Goal: Information Seeking & Learning: Learn about a topic

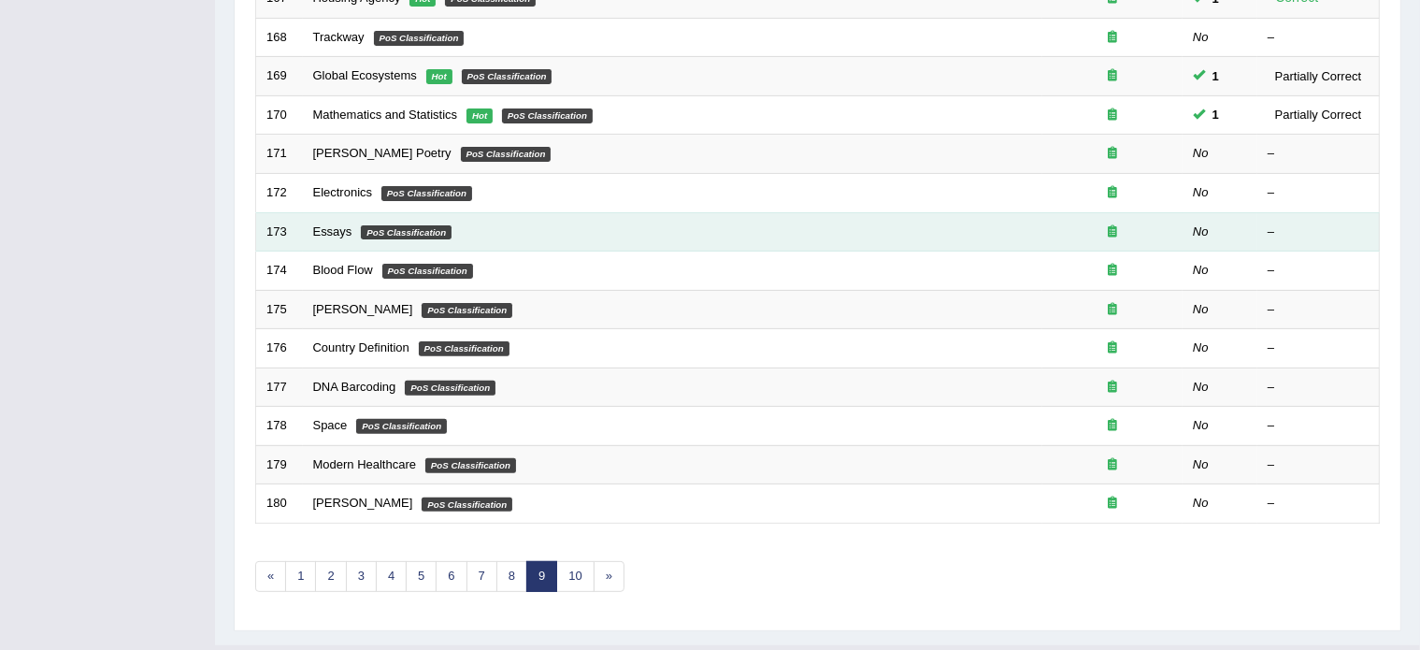
scroll to position [582, 0]
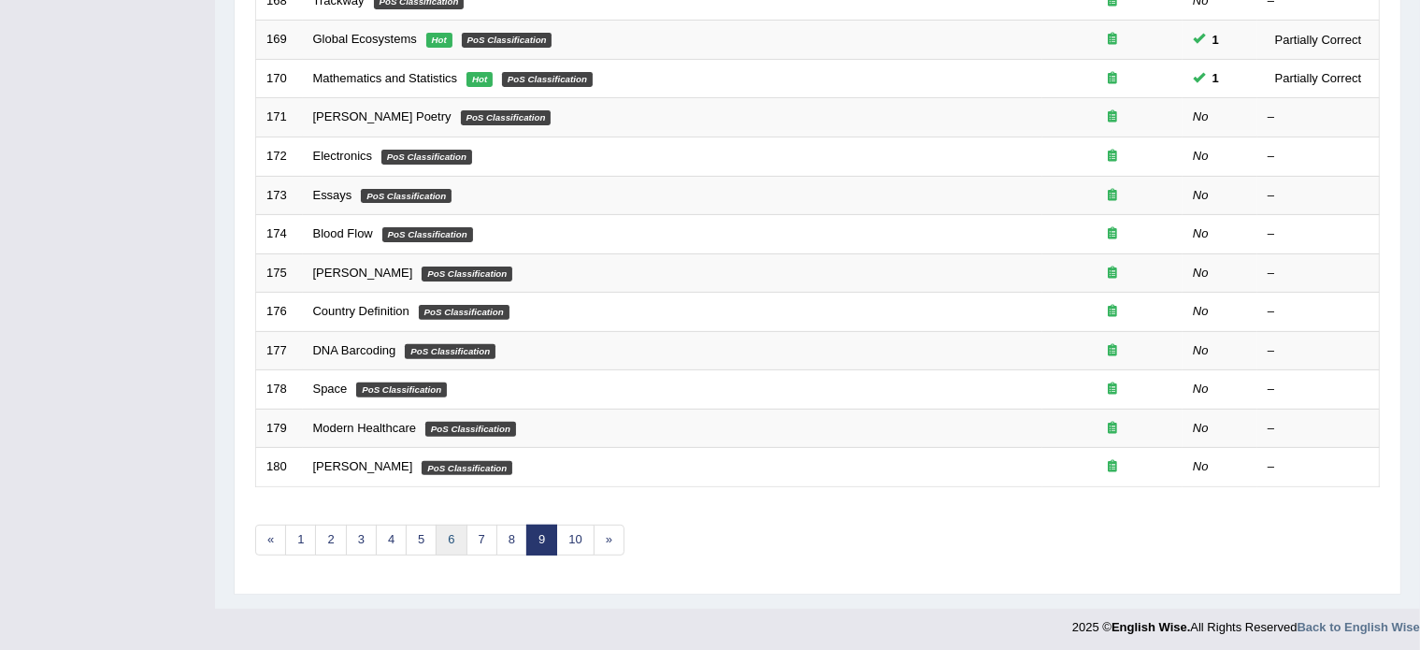
click at [450, 529] on link "6" at bounding box center [451, 539] width 31 height 31
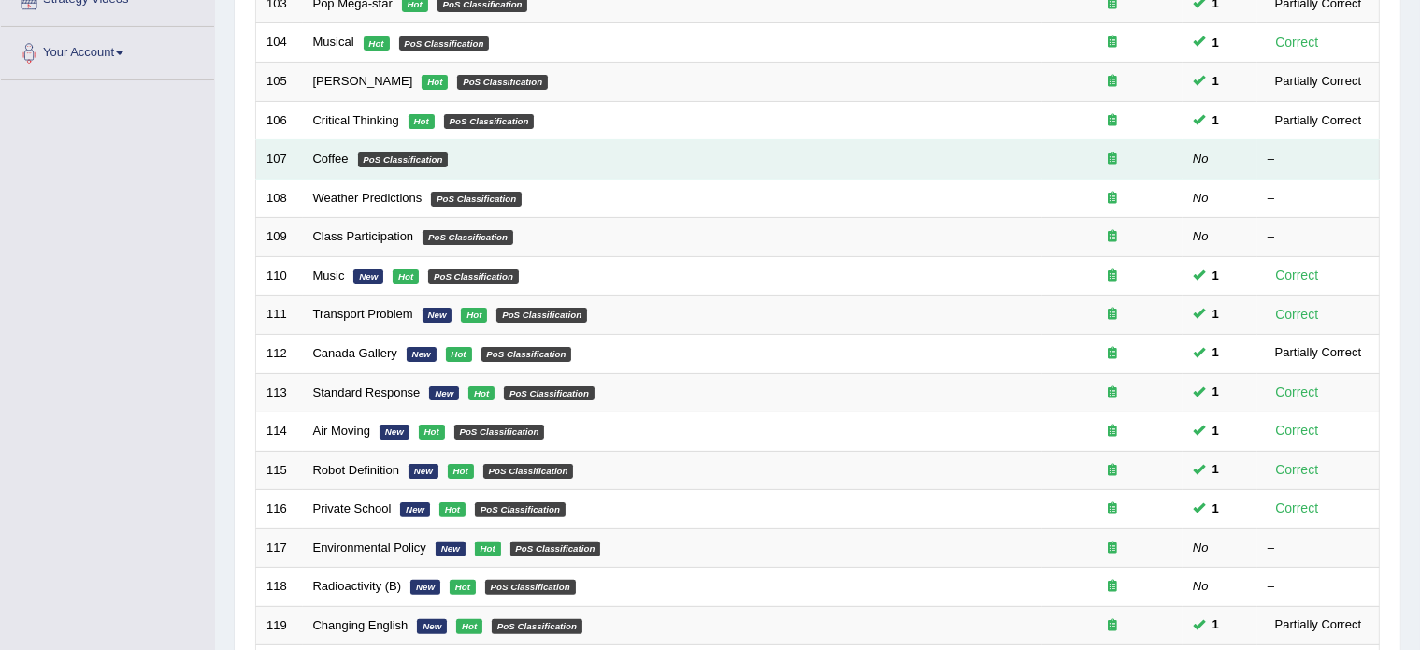
scroll to position [398, 0]
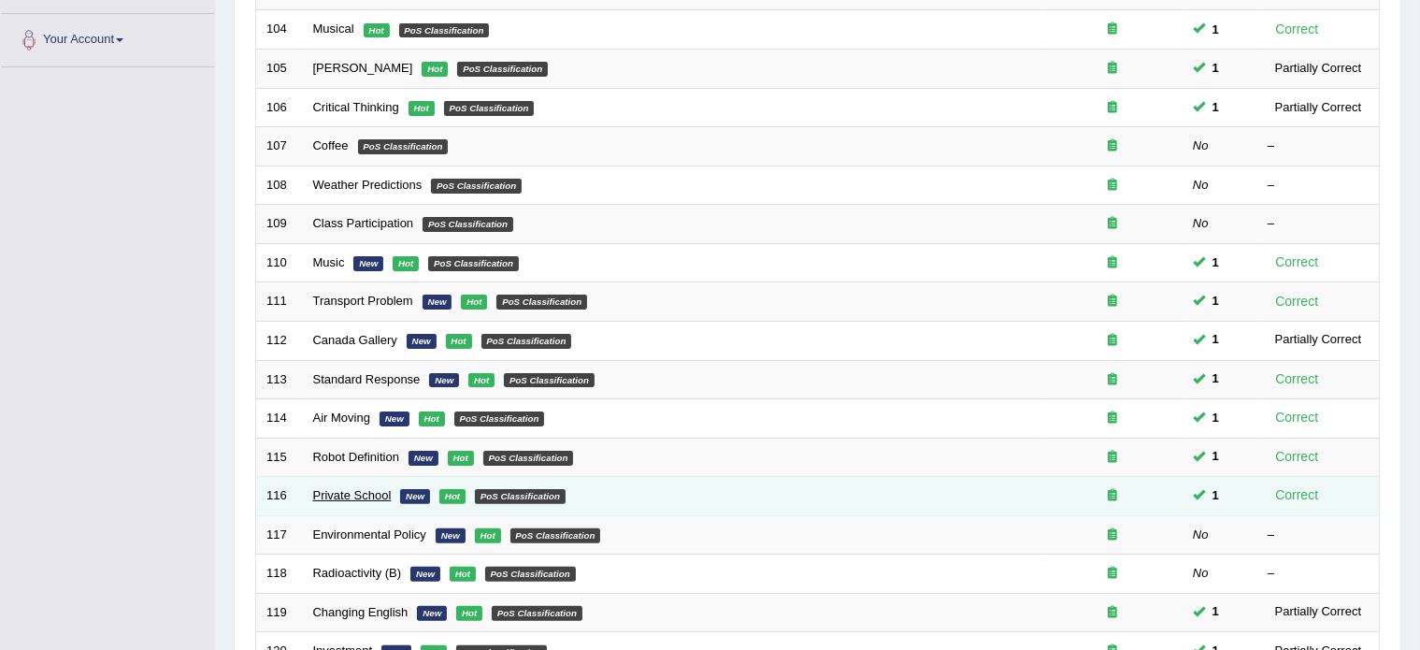
click at [341, 492] on link "Private School" at bounding box center [352, 495] width 79 height 14
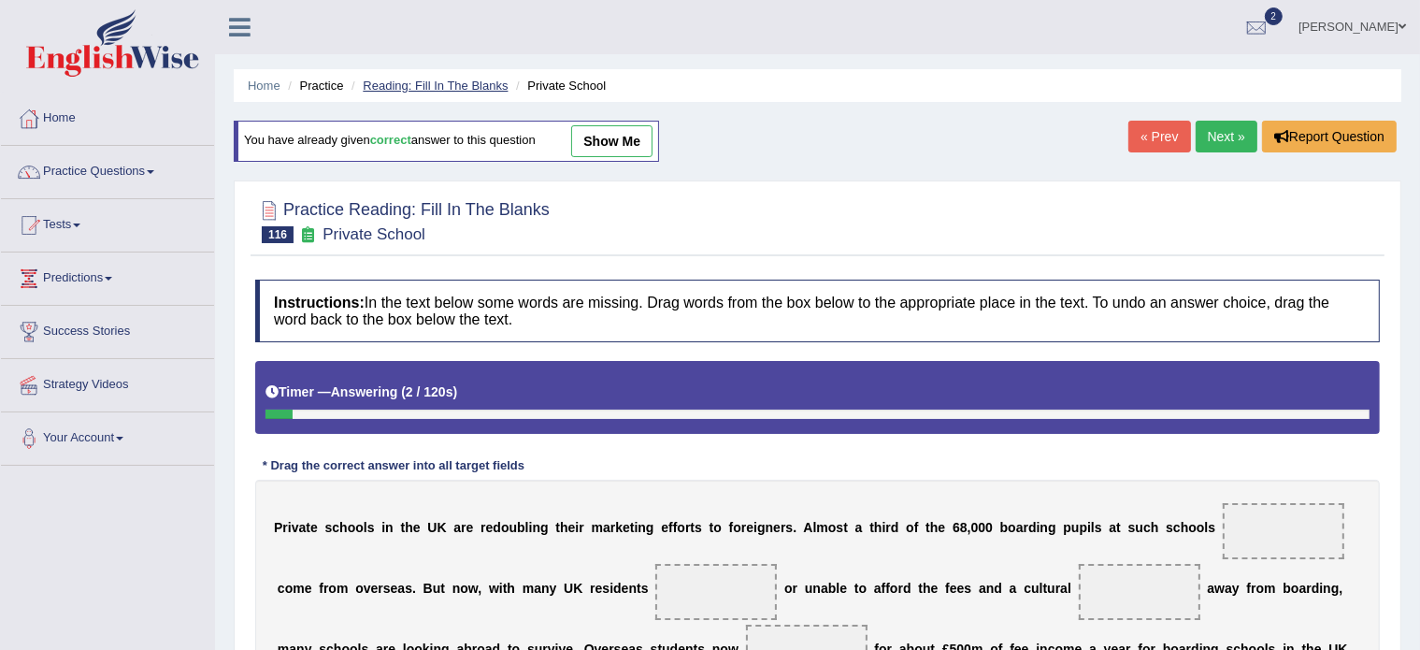
click at [403, 86] on link "Reading: Fill In The Blanks" at bounding box center [435, 86] width 145 height 14
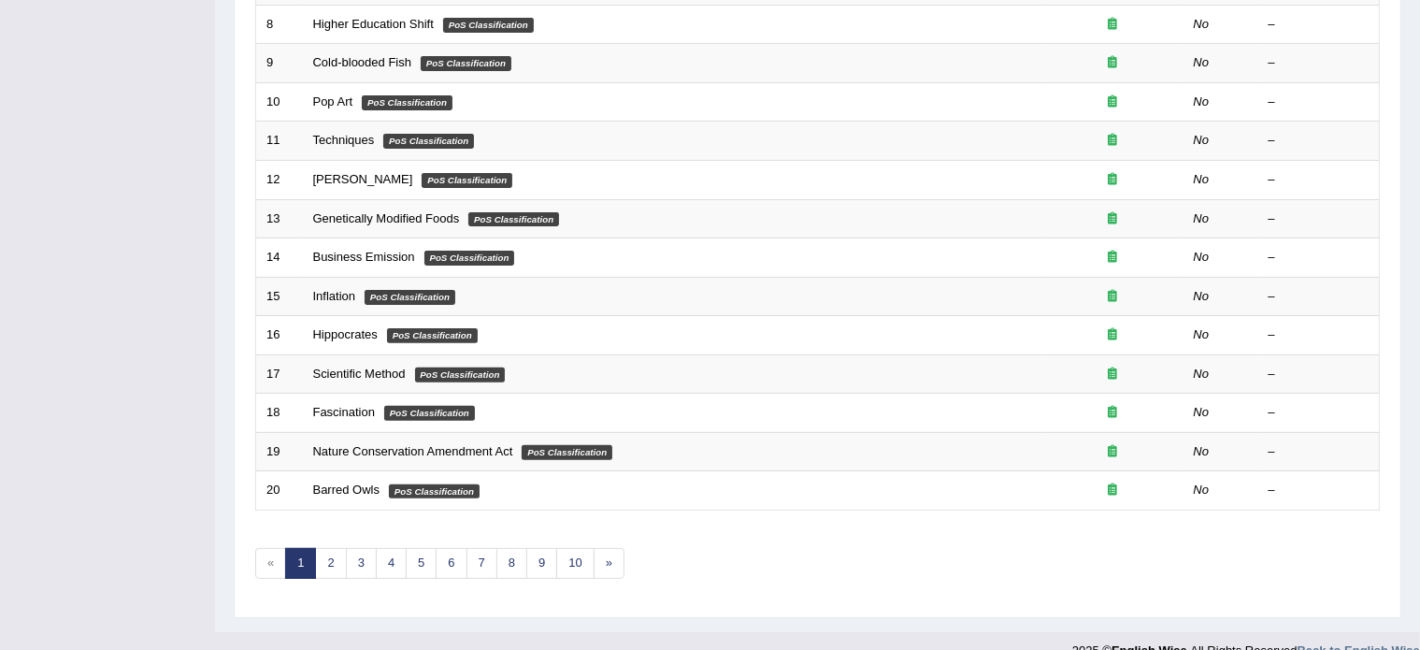
scroll to position [560, 0]
click at [450, 554] on link "6" at bounding box center [451, 562] width 31 height 31
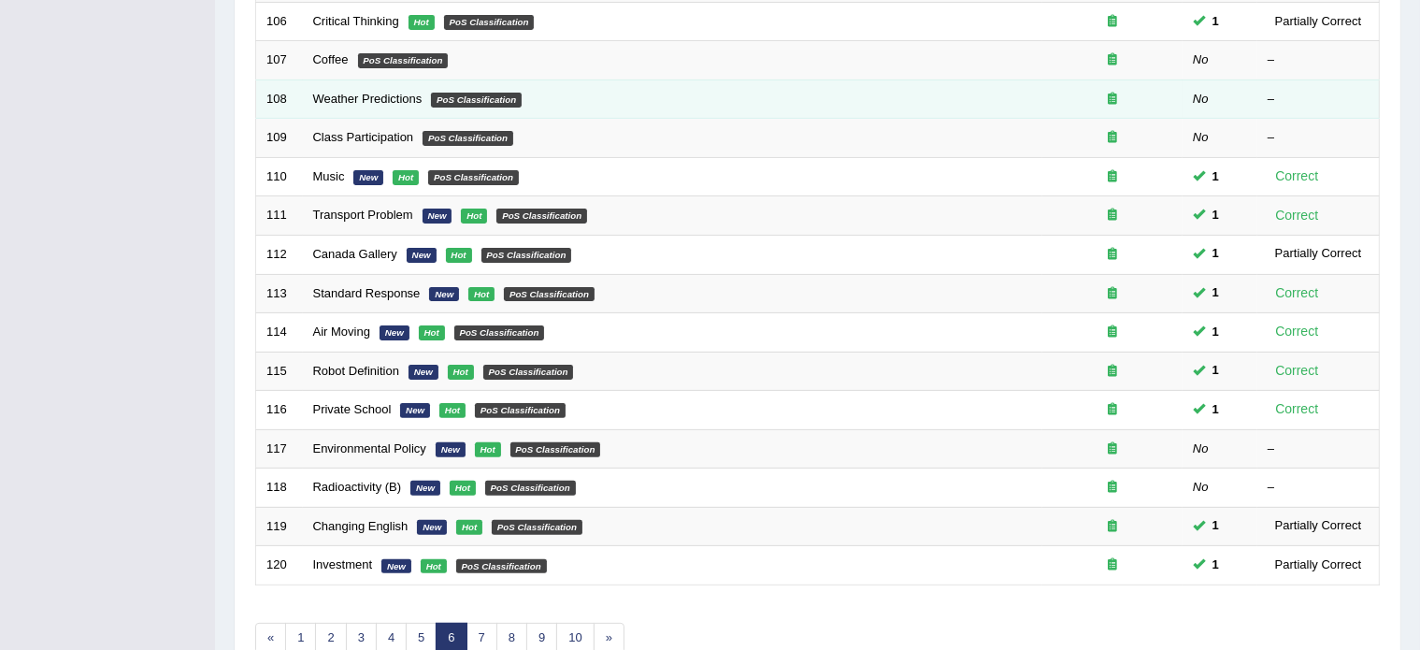
scroll to position [497, 0]
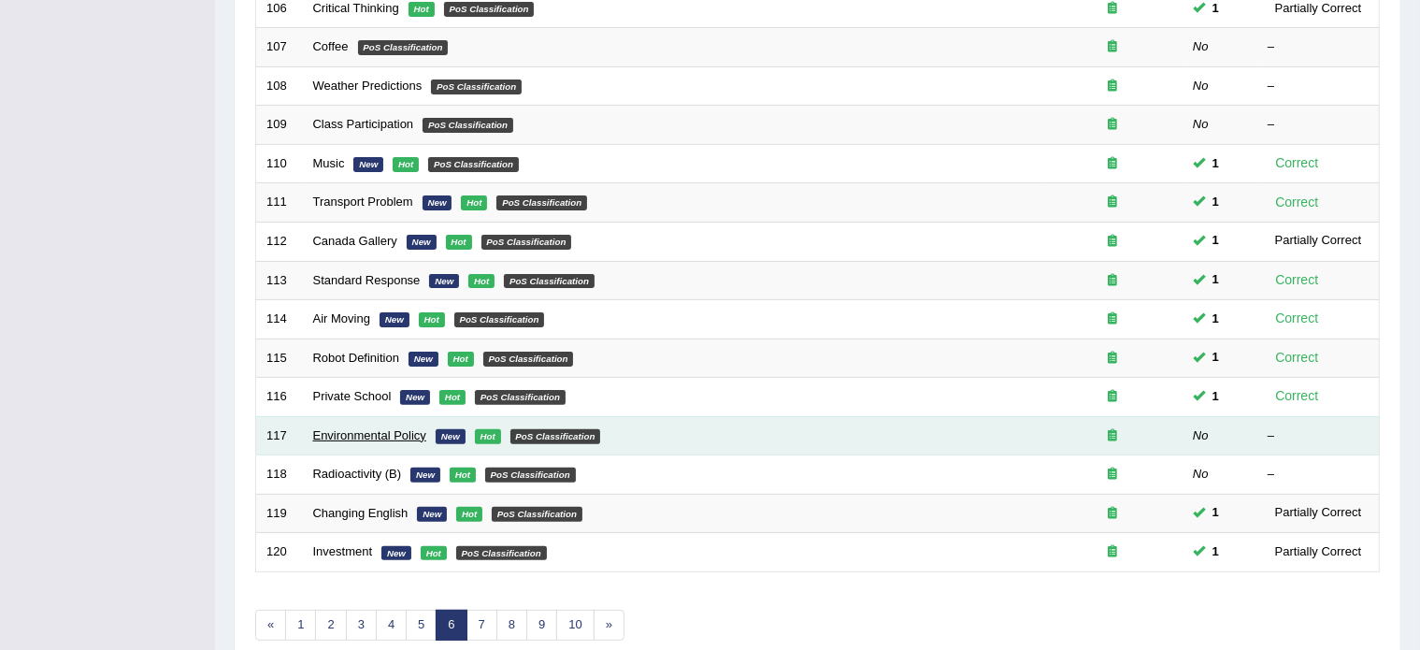
click at [359, 433] on link "Environmental Policy" at bounding box center [369, 435] width 113 height 14
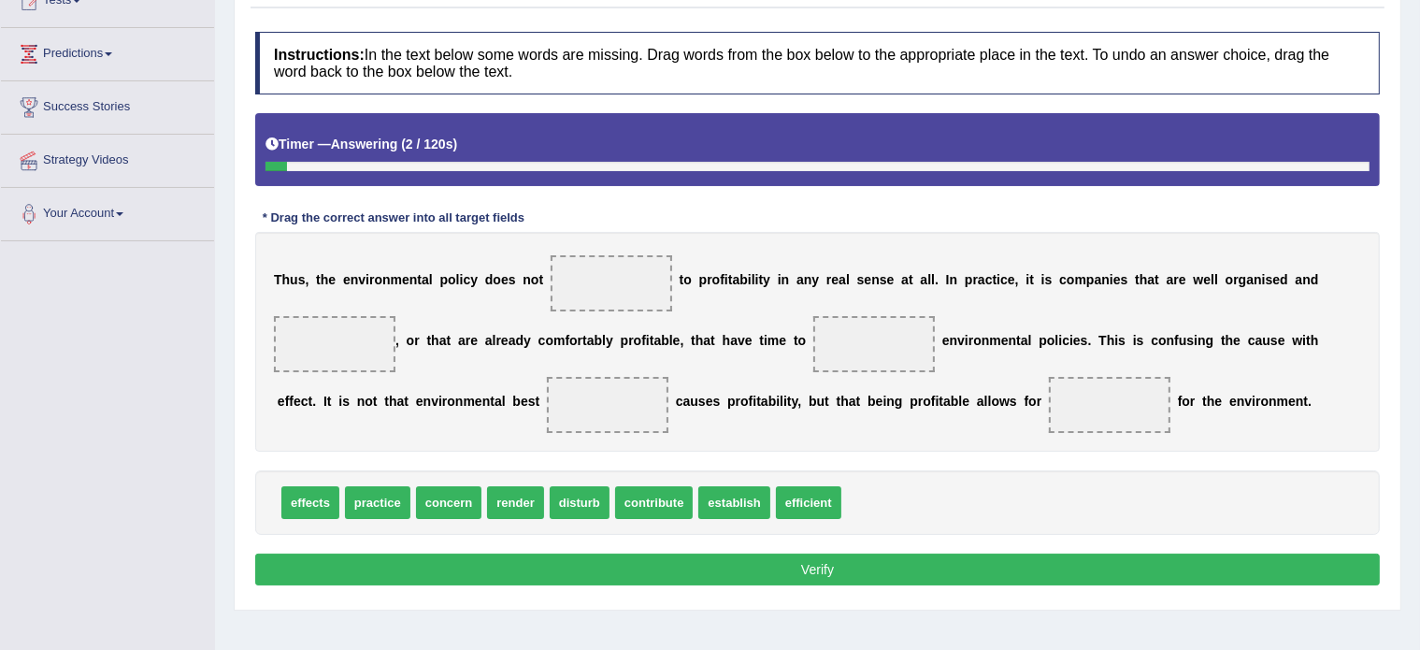
scroll to position [228, 0]
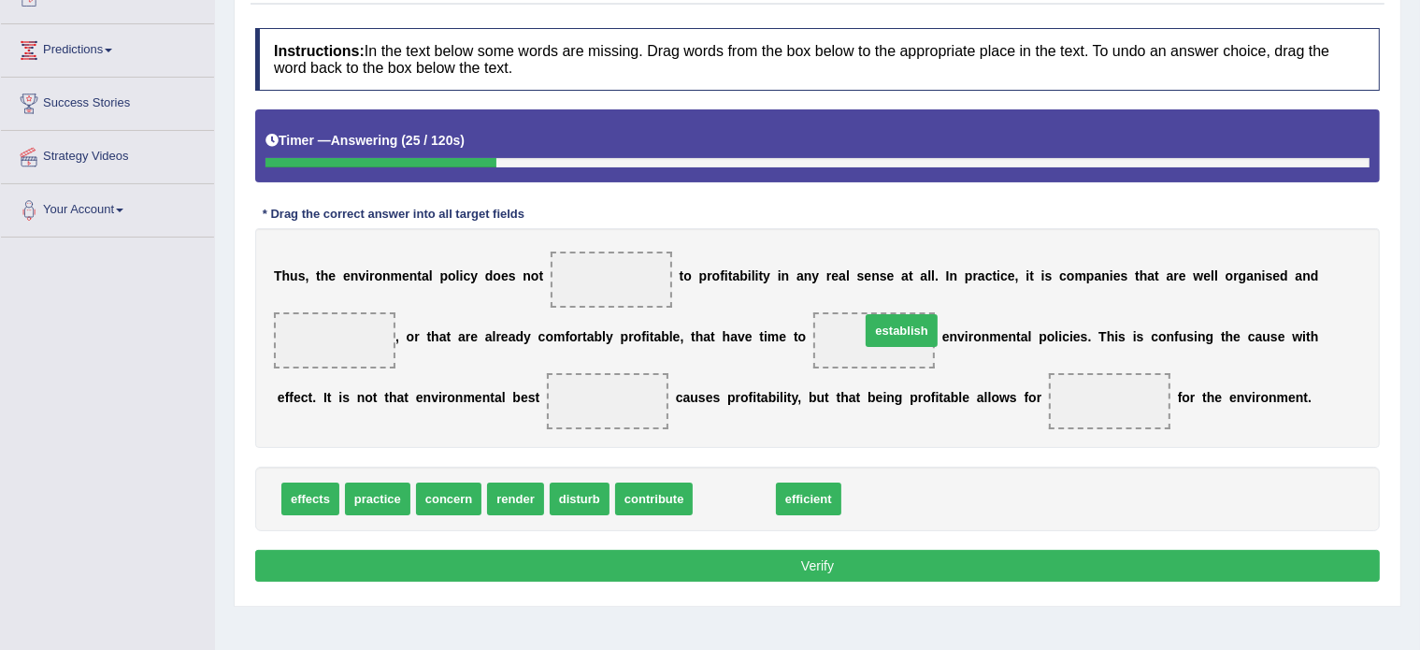
drag, startPoint x: 711, startPoint y: 496, endPoint x: 878, endPoint y: 328, distance: 237.2
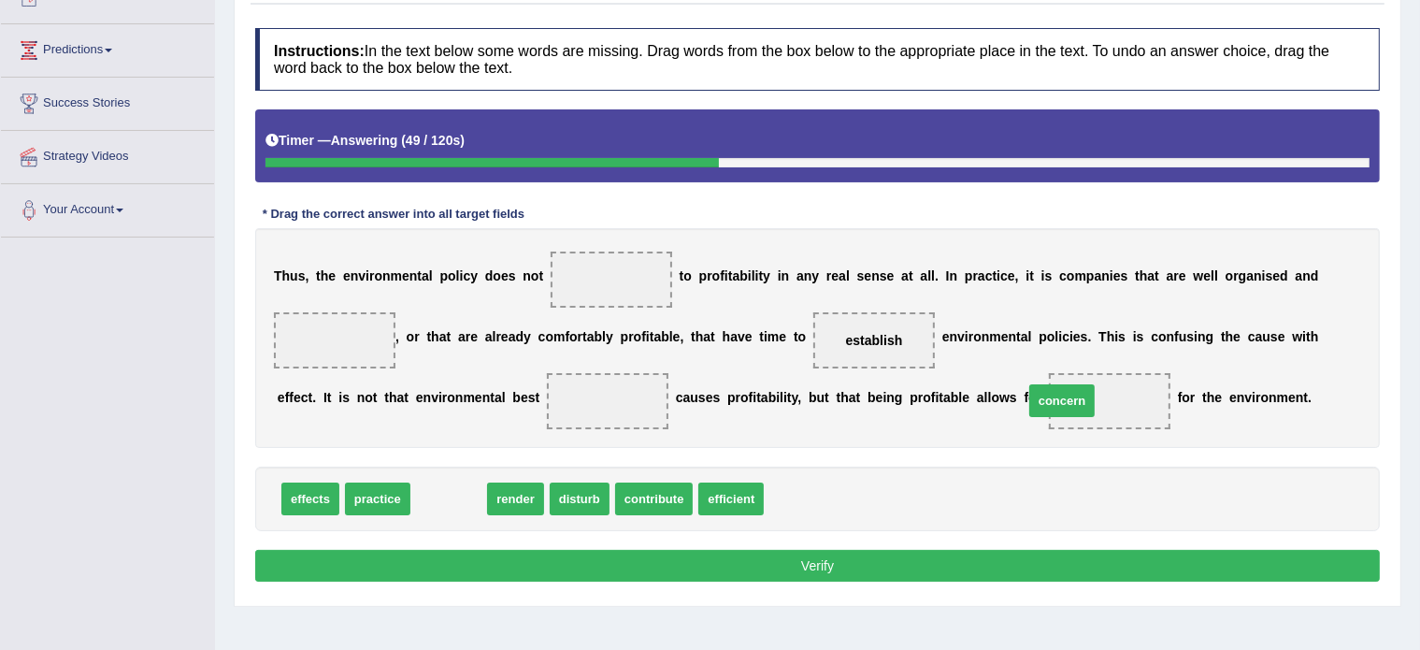
drag, startPoint x: 453, startPoint y: 501, endPoint x: 1066, endPoint y: 403, distance: 620.9
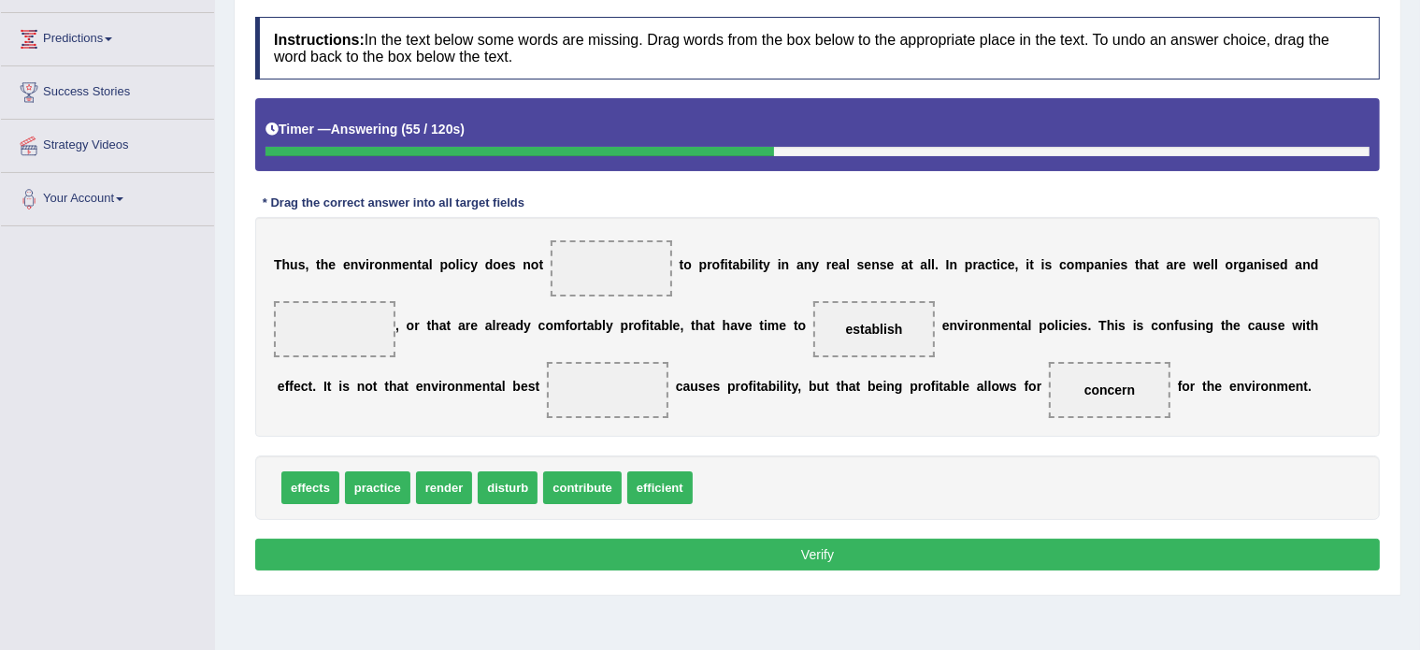
scroll to position [243, 0]
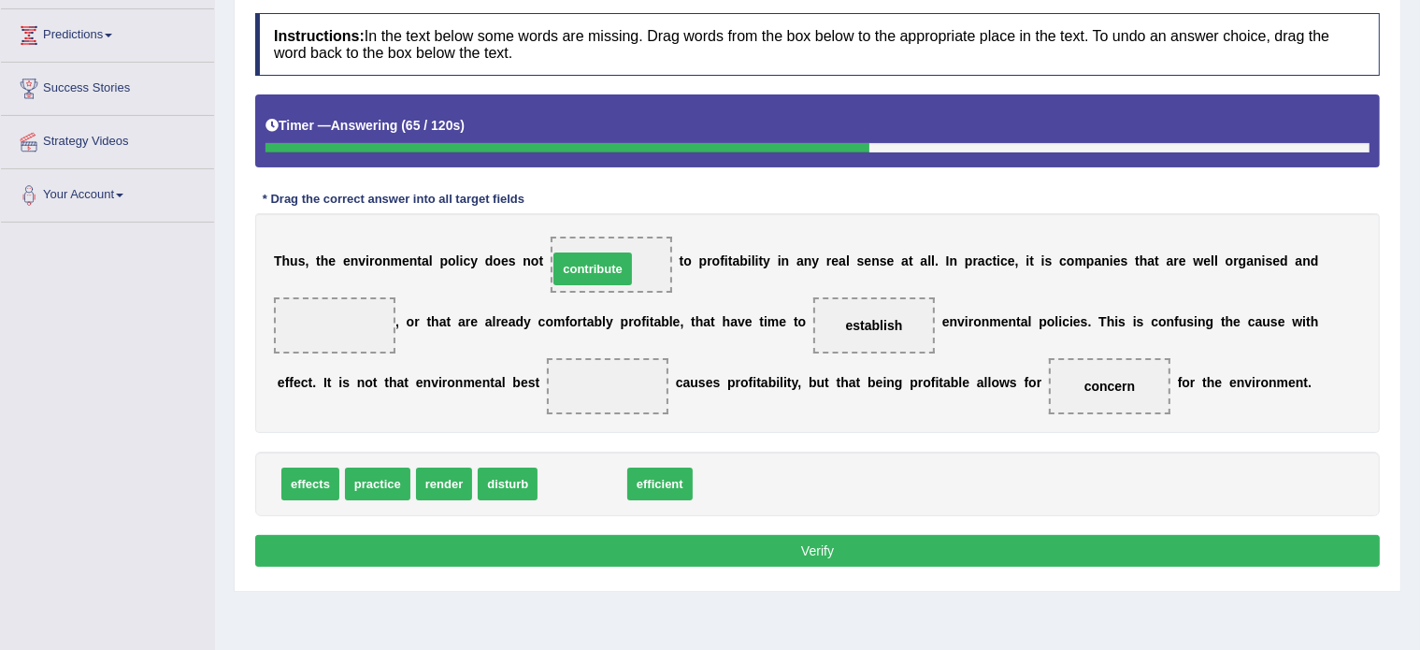
drag, startPoint x: 604, startPoint y: 475, endPoint x: 614, endPoint y: 260, distance: 215.2
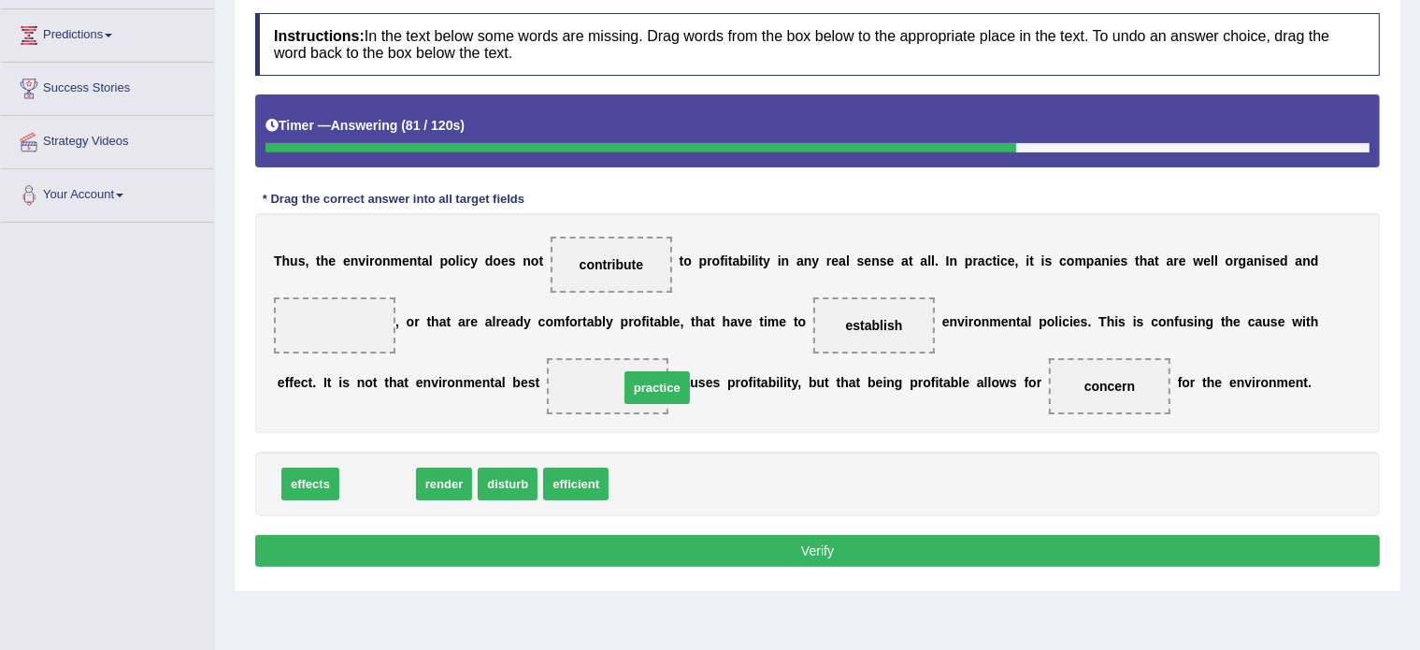
drag, startPoint x: 491, startPoint y: 417, endPoint x: 648, endPoint y: 378, distance: 161.8
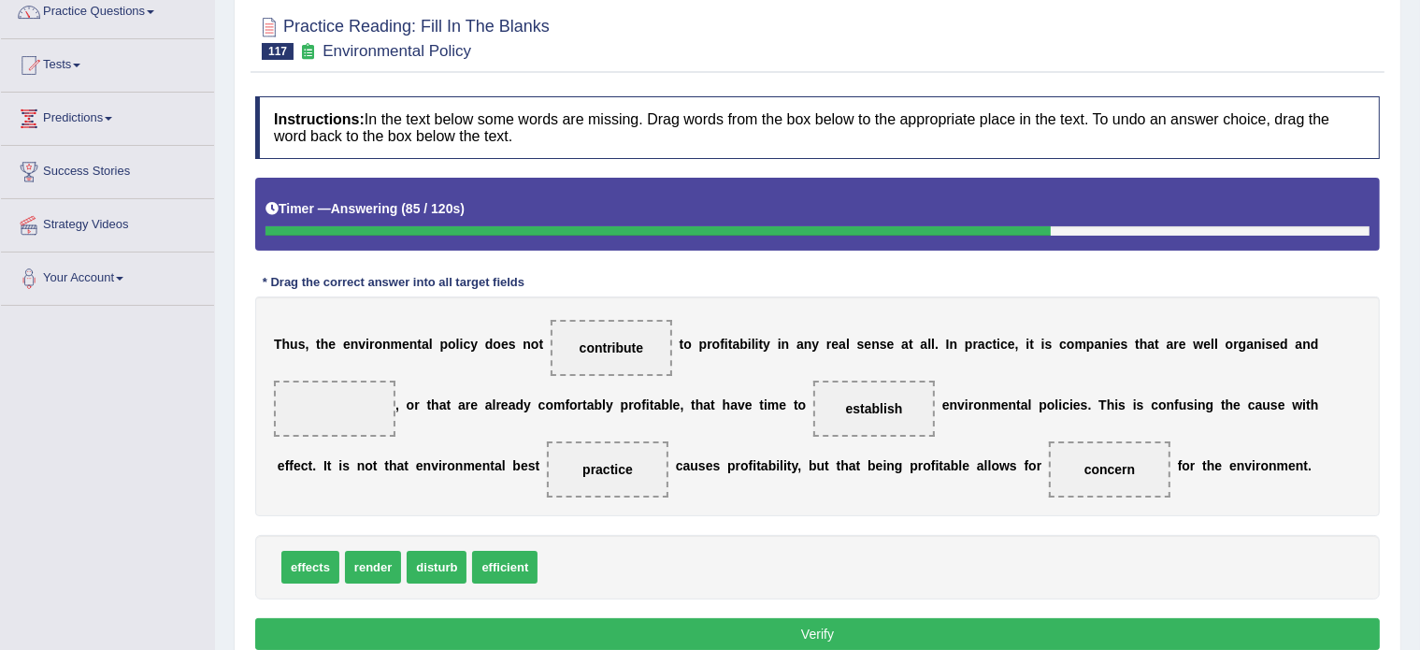
scroll to position [213, 0]
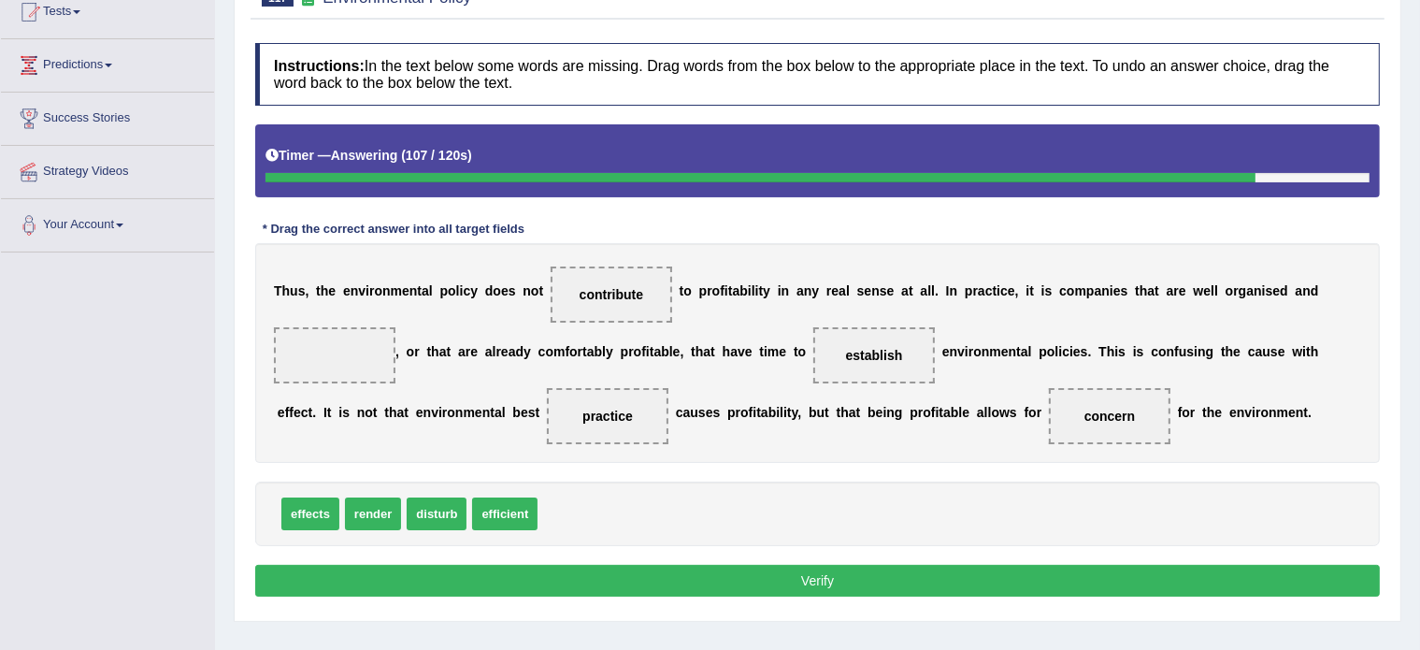
drag, startPoint x: 443, startPoint y: 449, endPoint x: 379, endPoint y: 358, distance: 110.7
click at [379, 358] on div "T h u s , t h e e n v i r o n m e n t a l p o l i c y d o e s n o t contribute …" at bounding box center [817, 353] width 1124 height 220
drag, startPoint x: 501, startPoint y: 513, endPoint x: 325, endPoint y: 363, distance: 231.3
click at [587, 576] on button "Verify" at bounding box center [817, 580] width 1124 height 32
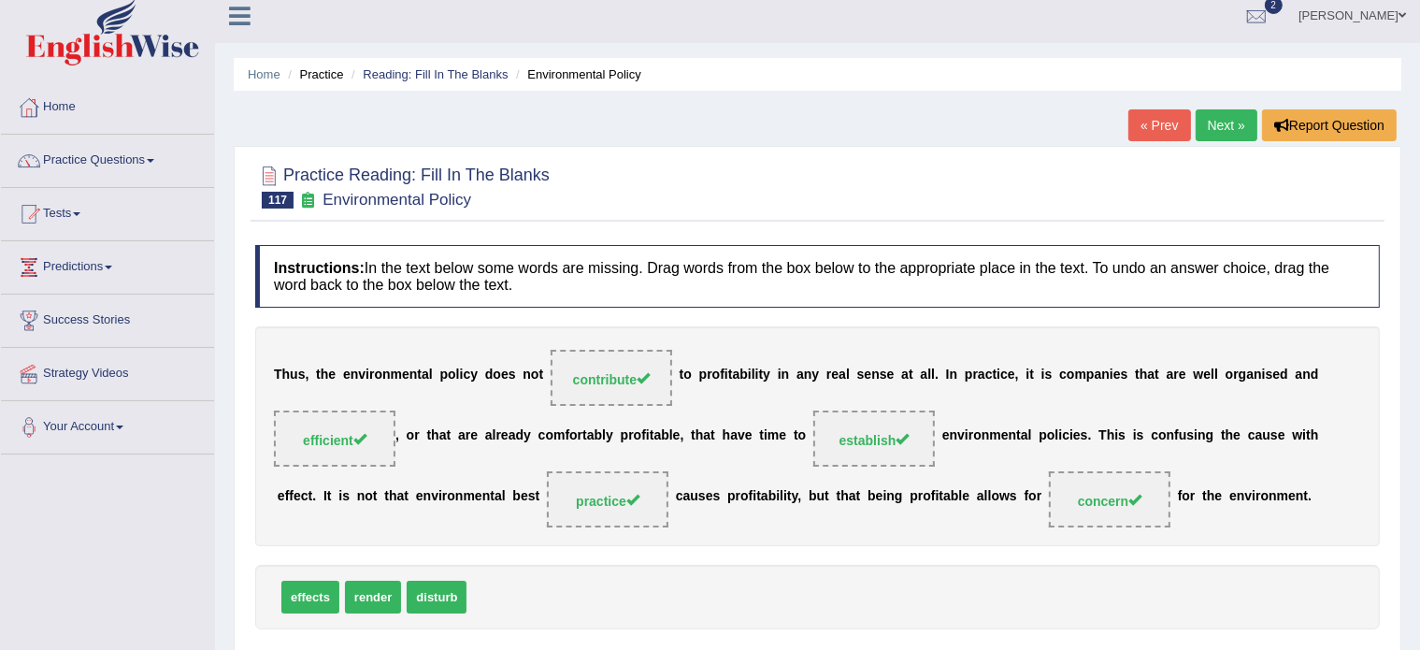
scroll to position [0, 0]
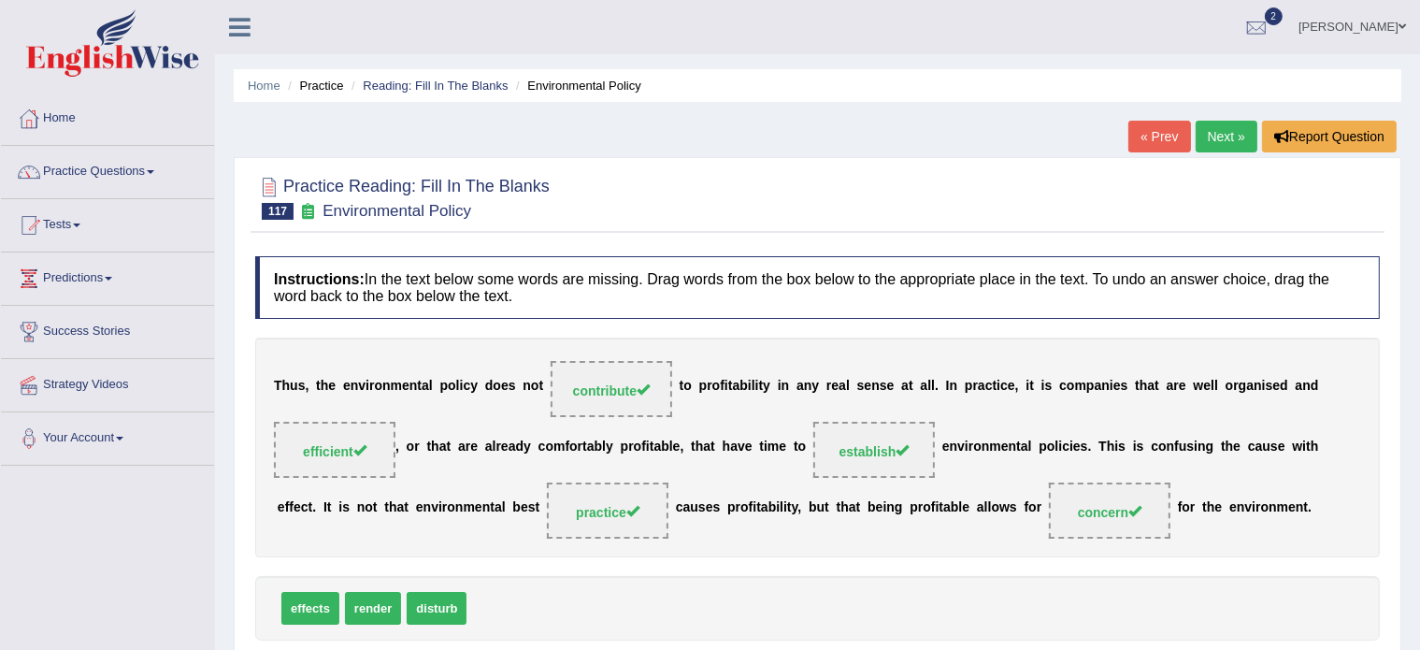
click at [481, 77] on li "Reading: Fill In The Blanks" at bounding box center [427, 86] width 161 height 18
click at [465, 85] on link "Reading: Fill In The Blanks" at bounding box center [435, 86] width 145 height 14
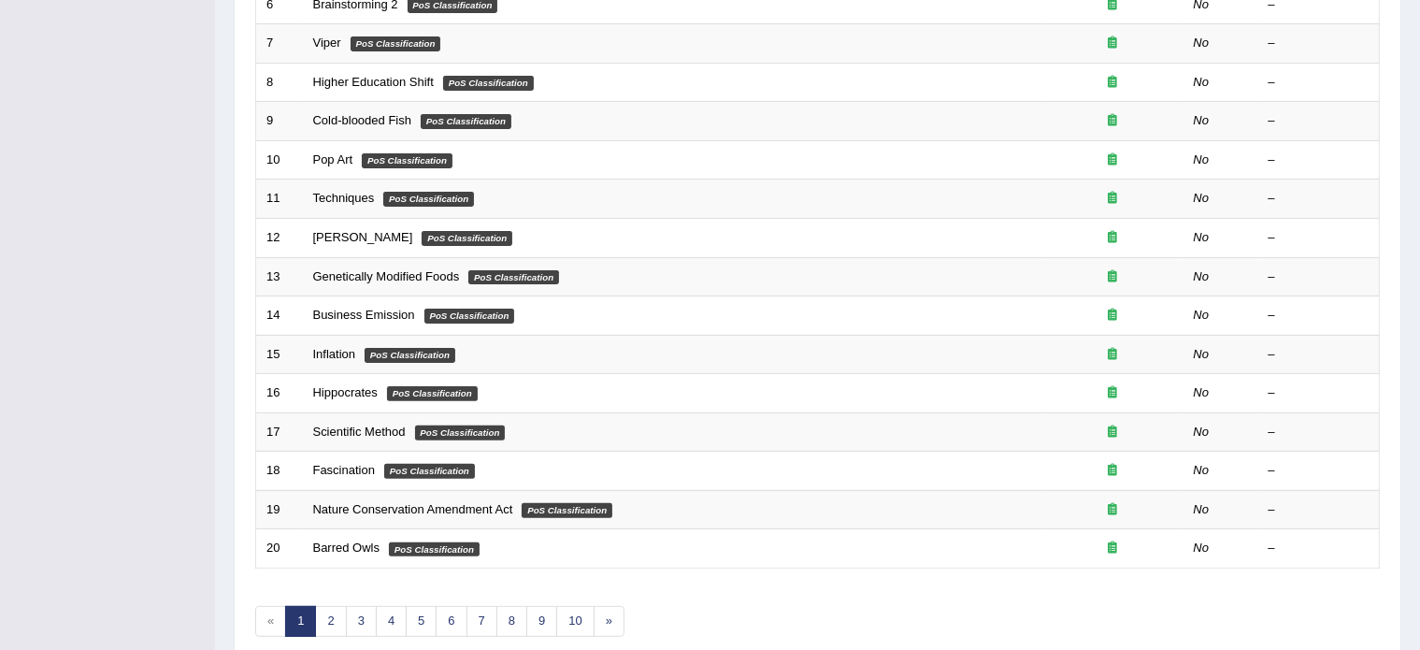
scroll to position [582, 0]
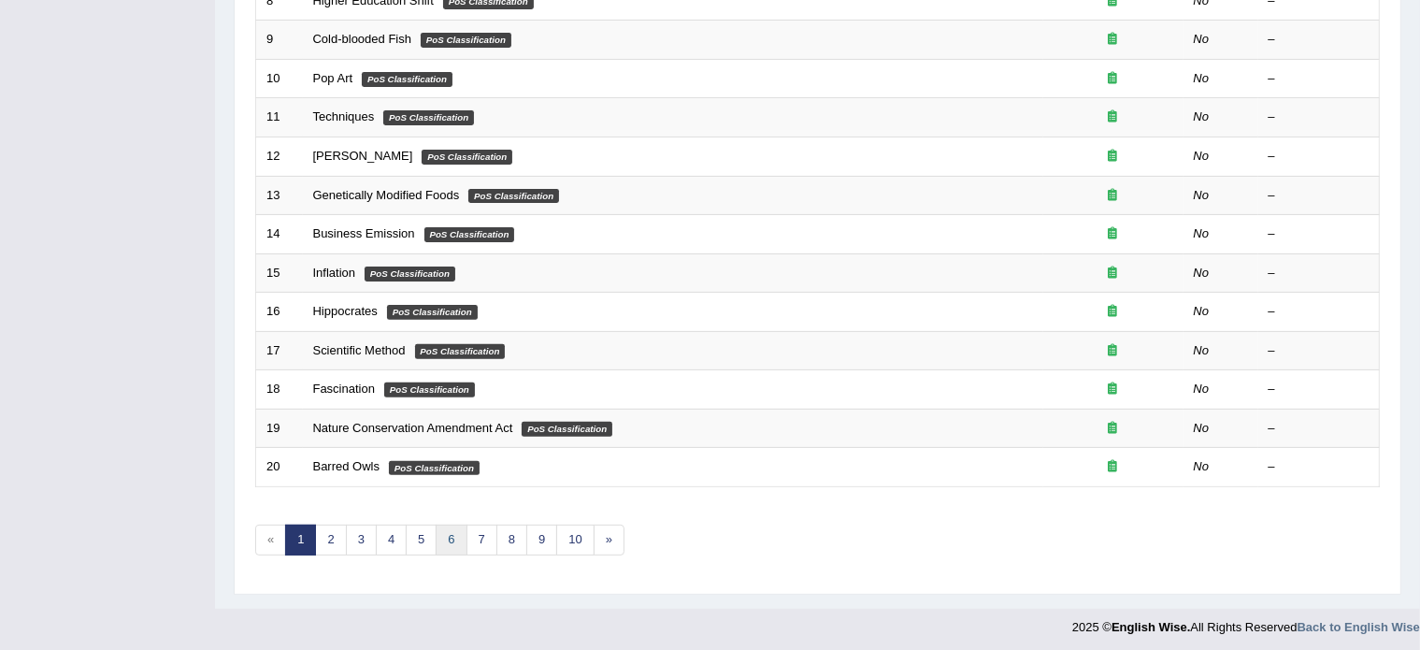
click at [453, 534] on link "6" at bounding box center [451, 539] width 31 height 31
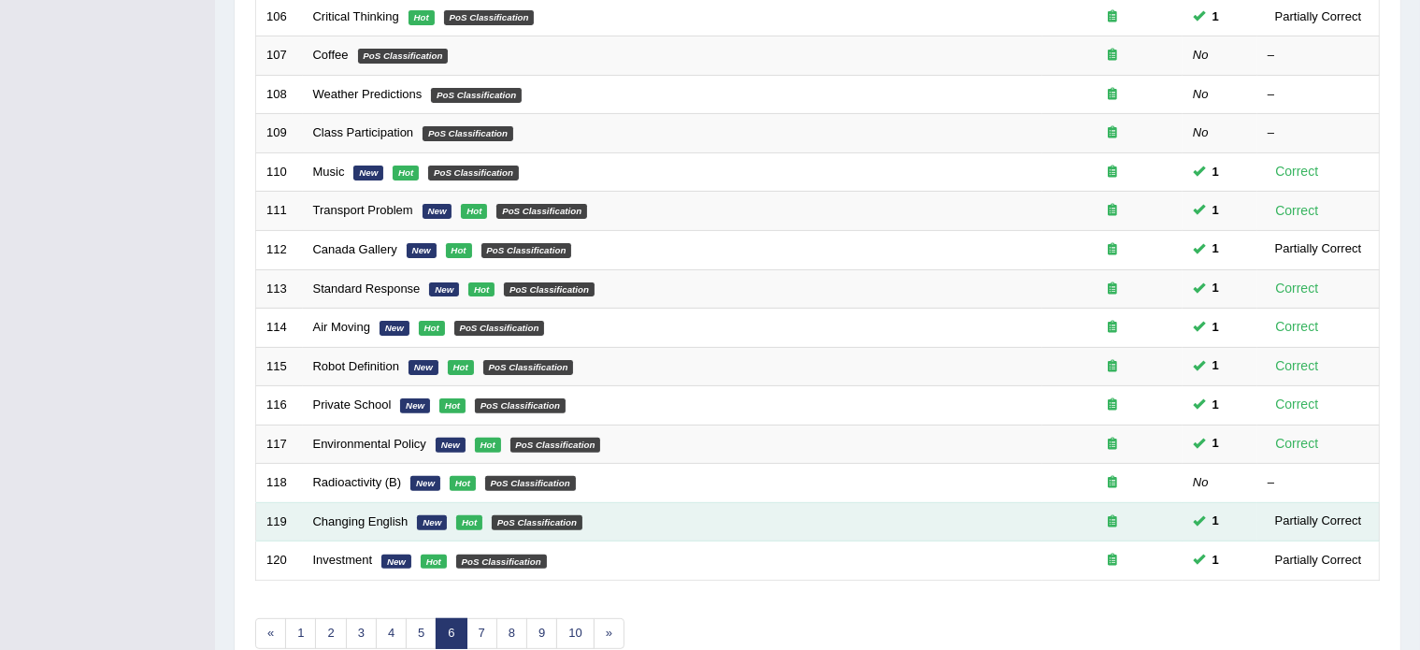
scroll to position [491, 0]
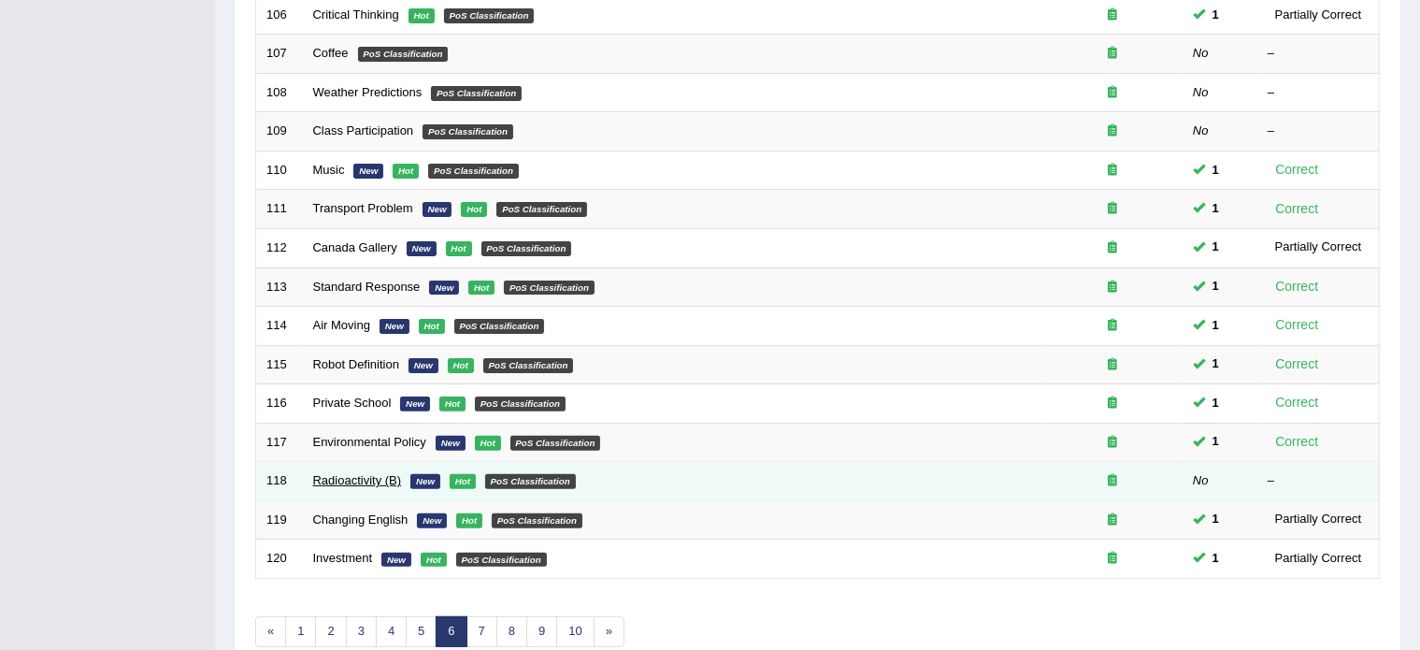
click at [367, 479] on link "Radioactivity (B)" at bounding box center [357, 480] width 89 height 14
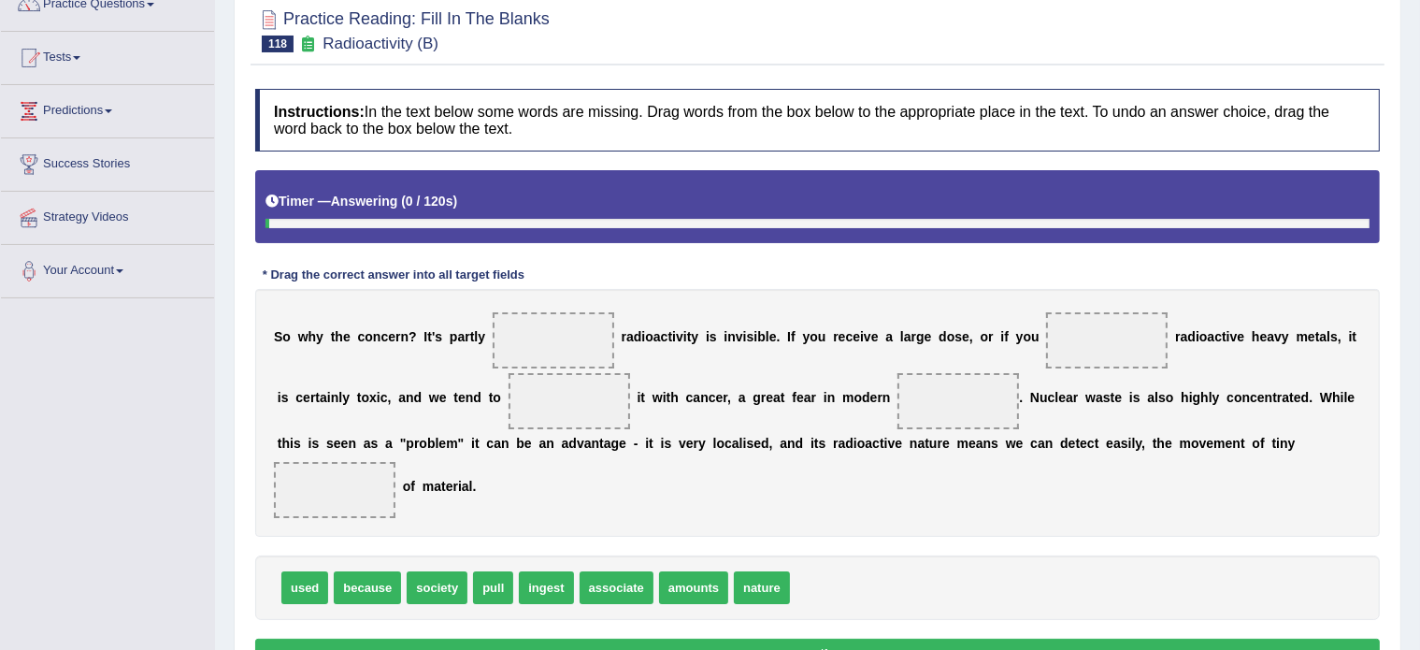
scroll to position [194, 0]
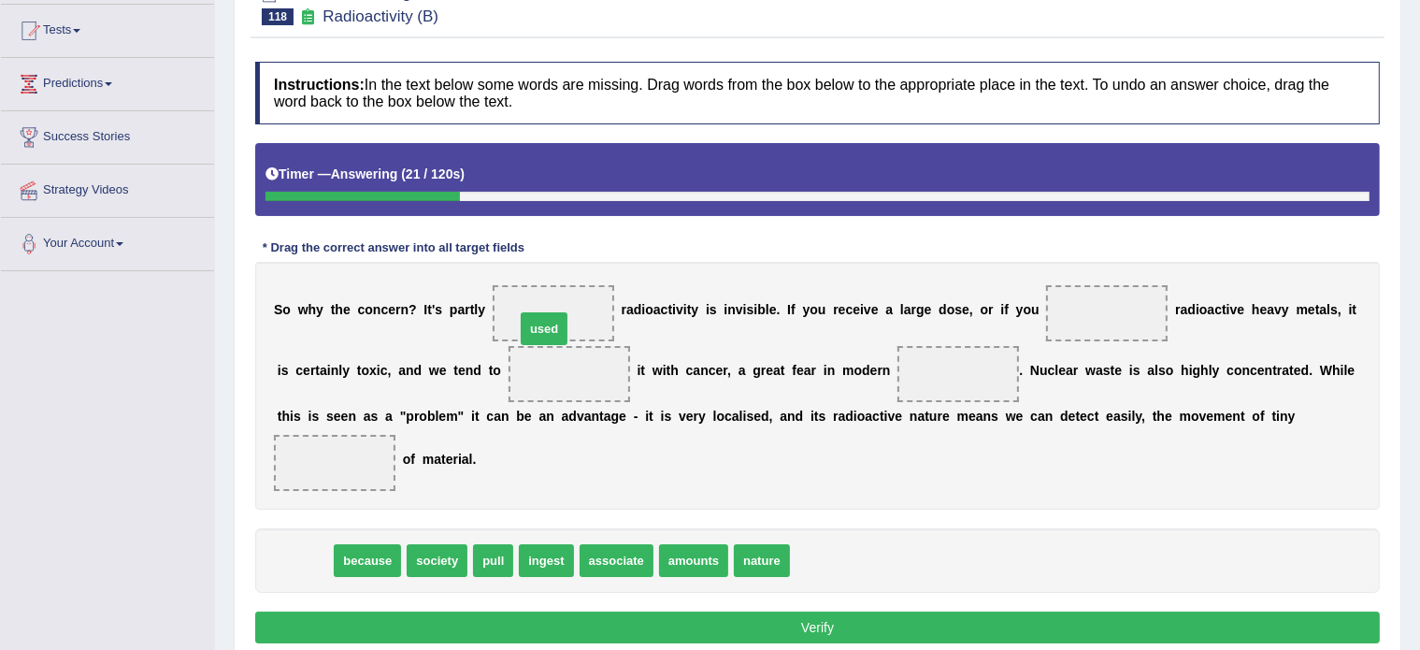
drag, startPoint x: 310, startPoint y: 555, endPoint x: 550, endPoint y: 323, distance: 333.1
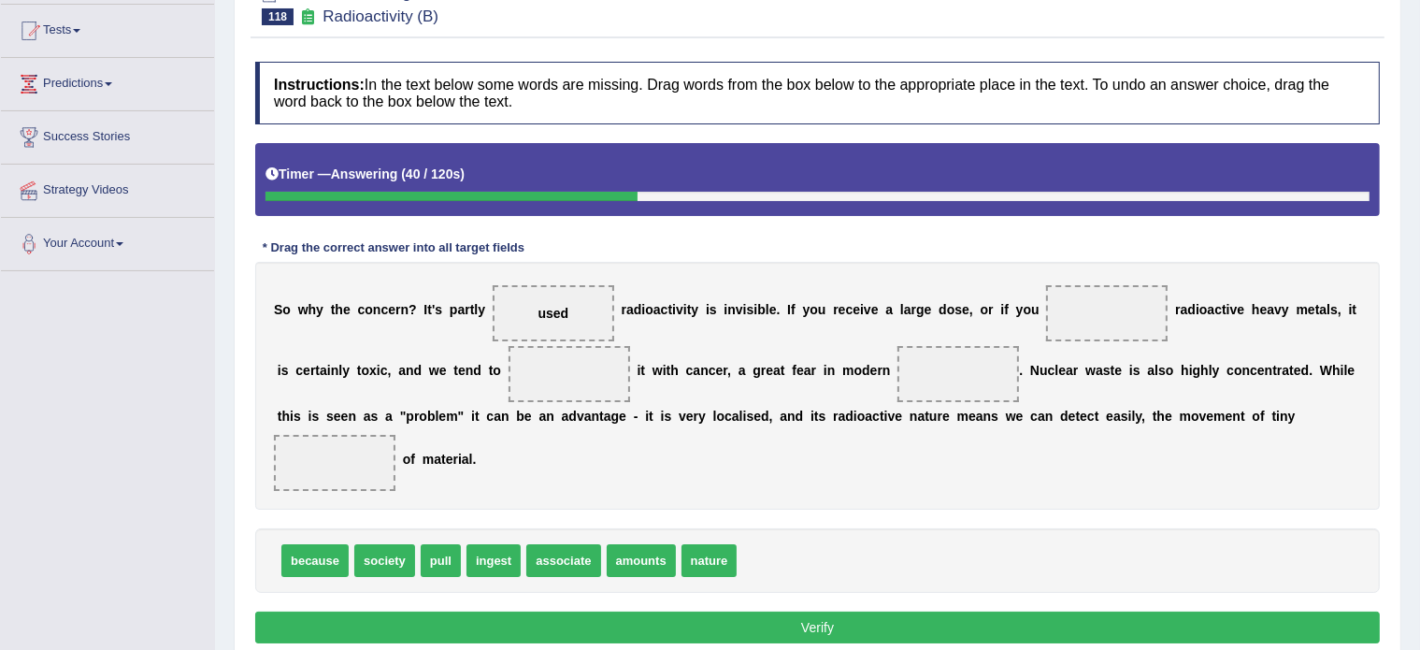
click at [579, 317] on span "used" at bounding box center [553, 313] width 121 height 56
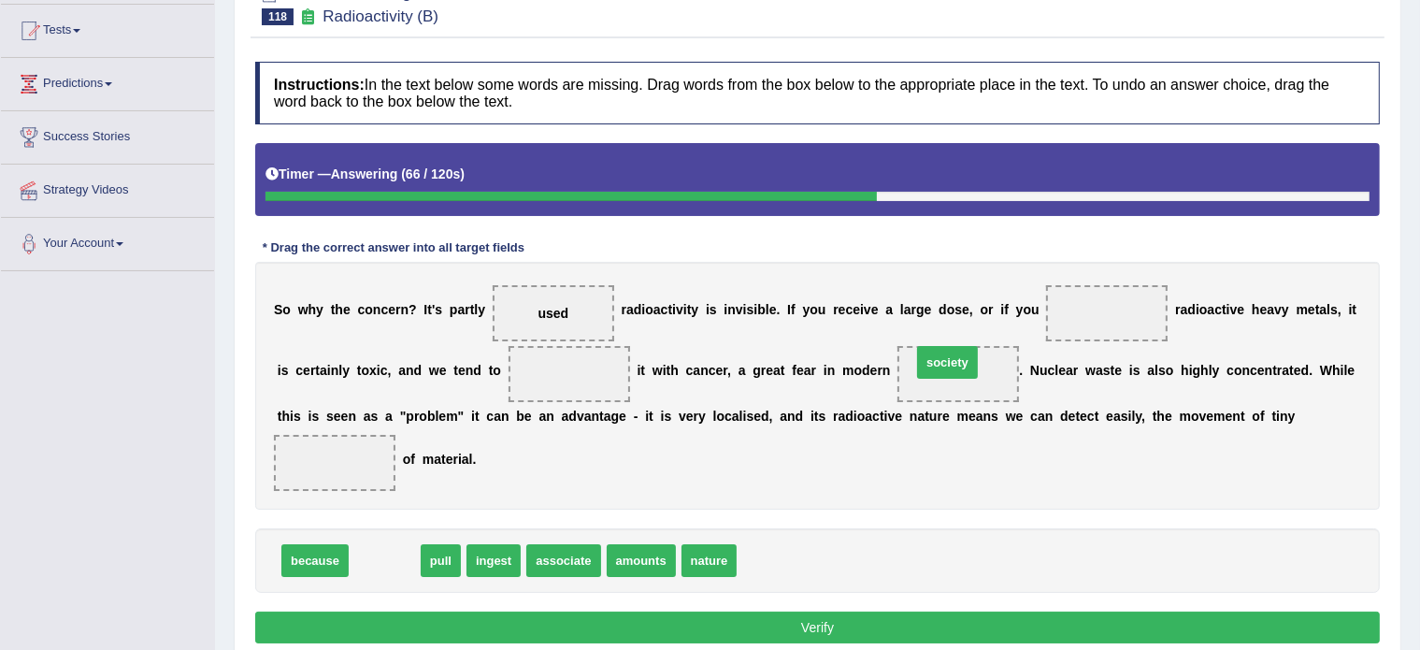
drag, startPoint x: 379, startPoint y: 549, endPoint x: 943, endPoint y: 350, distance: 597.7
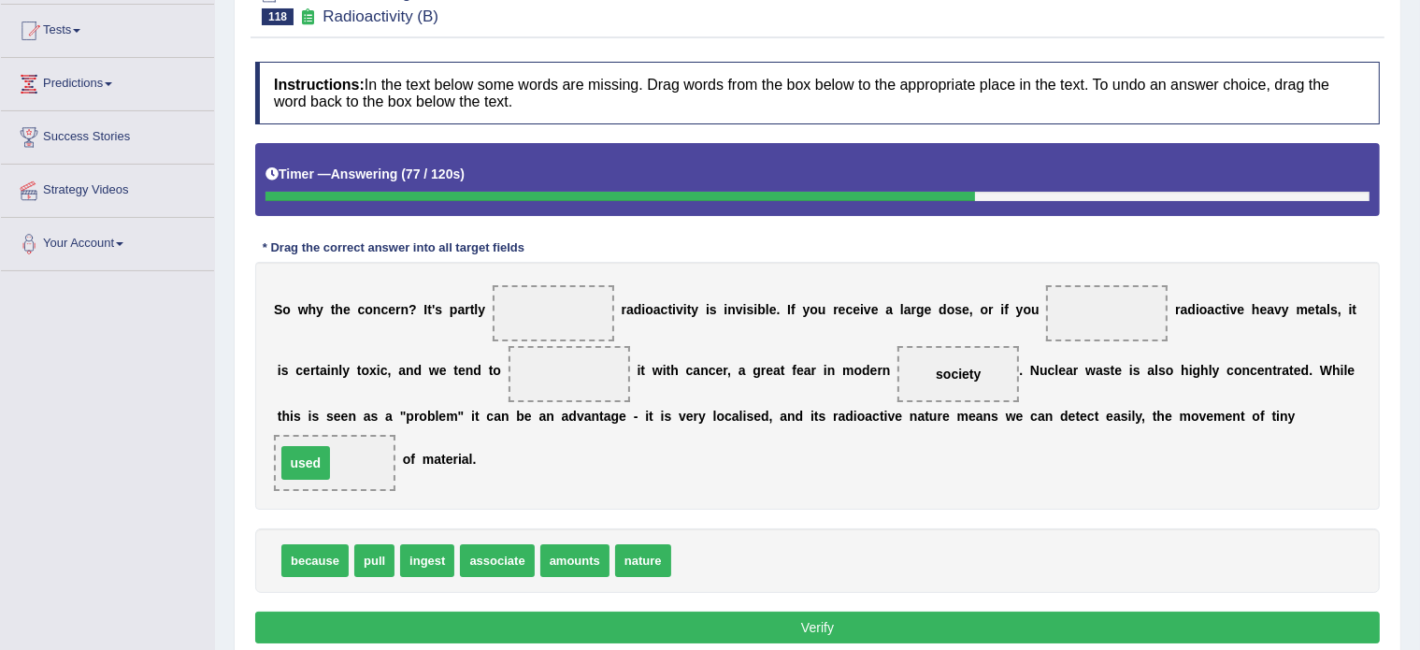
drag, startPoint x: 550, startPoint y: 313, endPoint x: 303, endPoint y: 463, distance: 289.3
click at [568, 556] on span "amounts" at bounding box center [574, 560] width 69 height 33
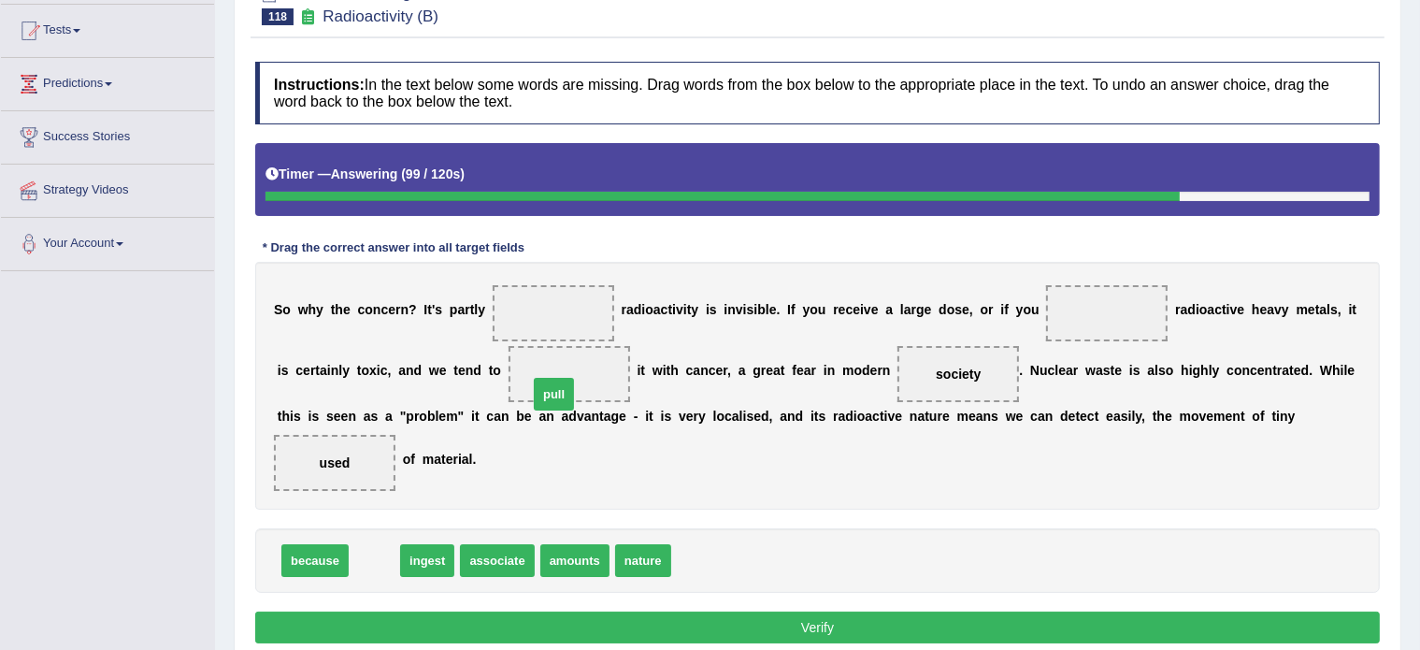
drag, startPoint x: 365, startPoint y: 553, endPoint x: 549, endPoint y: 384, distance: 249.3
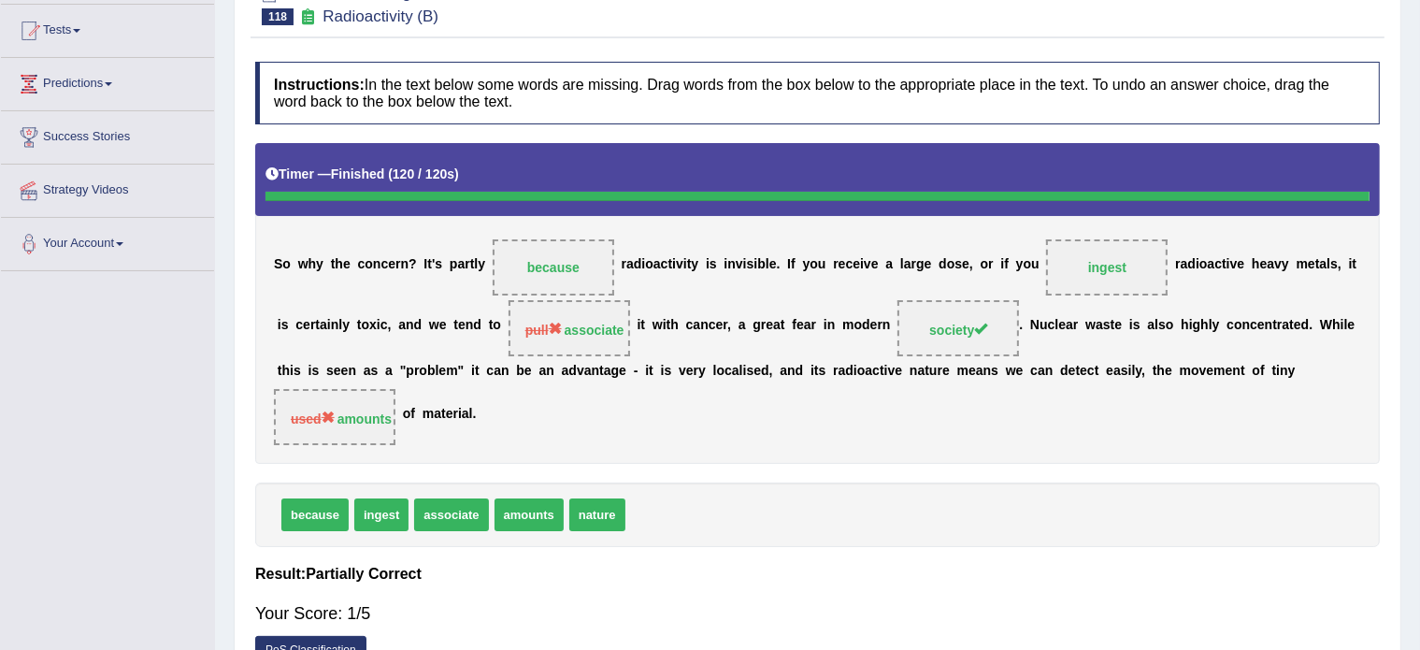
scroll to position [0, 0]
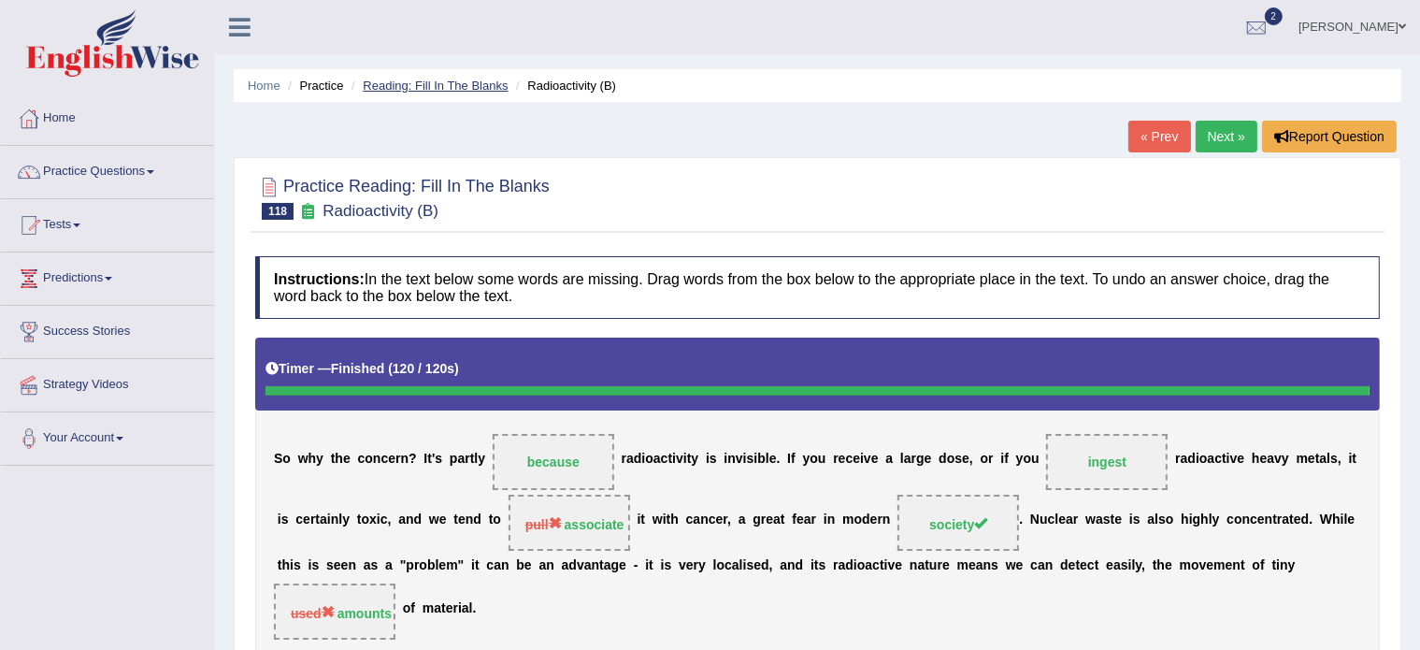
click at [448, 81] on link "Reading: Fill In The Blanks" at bounding box center [435, 86] width 145 height 14
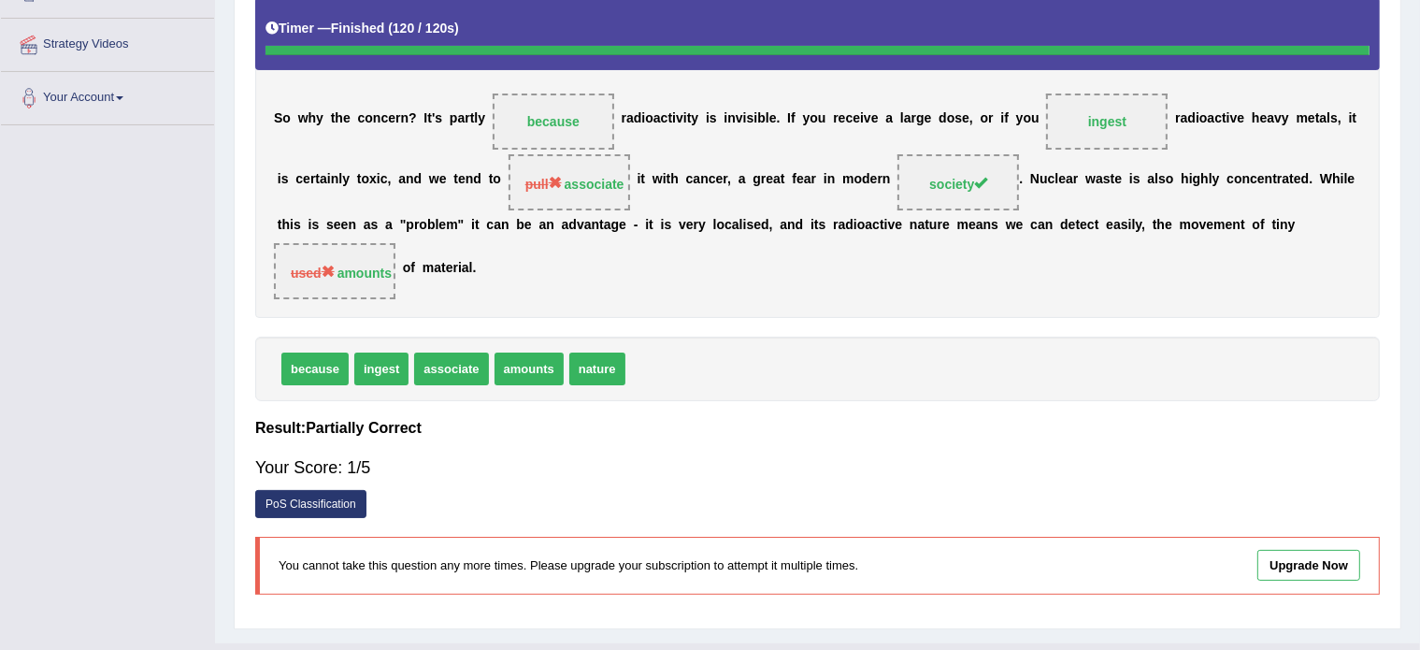
scroll to position [377, 0]
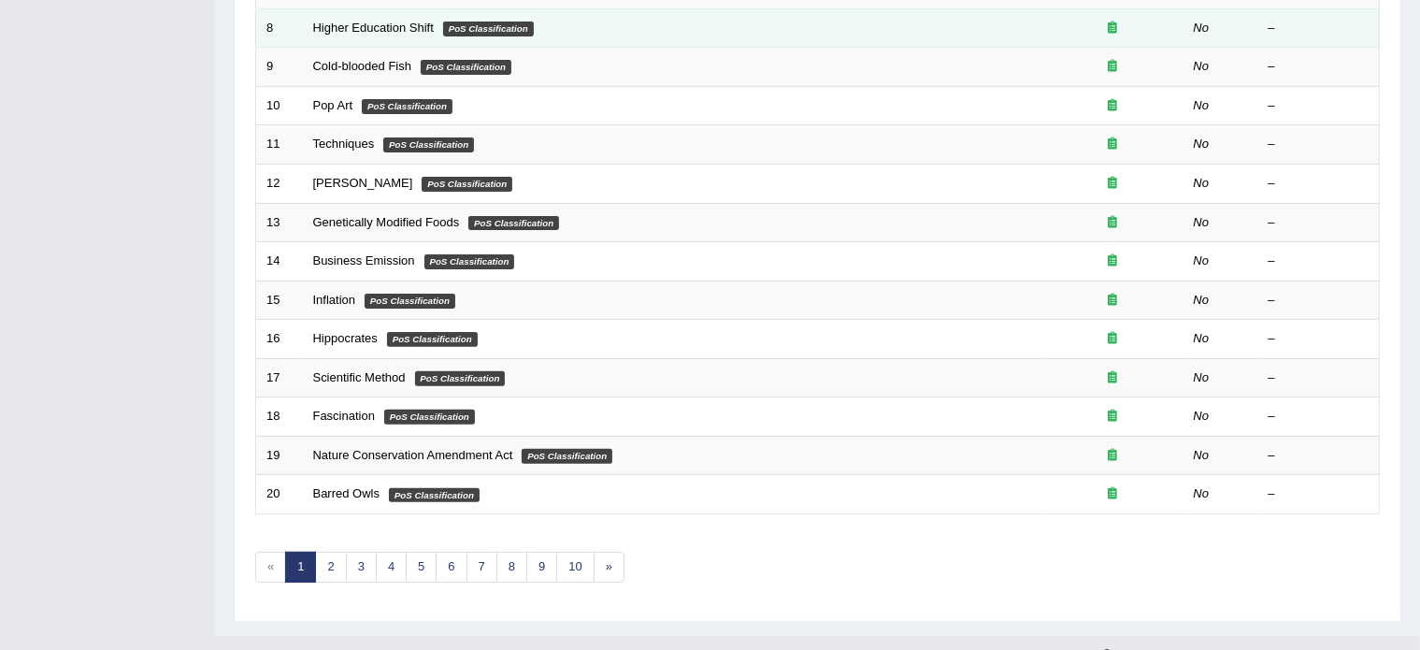
scroll to position [582, 0]
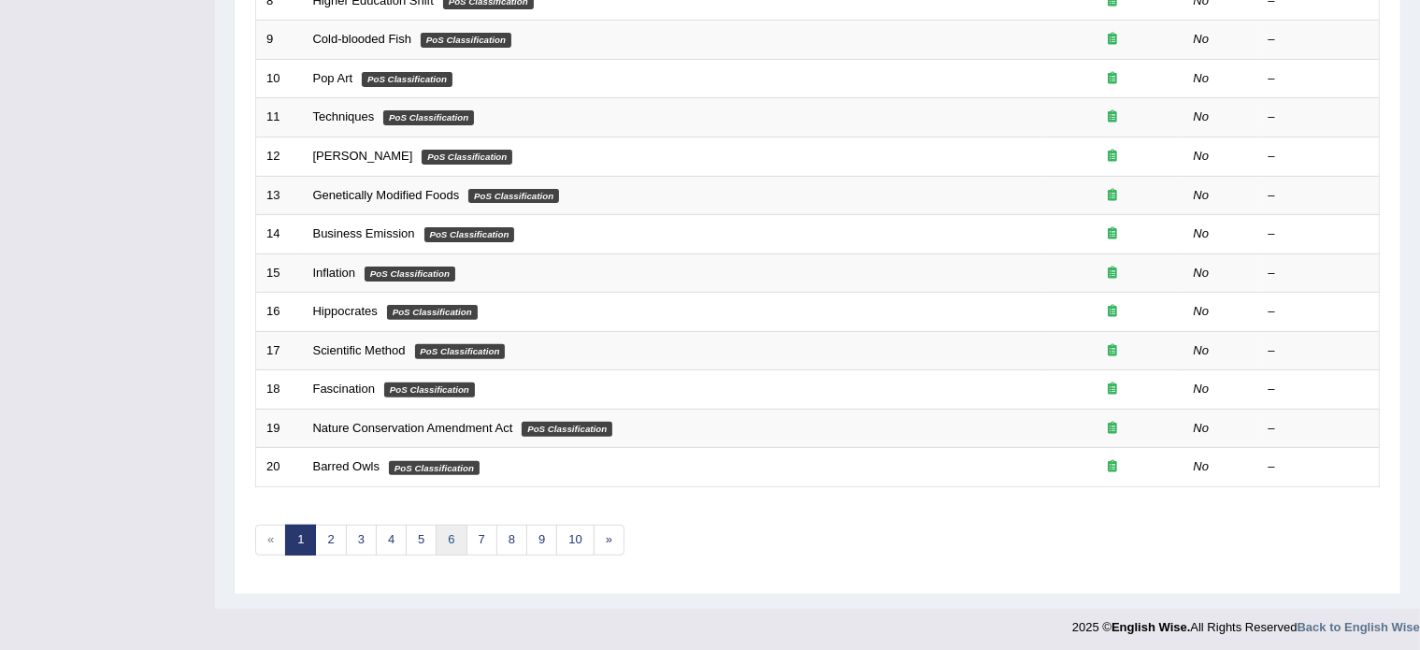
click at [450, 537] on link "6" at bounding box center [451, 539] width 31 height 31
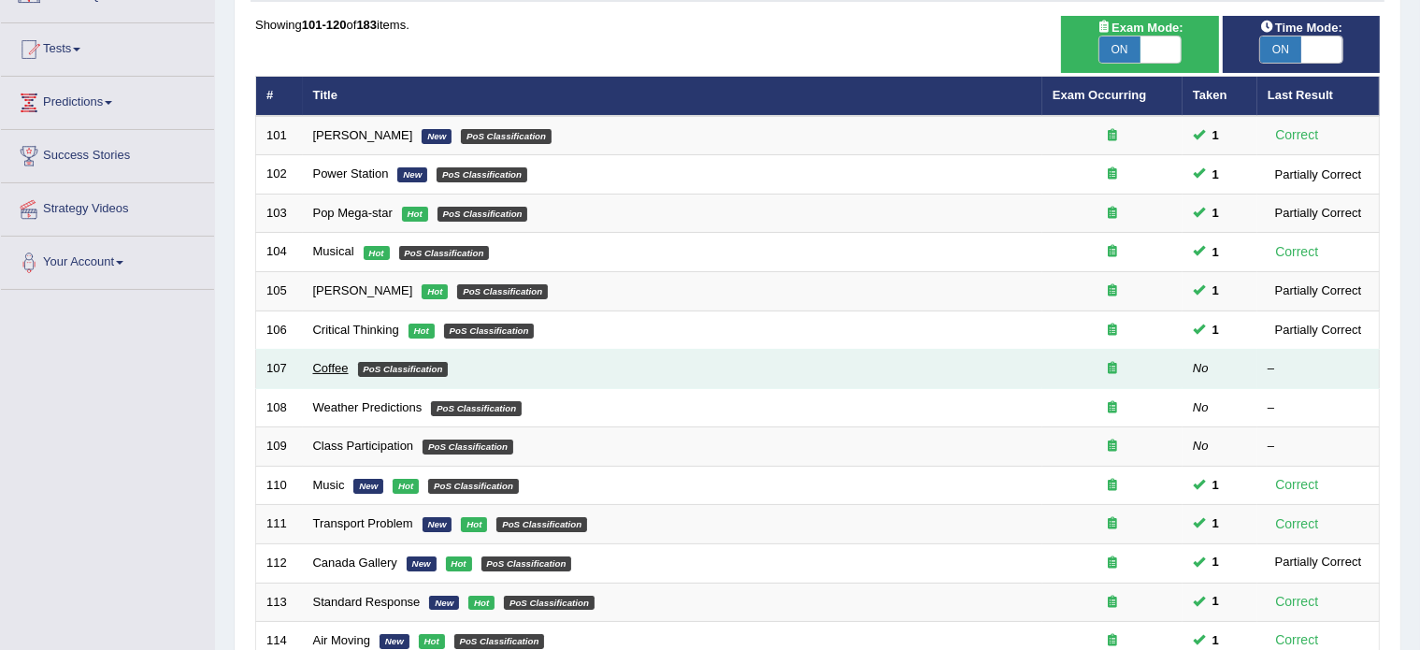
click at [331, 362] on link "Coffee" at bounding box center [331, 368] width 36 height 14
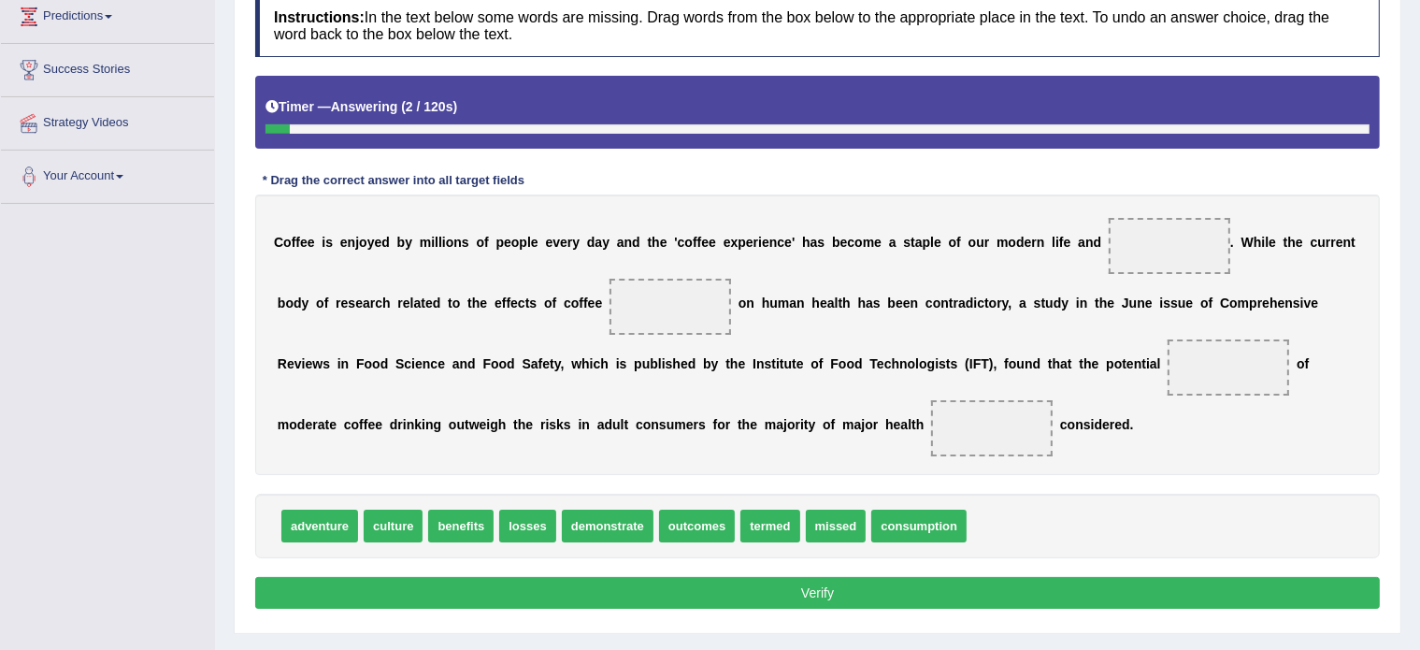
scroll to position [262, 0]
drag, startPoint x: 385, startPoint y: 518, endPoint x: 1136, endPoint y: 250, distance: 797.0
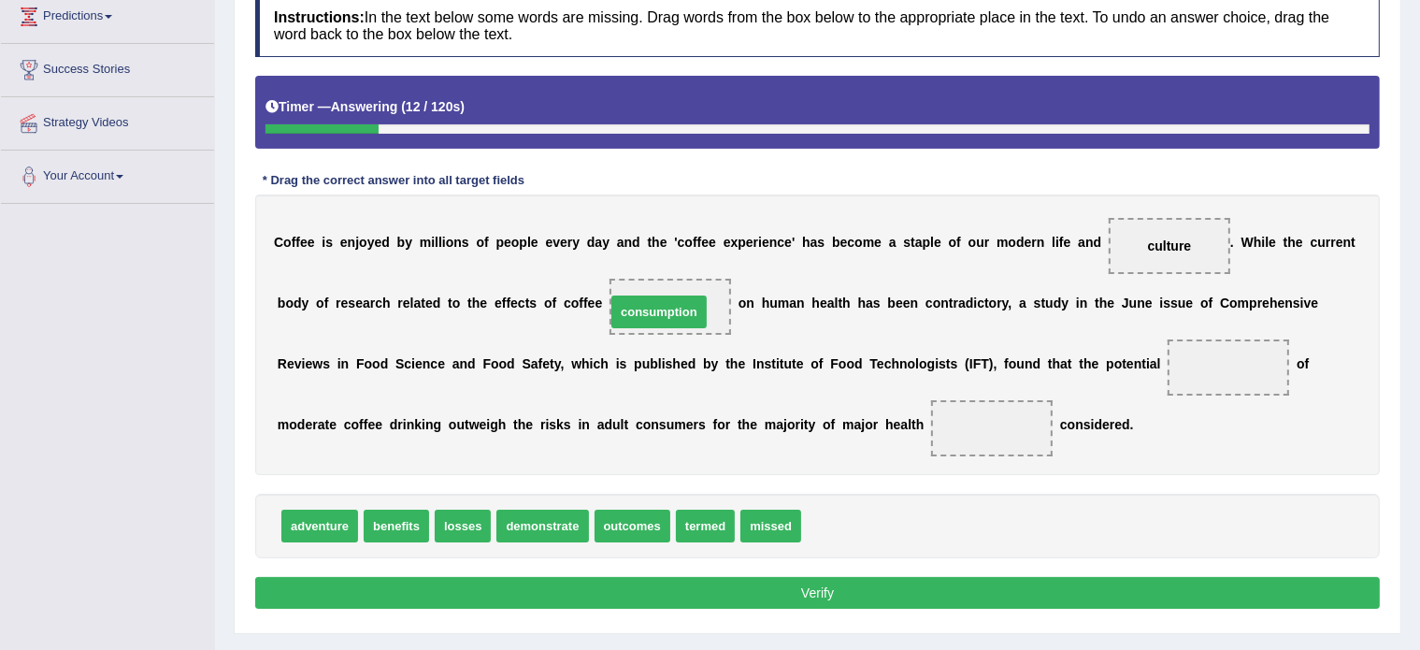
drag, startPoint x: 830, startPoint y: 519, endPoint x: 636, endPoint y: 304, distance: 289.8
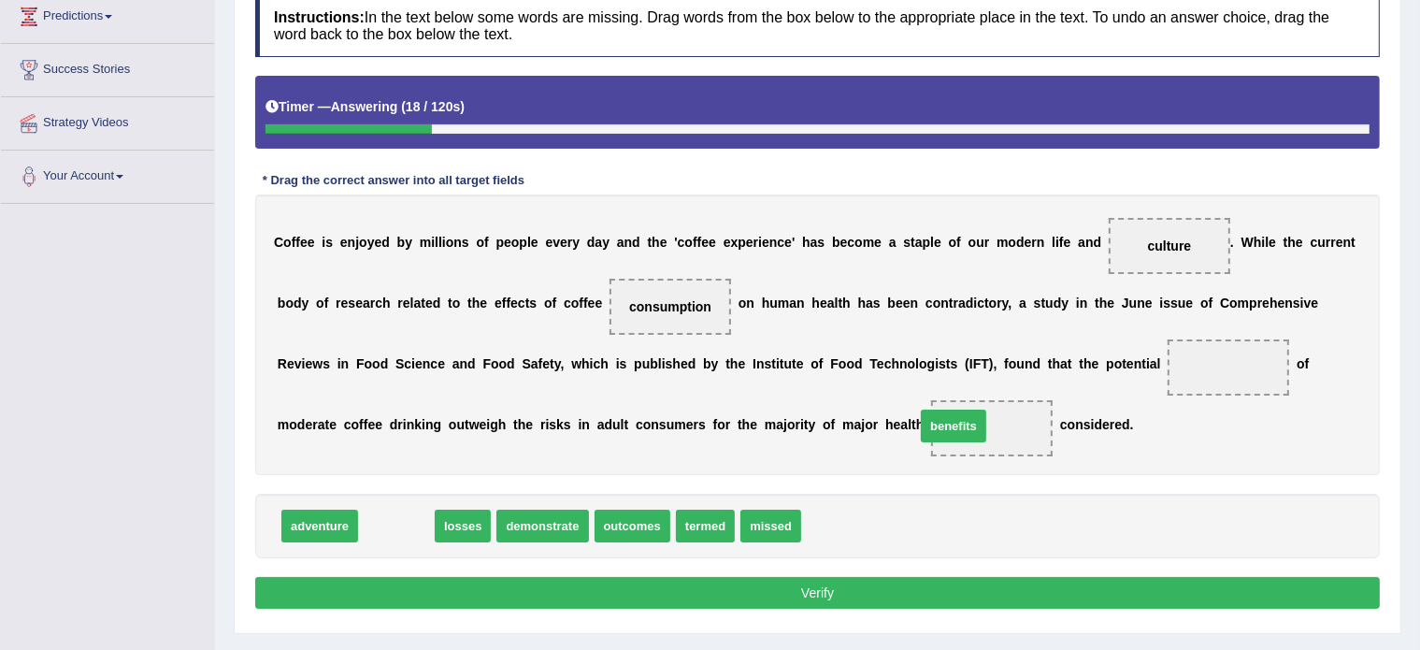
drag, startPoint x: 410, startPoint y: 515, endPoint x: 978, endPoint y: 417, distance: 575.7
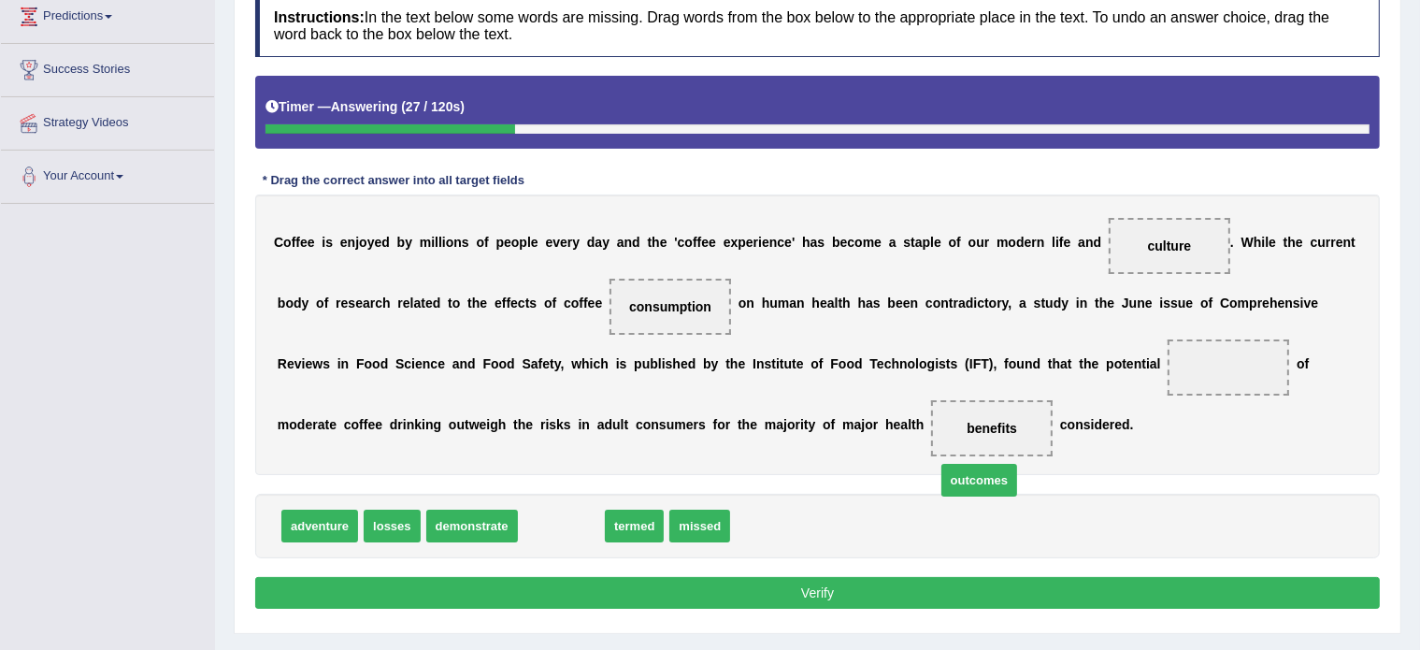
drag, startPoint x: 569, startPoint y: 521, endPoint x: 983, endPoint y: 493, distance: 415.0
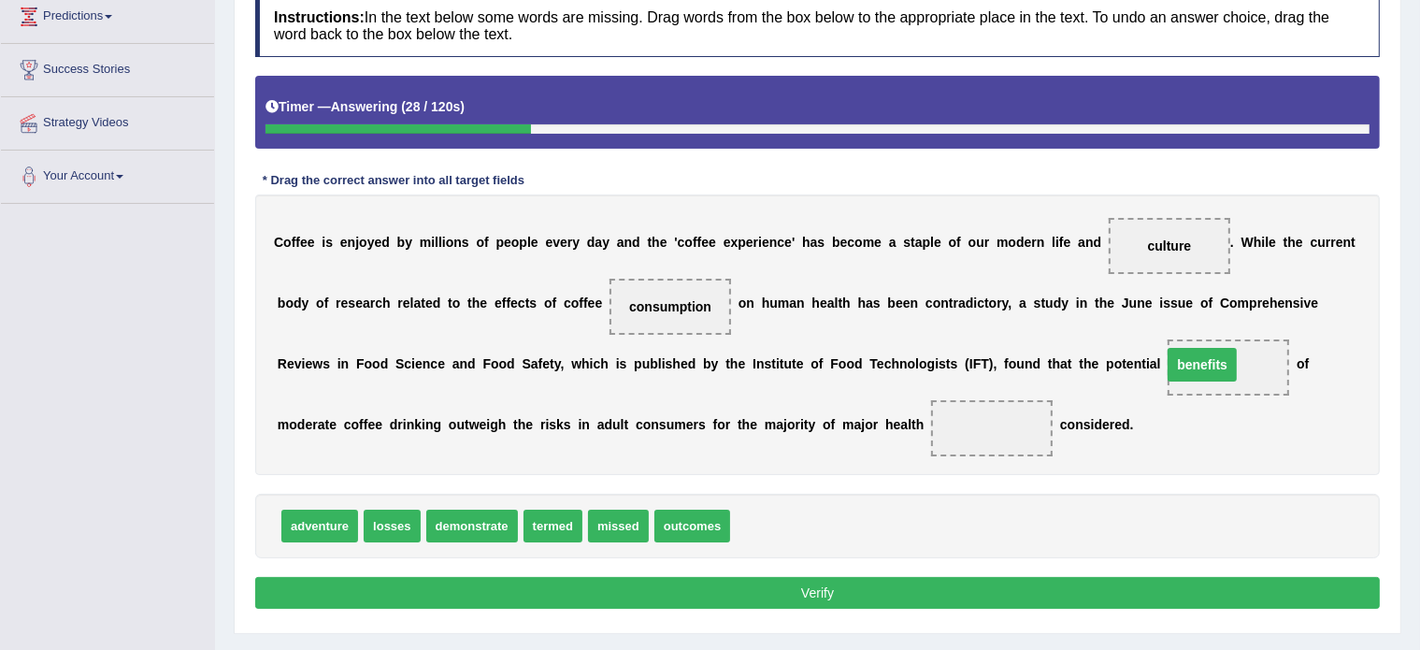
drag, startPoint x: 991, startPoint y: 424, endPoint x: 1208, endPoint y: 361, distance: 226.8
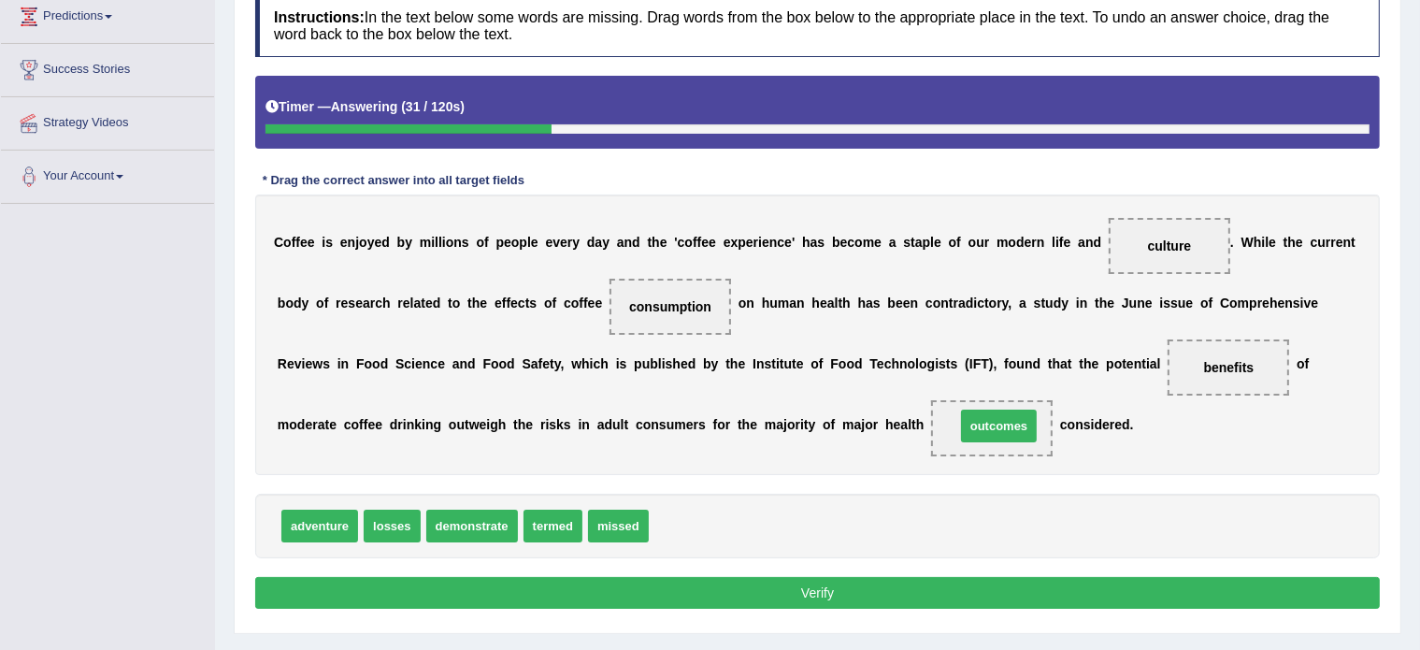
drag, startPoint x: 703, startPoint y: 524, endPoint x: 1016, endPoint y: 423, distance: 328.9
click at [763, 586] on button "Verify" at bounding box center [817, 593] width 1124 height 32
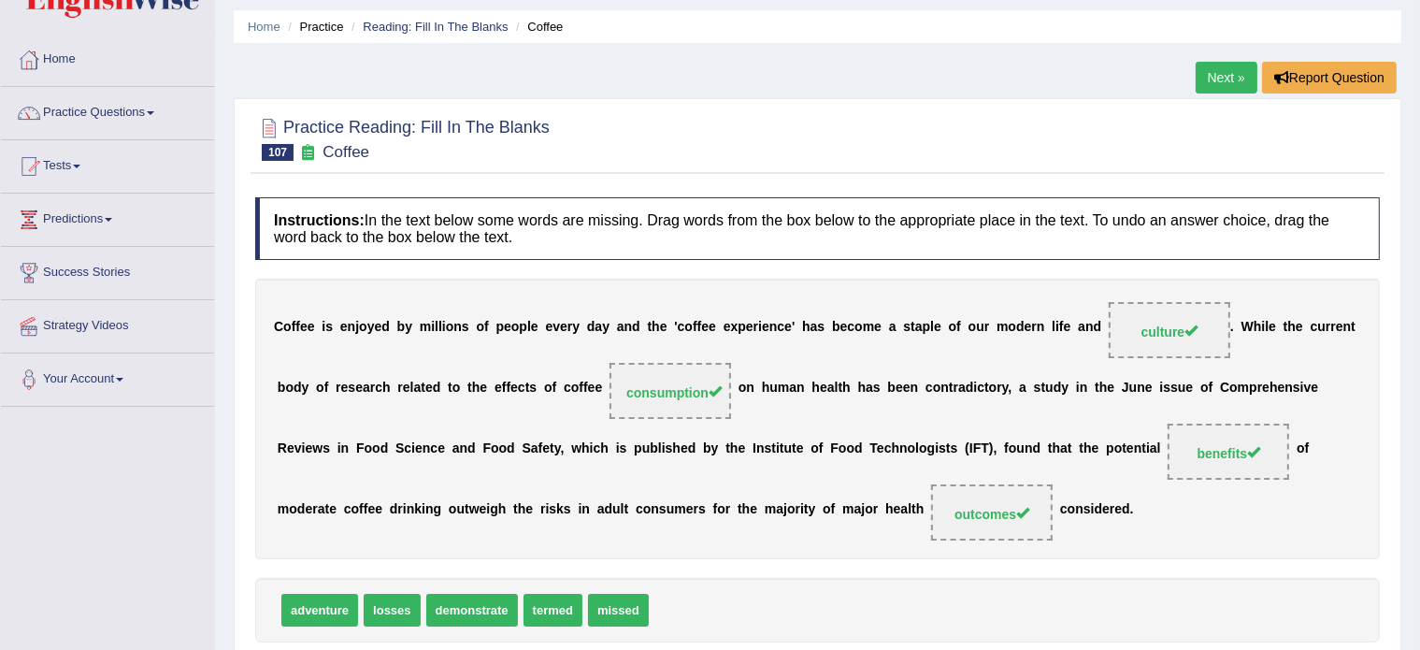
scroll to position [0, 0]
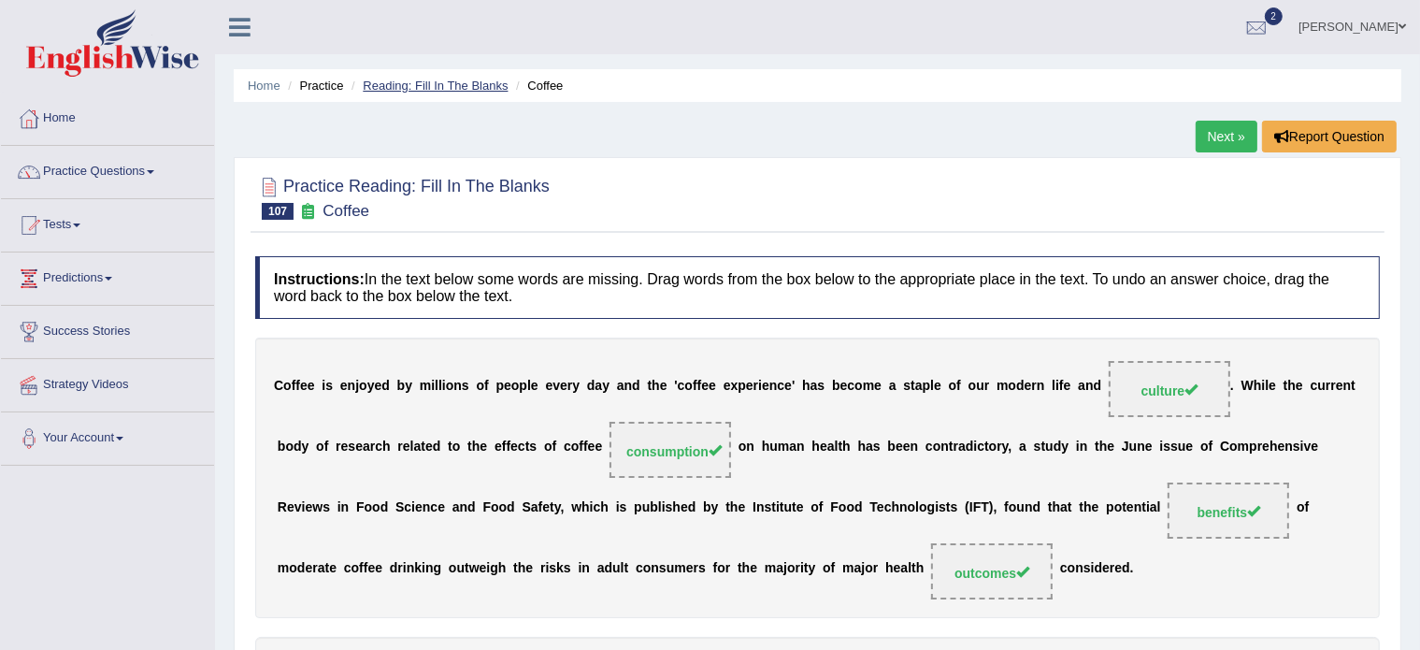
click at [418, 86] on link "Reading: Fill In The Blanks" at bounding box center [435, 86] width 145 height 14
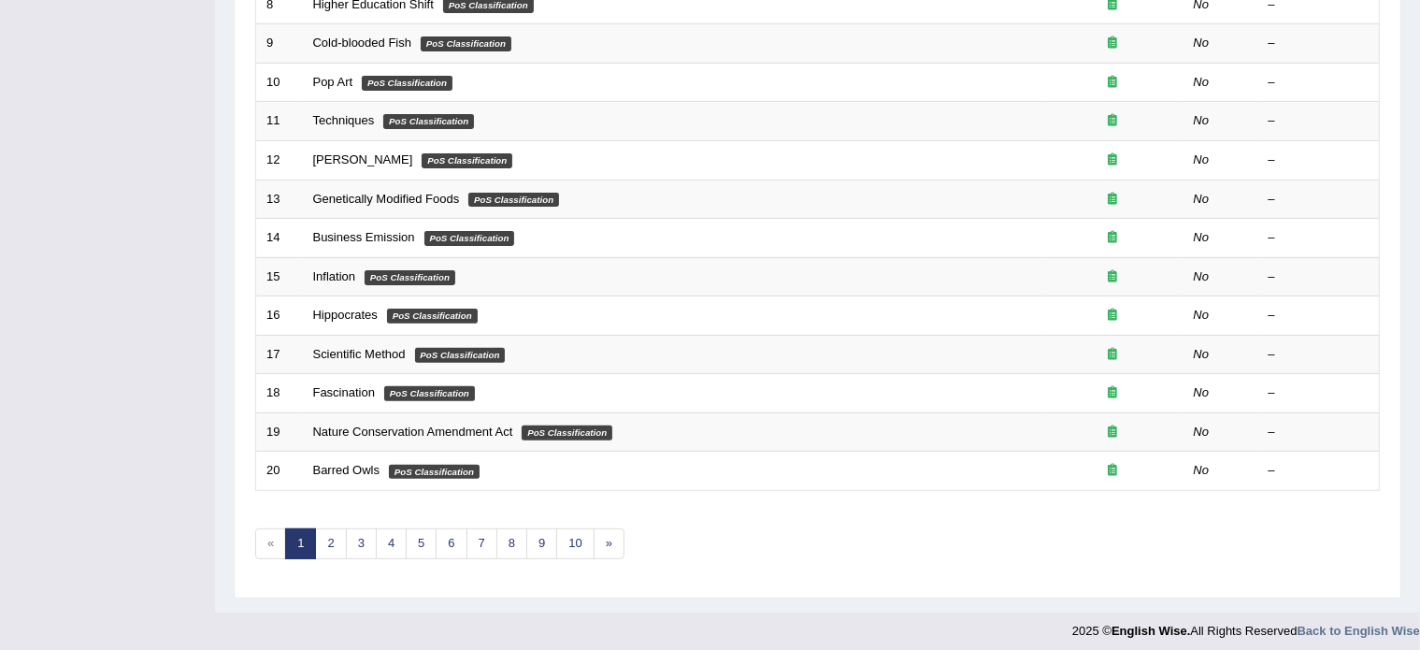
scroll to position [579, 0]
click at [446, 534] on link "6" at bounding box center [451, 542] width 31 height 31
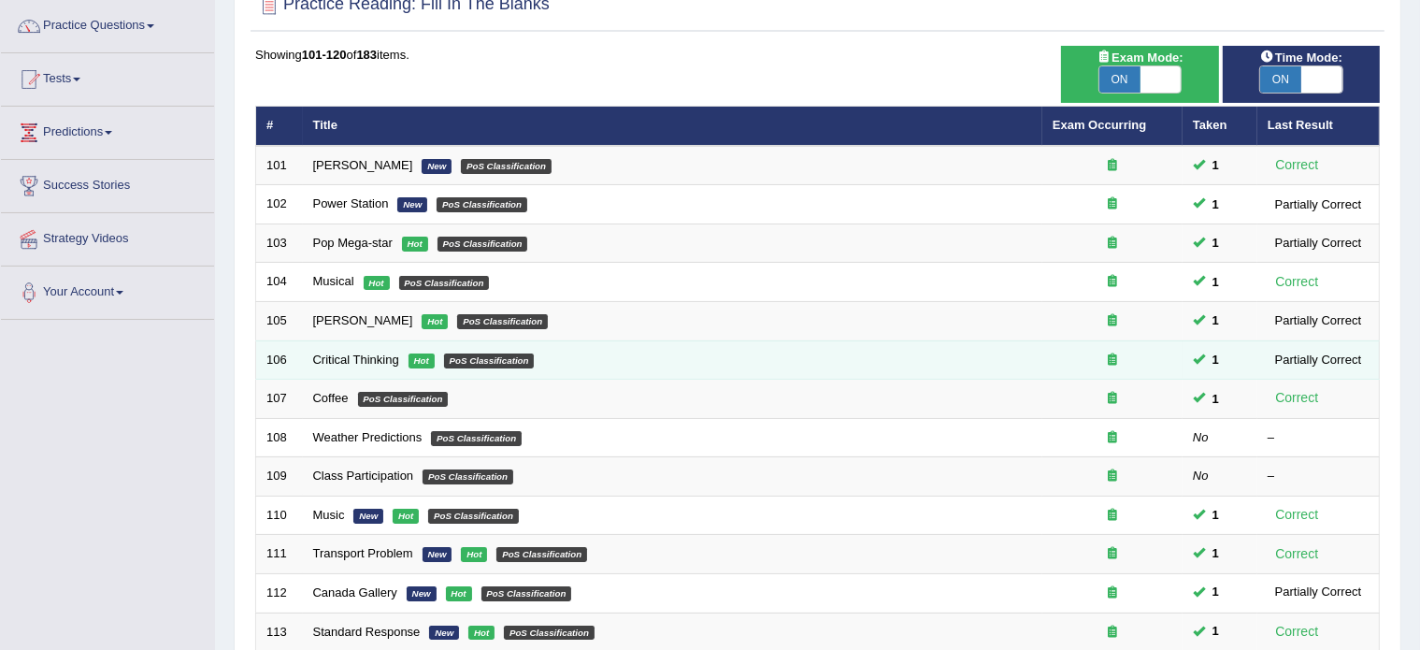
scroll to position [148, 0]
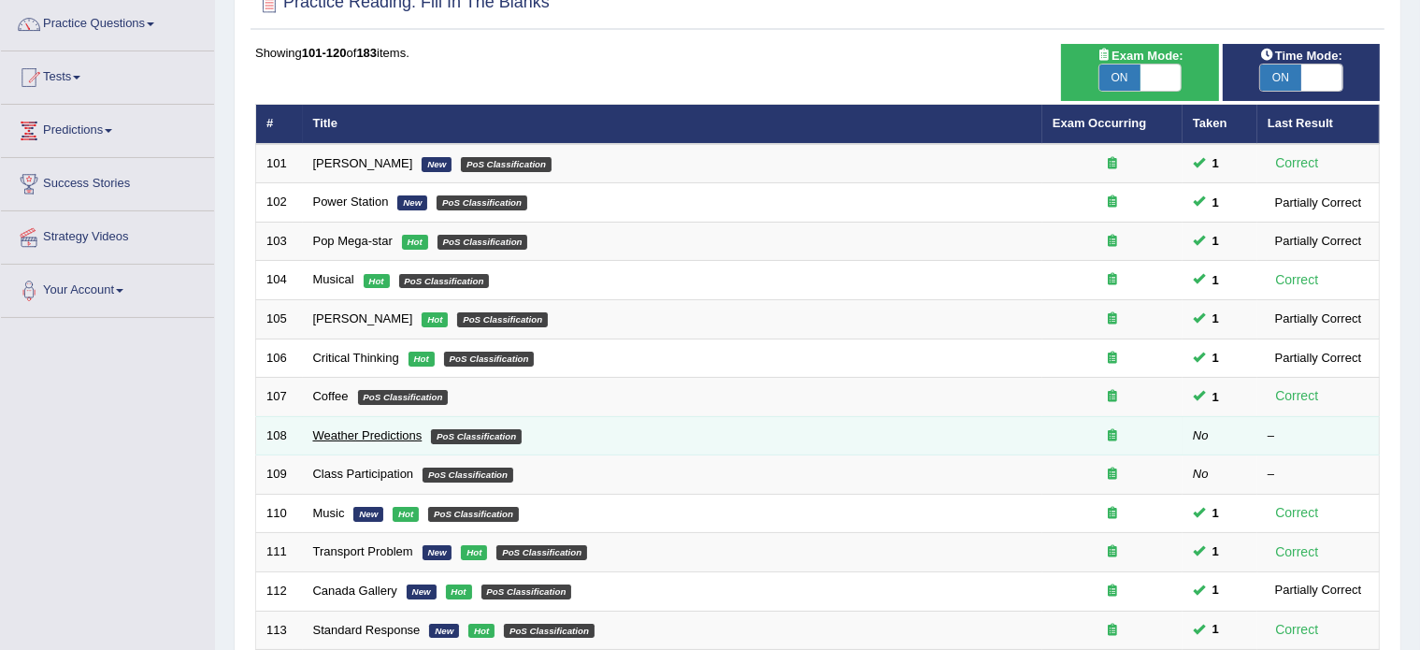
click at [378, 435] on link "Weather Predictions" at bounding box center [367, 435] width 109 height 14
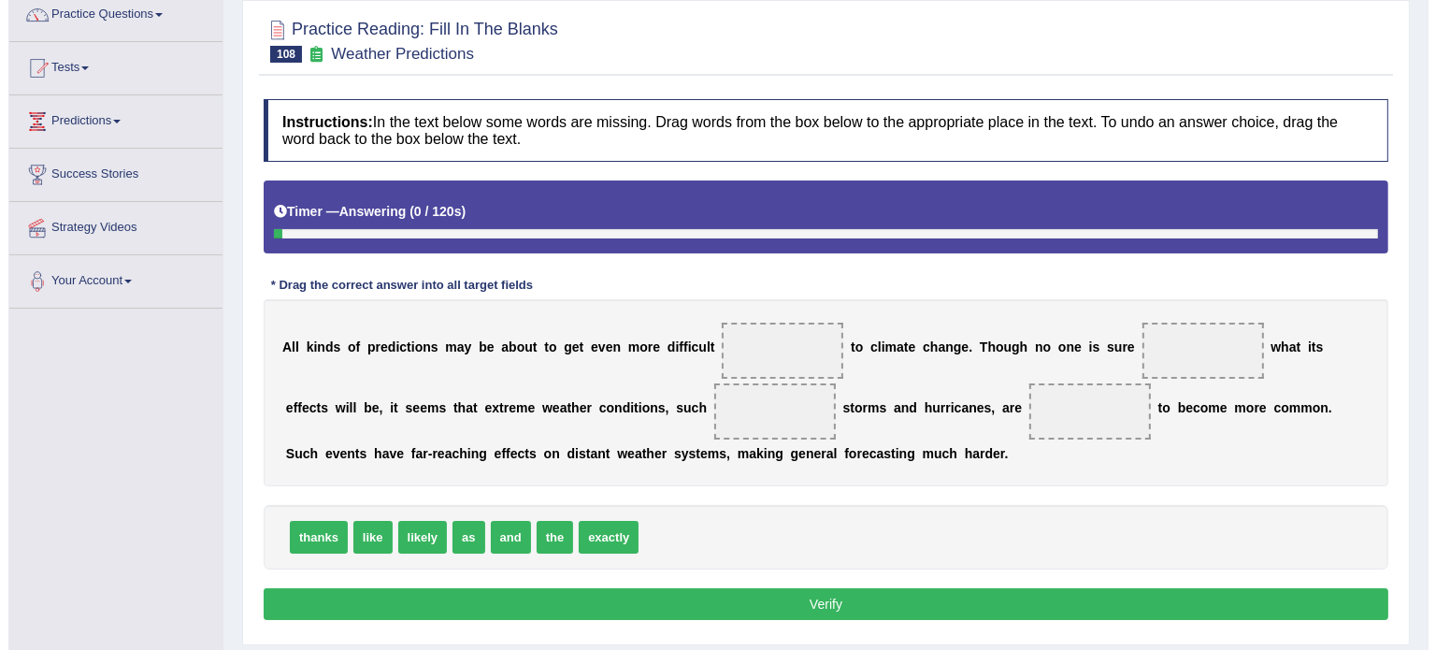
scroll to position [159, 0]
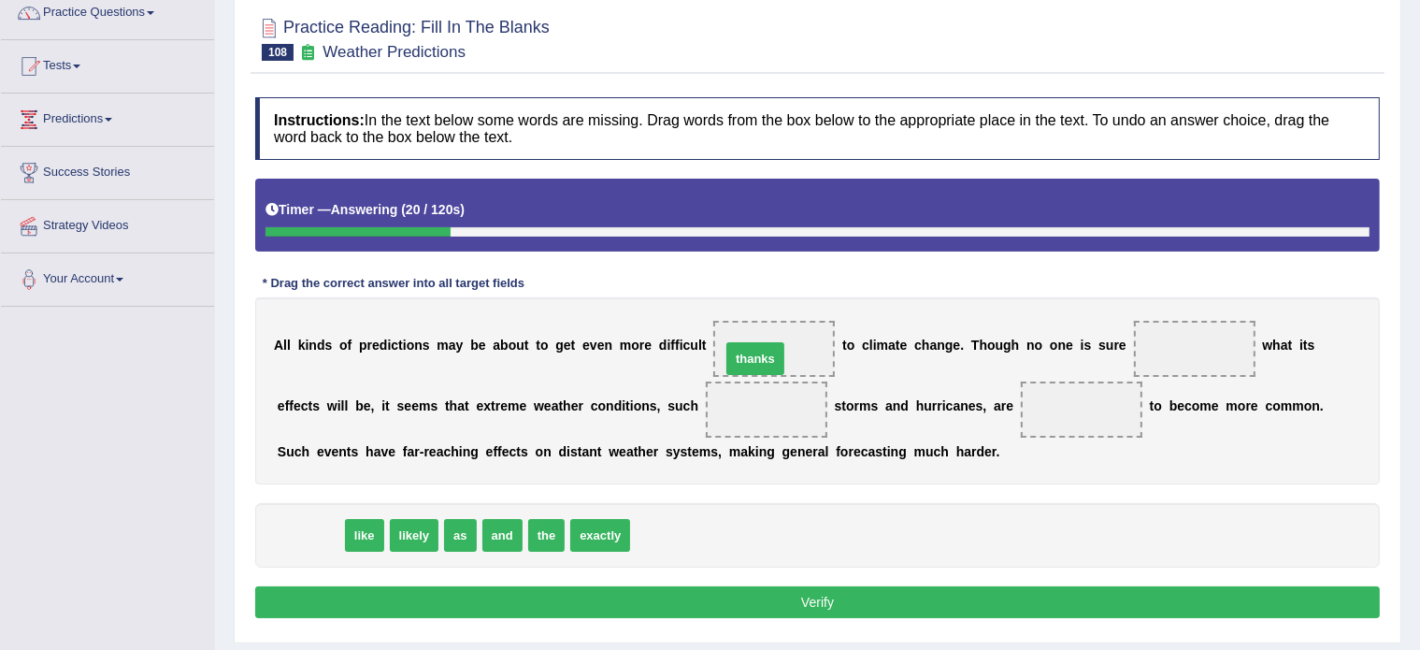
drag, startPoint x: 293, startPoint y: 526, endPoint x: 737, endPoint y: 350, distance: 478.6
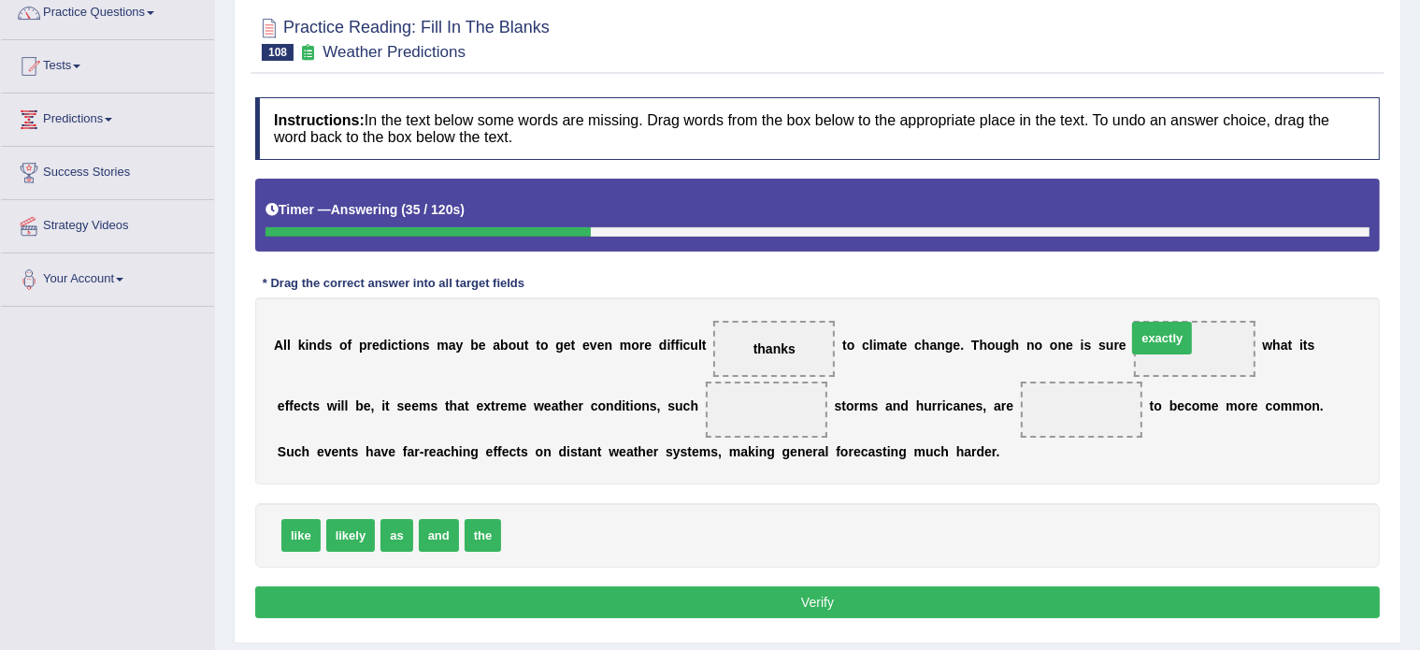
drag, startPoint x: 531, startPoint y: 530, endPoint x: 1156, endPoint y: 333, distance: 655.6
drag, startPoint x: 388, startPoint y: 532, endPoint x: 750, endPoint y: 406, distance: 383.1
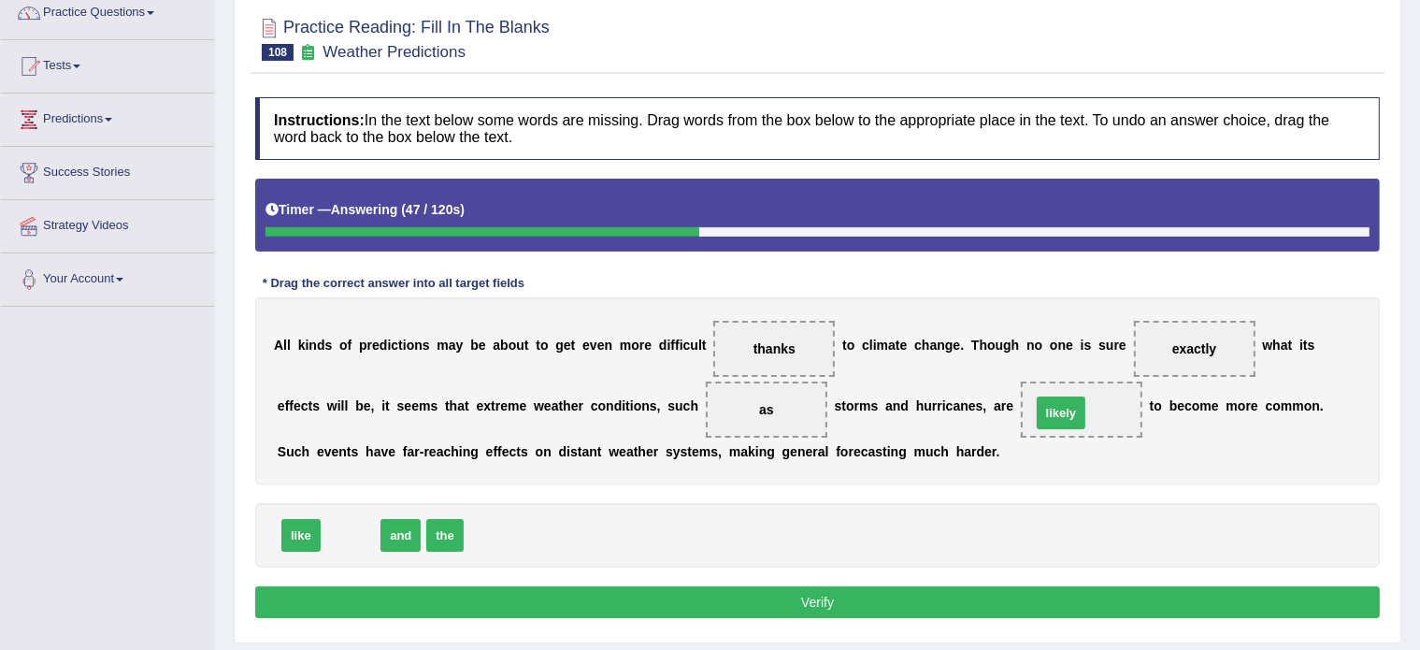
drag, startPoint x: 350, startPoint y: 534, endPoint x: 1071, endPoint y: 407, distance: 732.4
click at [743, 593] on button "Verify" at bounding box center [817, 602] width 1124 height 32
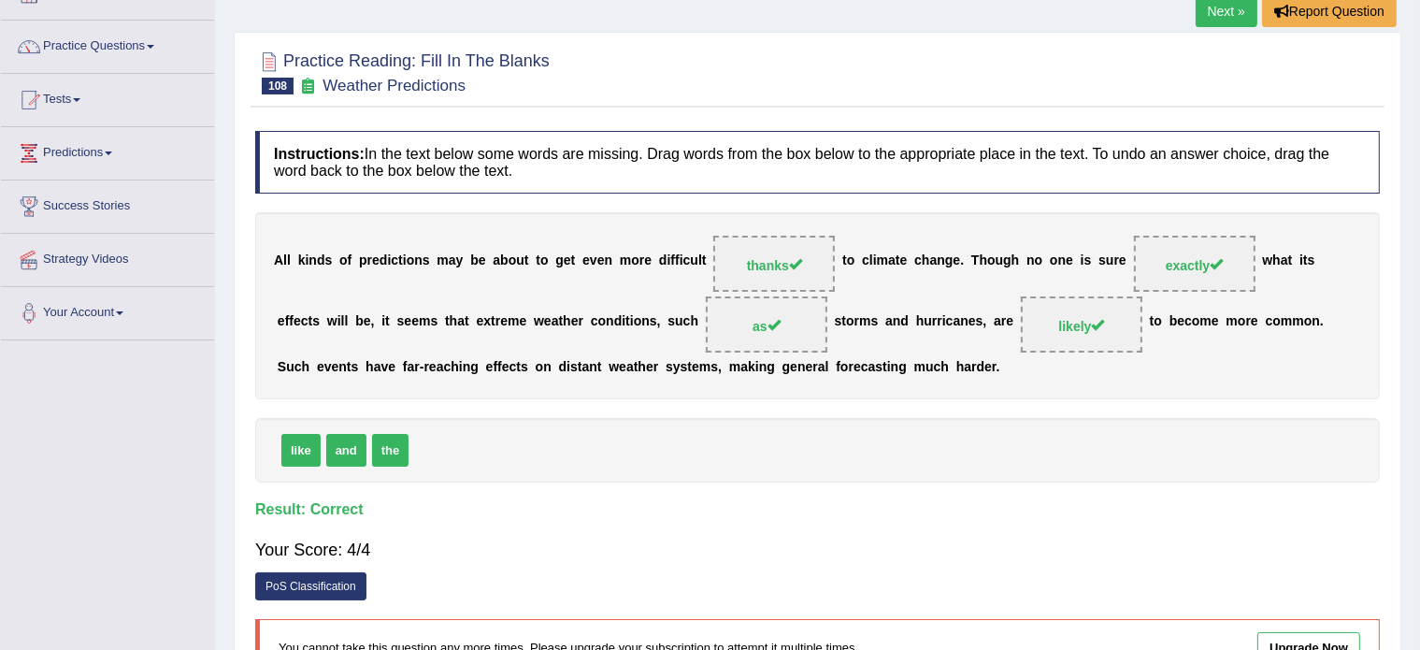
scroll to position [0, 0]
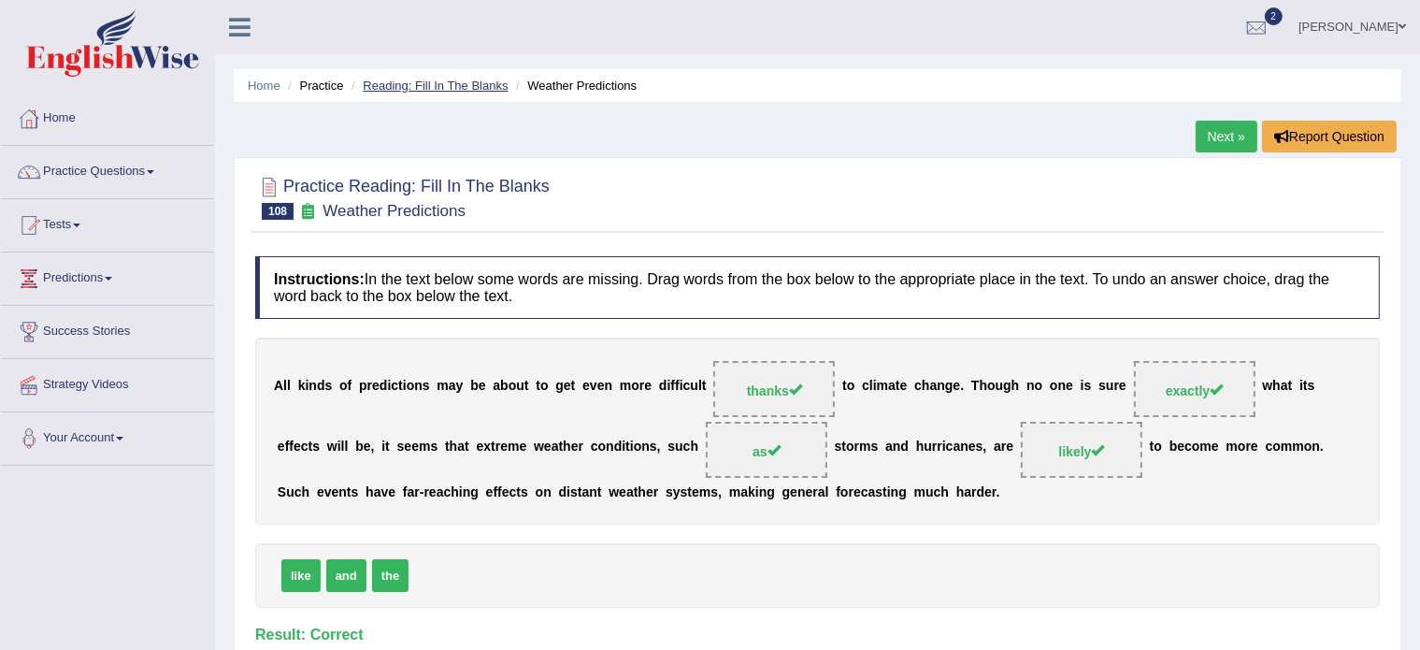
click at [388, 79] on link "Reading: Fill In The Blanks" at bounding box center [435, 86] width 145 height 14
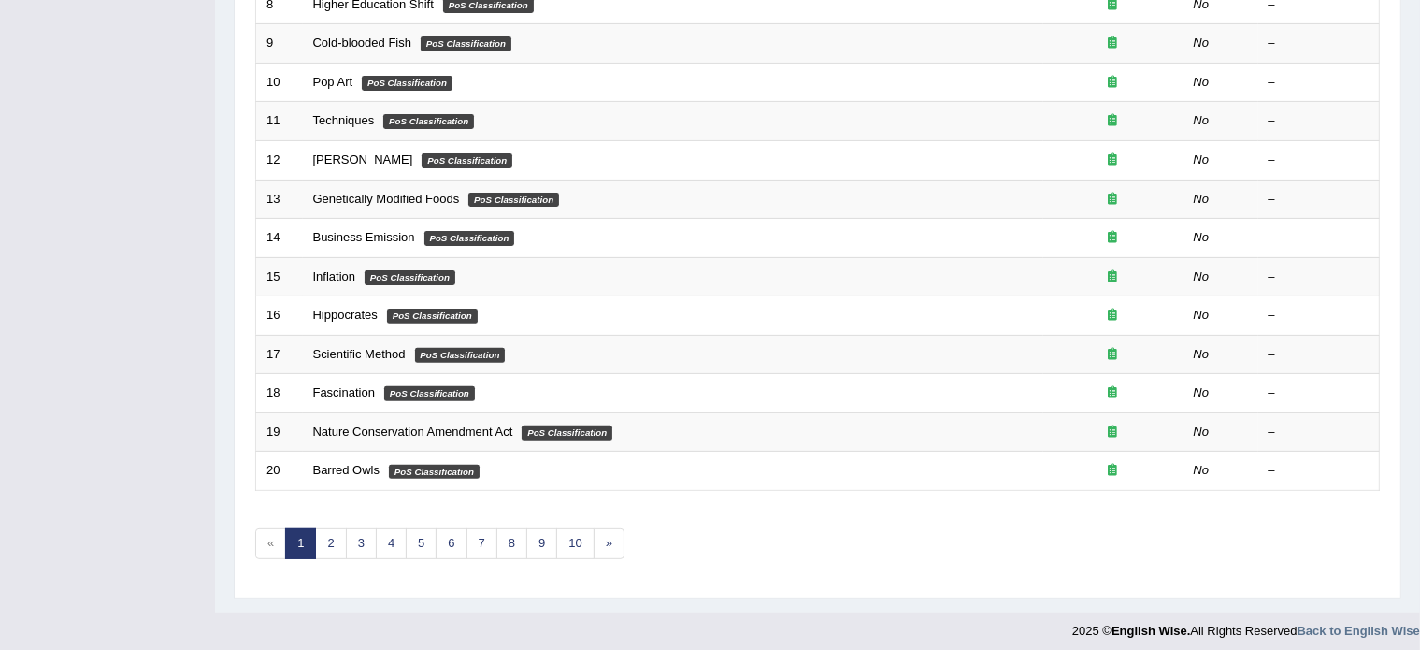
scroll to position [582, 0]
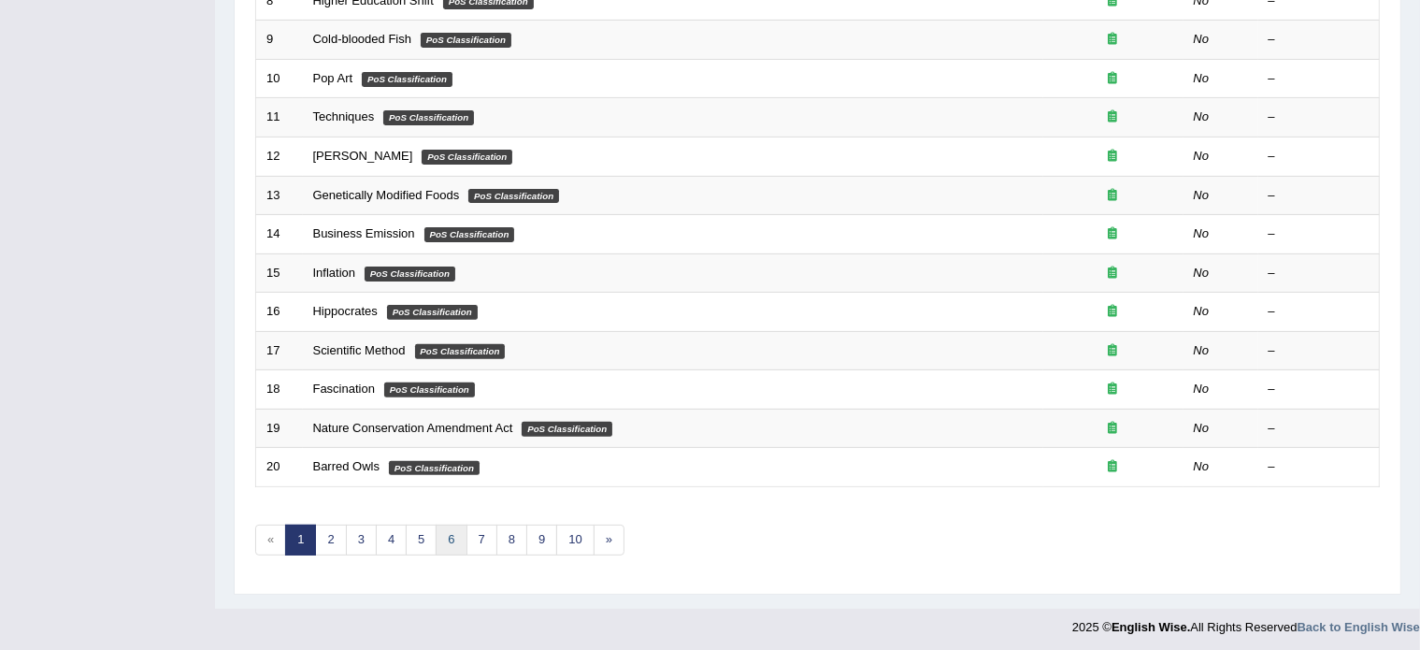
click at [454, 532] on link "6" at bounding box center [451, 539] width 31 height 31
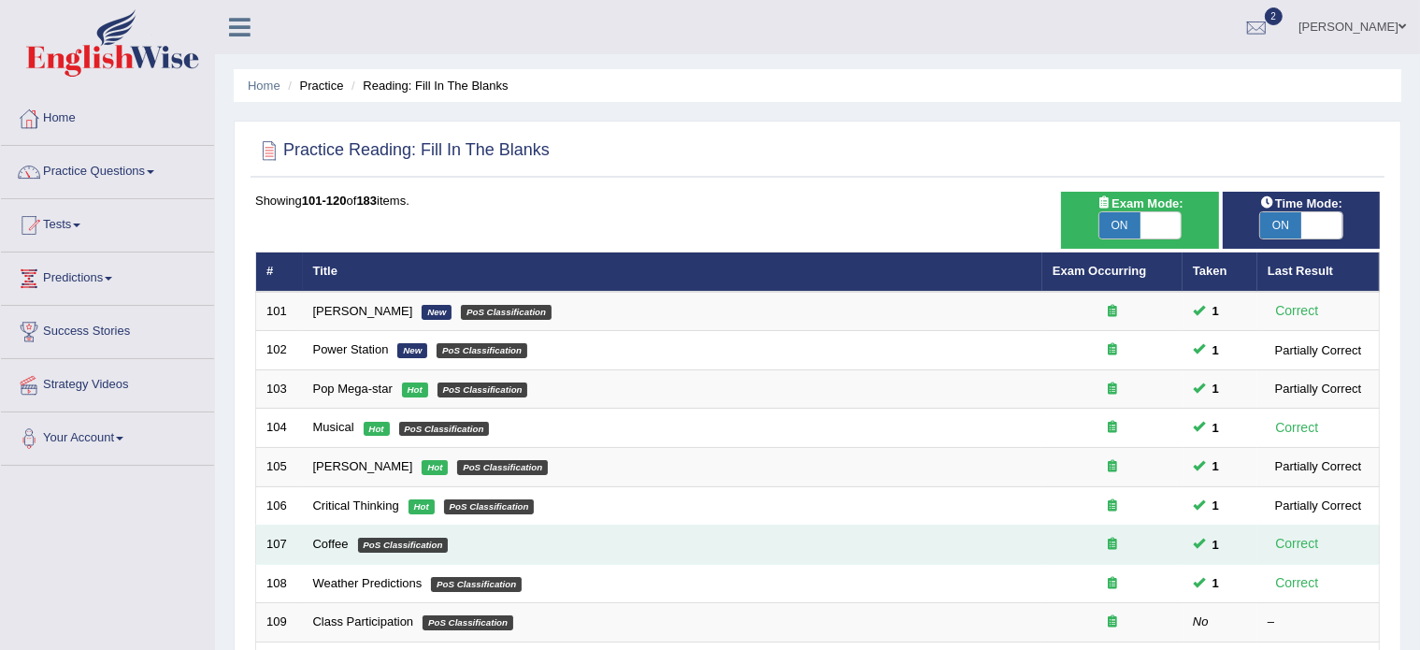
scroll to position [191, 0]
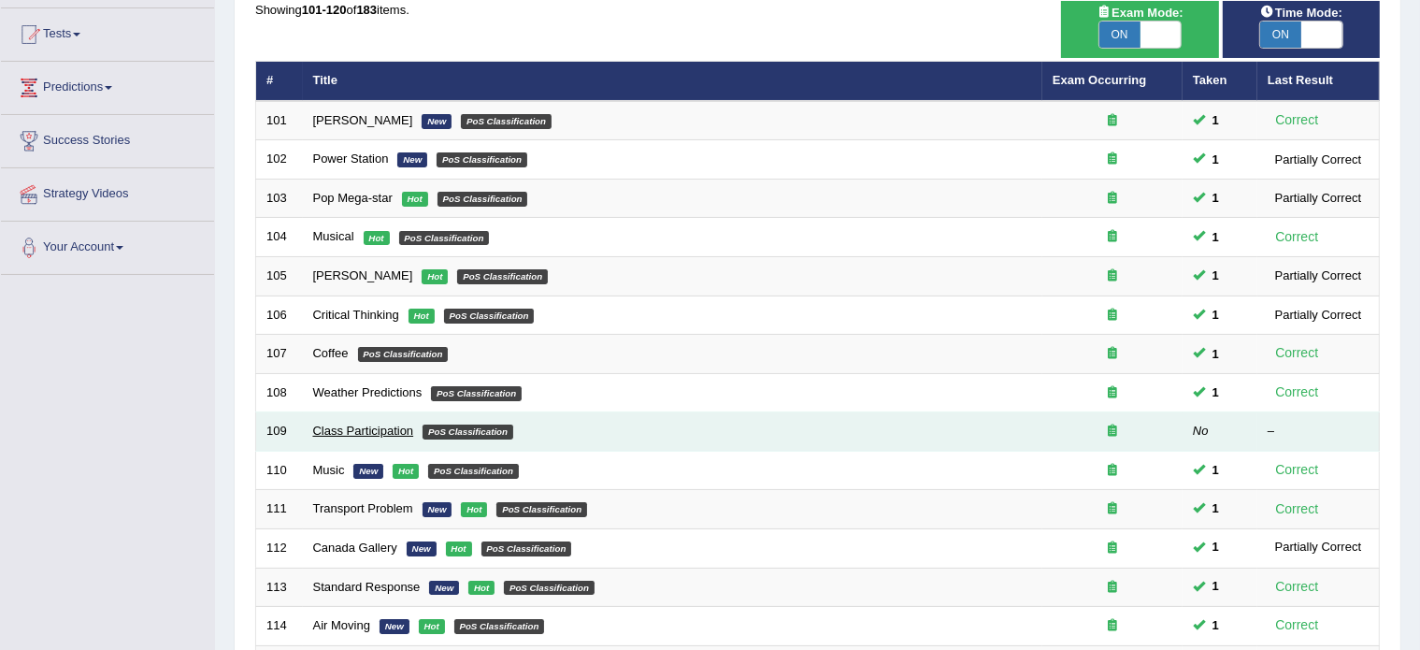
click at [353, 423] on link "Class Participation" at bounding box center [363, 430] width 101 height 14
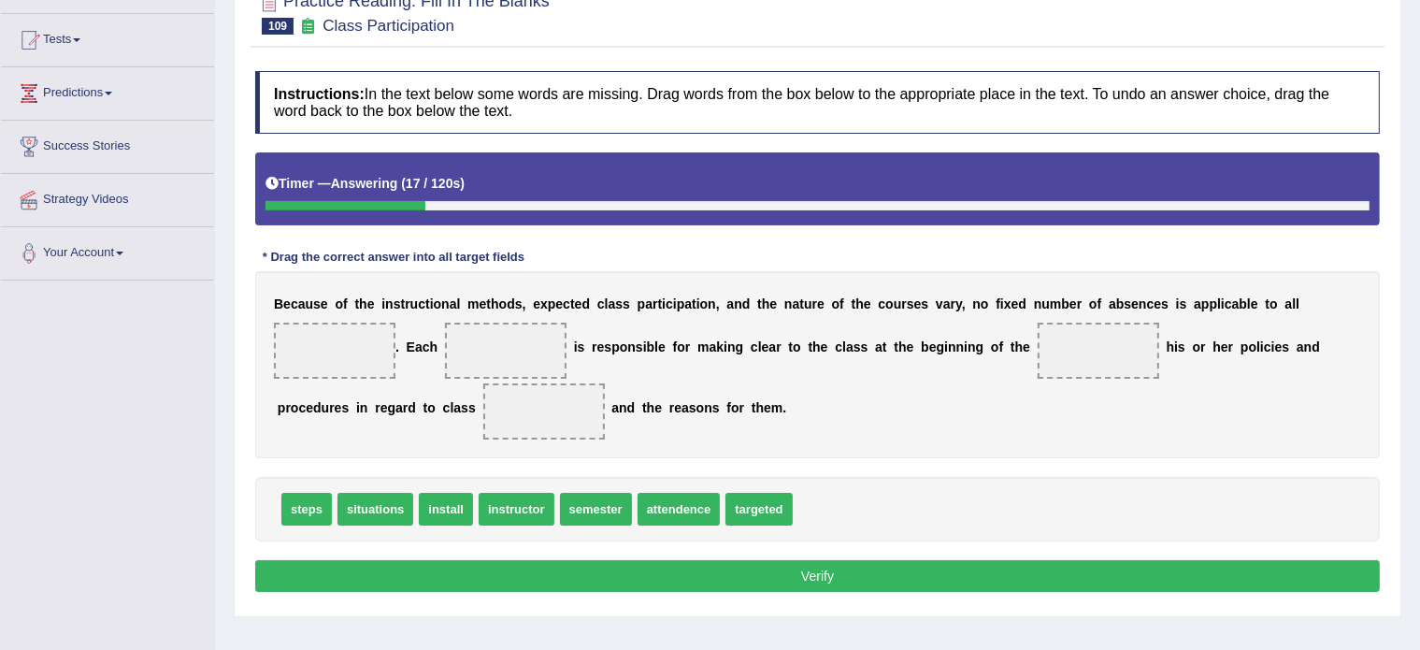
scroll to position [193, 0]
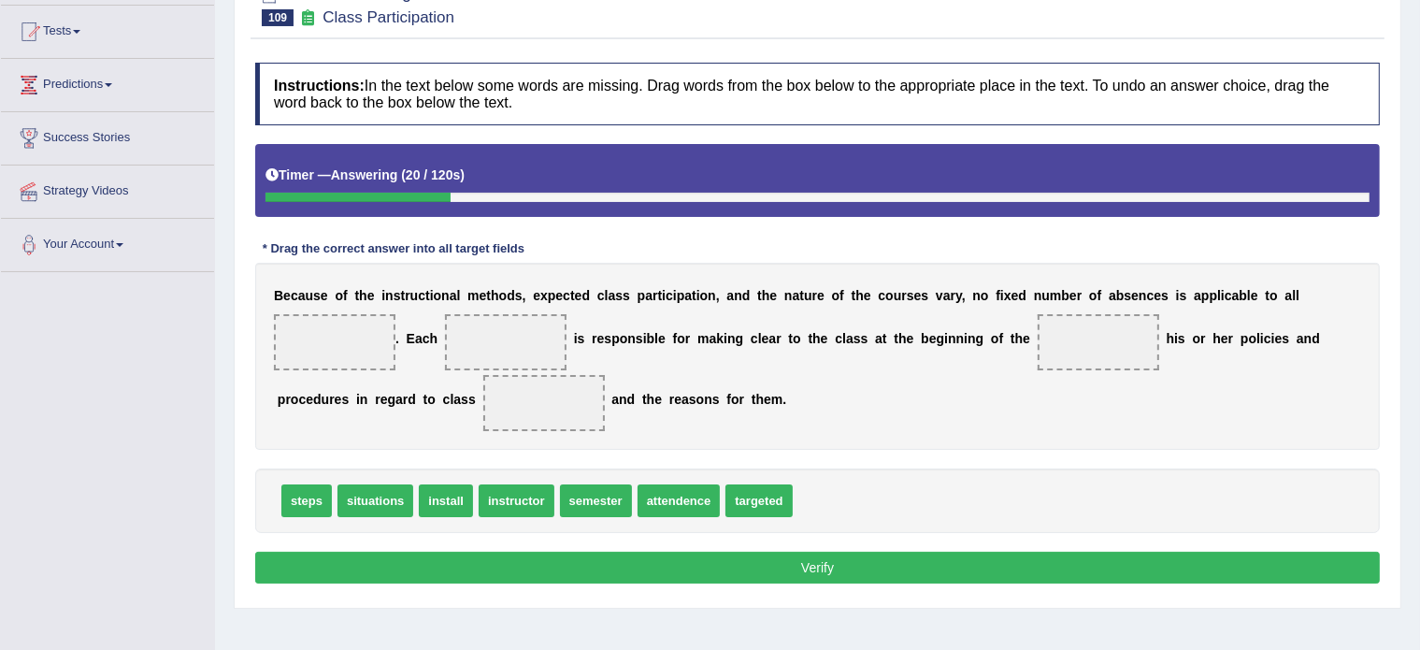
click at [675, 501] on span "attendence" at bounding box center [678, 500] width 83 height 33
drag, startPoint x: 684, startPoint y: 498, endPoint x: 336, endPoint y: 332, distance: 386.3
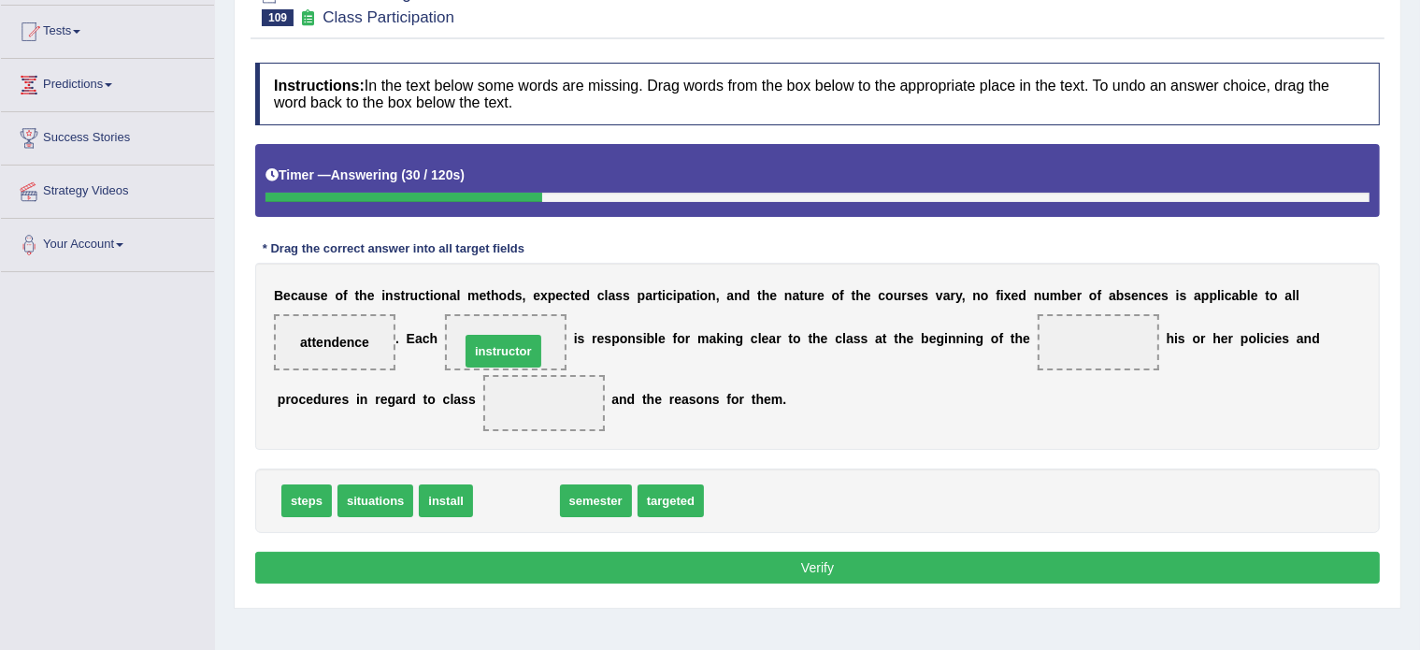
drag, startPoint x: 527, startPoint y: 490, endPoint x: 514, endPoint y: 340, distance: 150.1
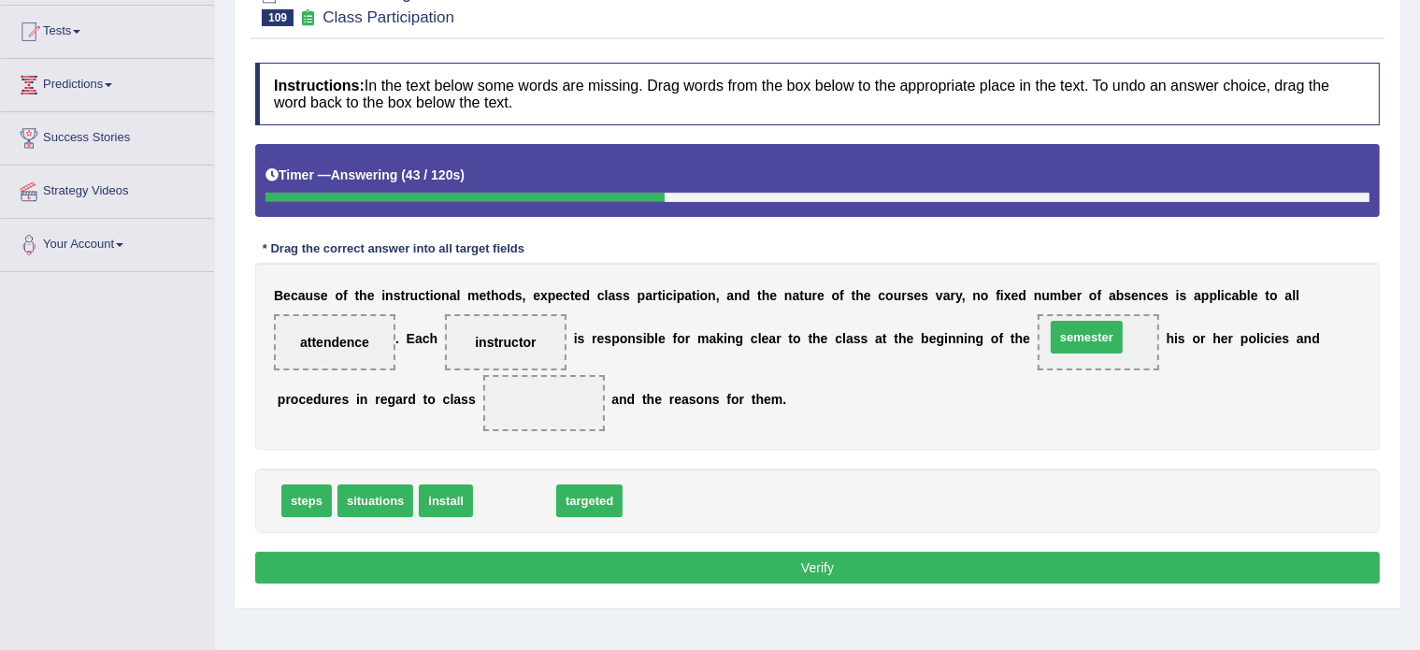
drag, startPoint x: 512, startPoint y: 493, endPoint x: 1084, endPoint y: 329, distance: 594.9
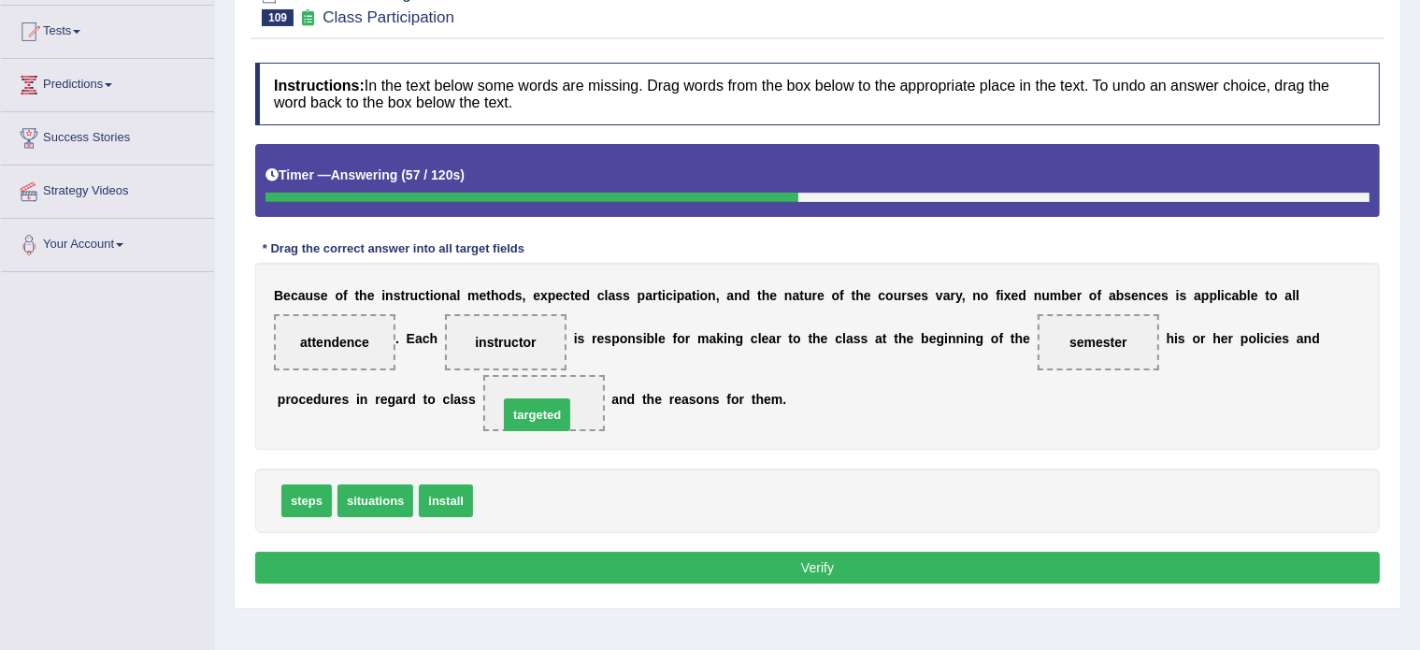
drag, startPoint x: 496, startPoint y: 493, endPoint x: 521, endPoint y: 407, distance: 89.6
click at [693, 567] on button "Verify" at bounding box center [817, 567] width 1124 height 32
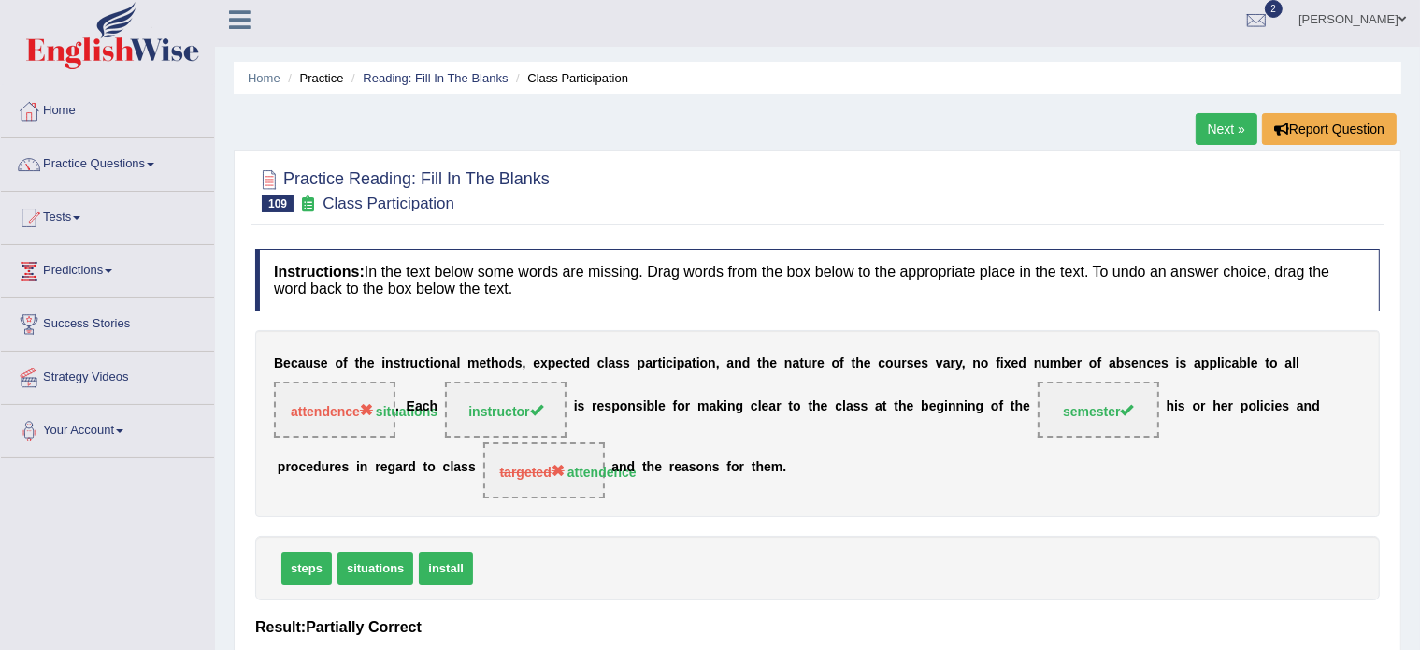
scroll to position [7, 0]
click at [410, 70] on li "Reading: Fill In The Blanks" at bounding box center [427, 79] width 161 height 18
click at [408, 72] on link "Reading: Fill In The Blanks" at bounding box center [435, 79] width 145 height 14
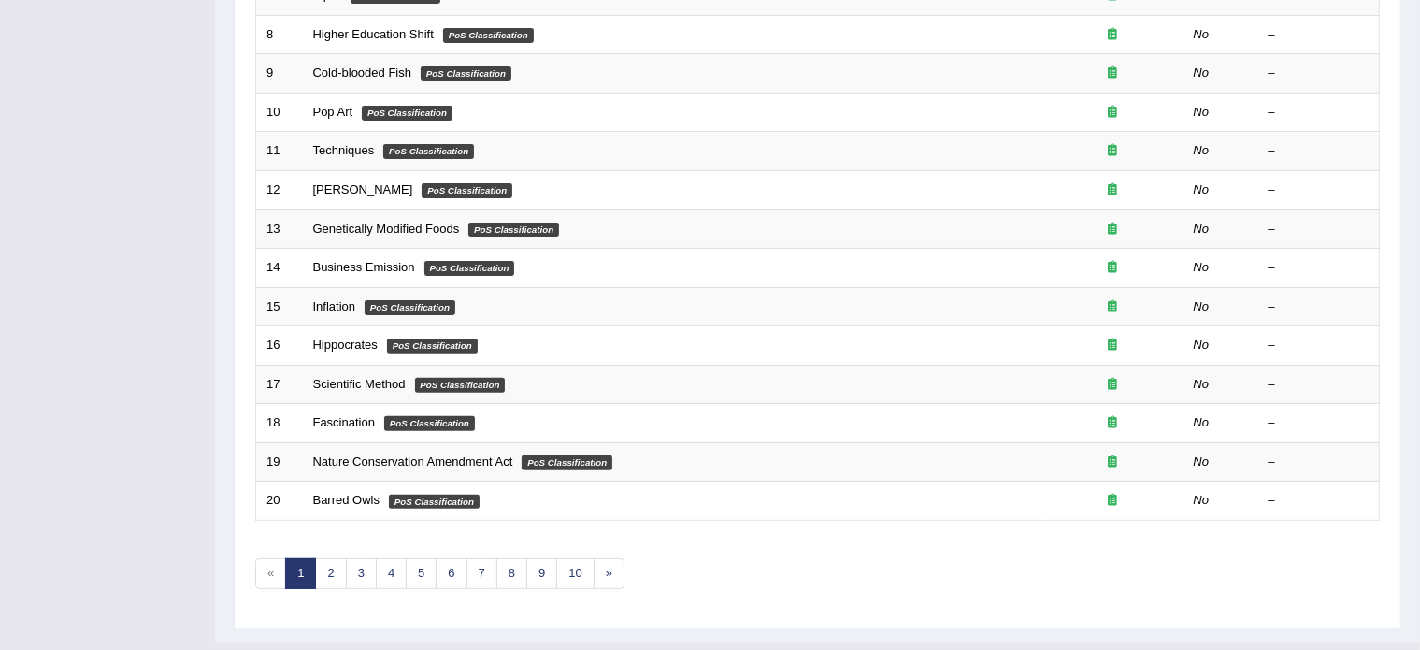
scroll to position [572, 0]
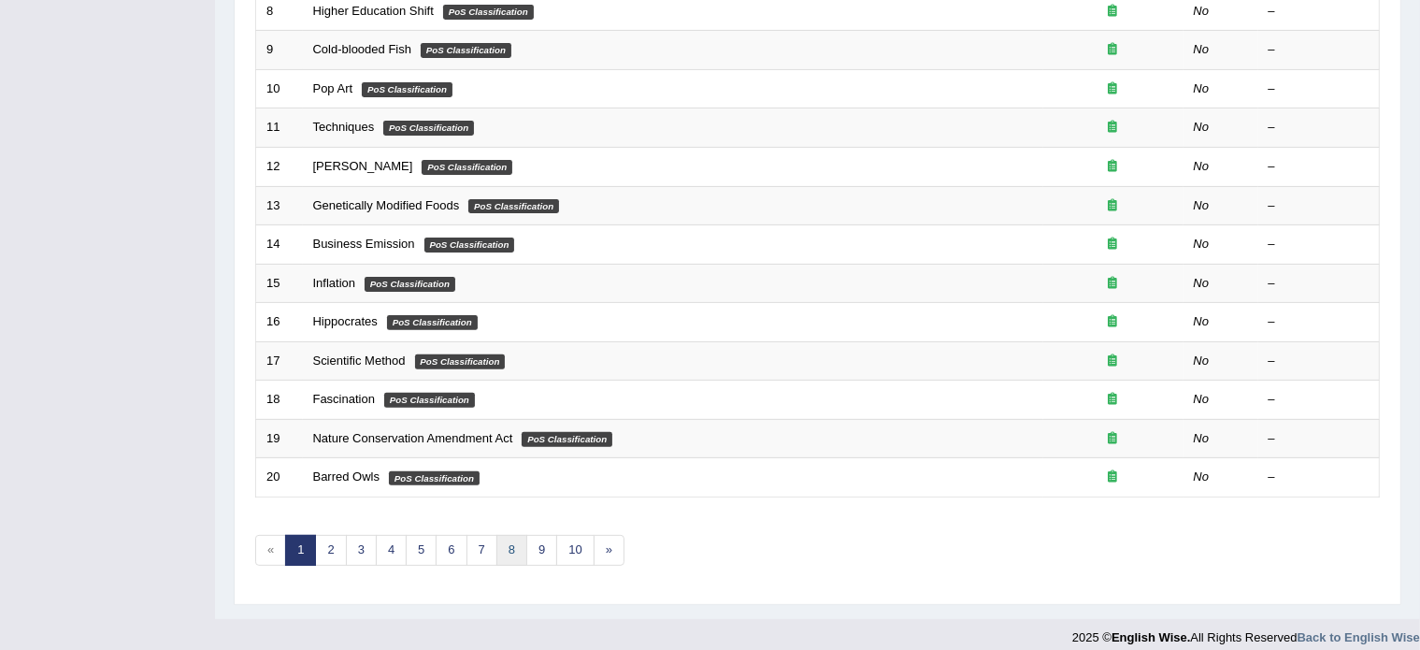
click at [511, 536] on link "8" at bounding box center [511, 550] width 31 height 31
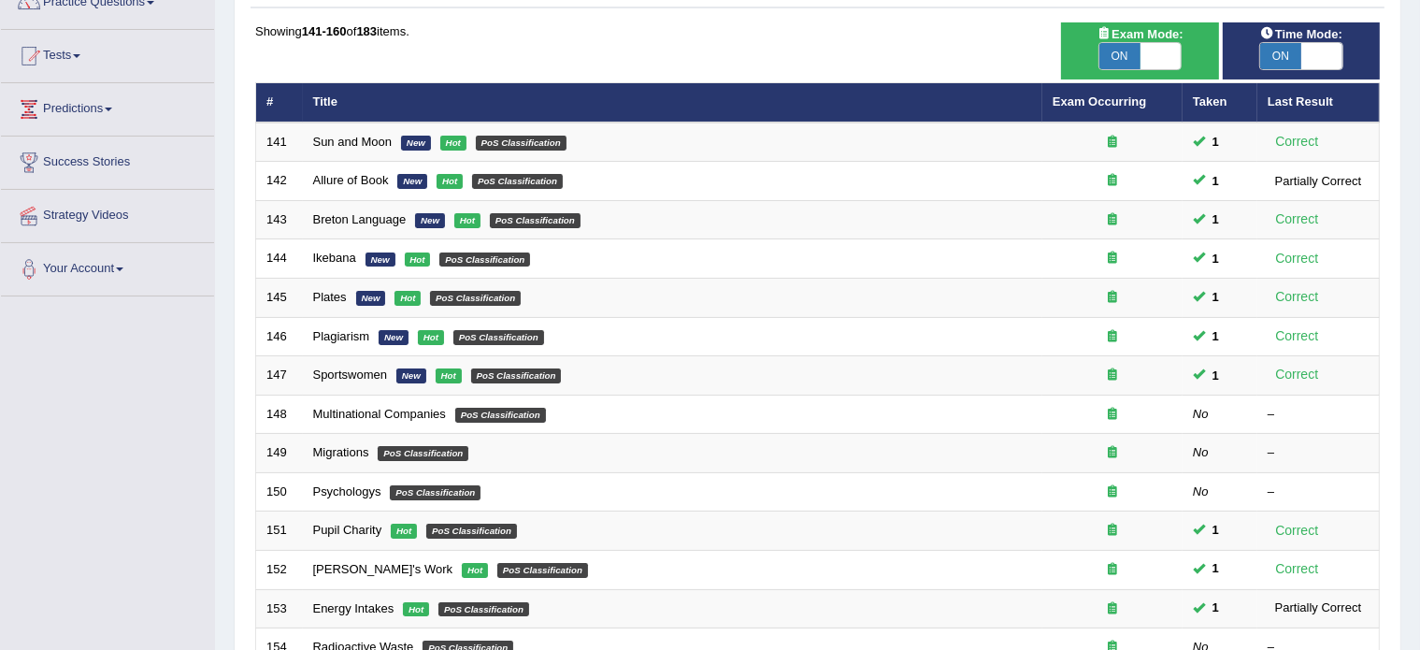
scroll to position [582, 0]
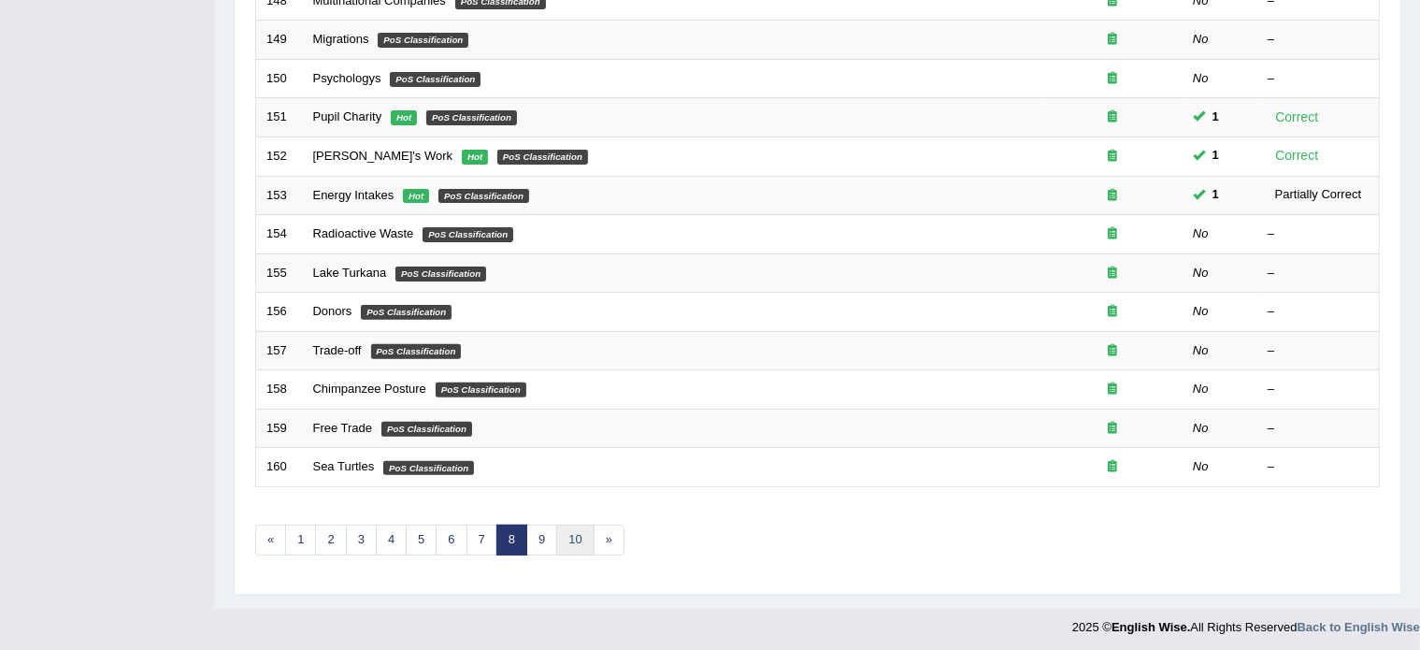
click at [564, 536] on link "10" at bounding box center [574, 539] width 37 height 31
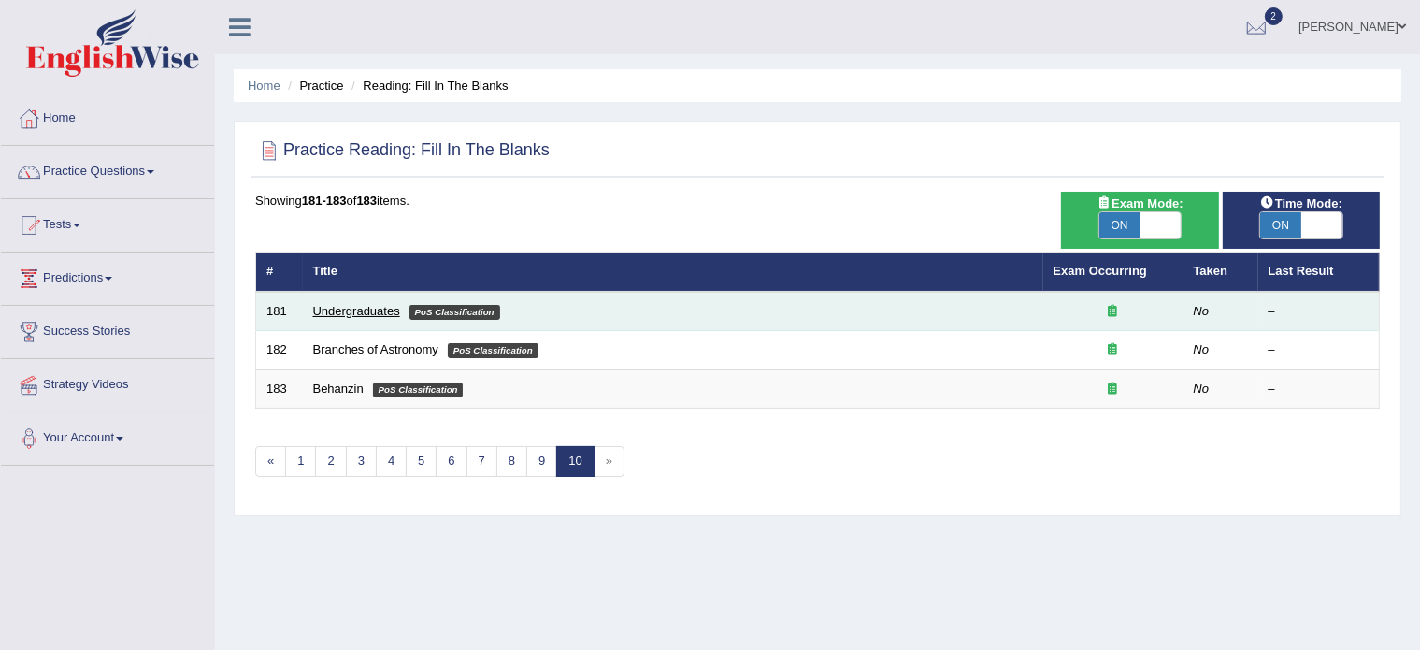
click at [340, 309] on link "Undergraduates" at bounding box center [356, 311] width 87 height 14
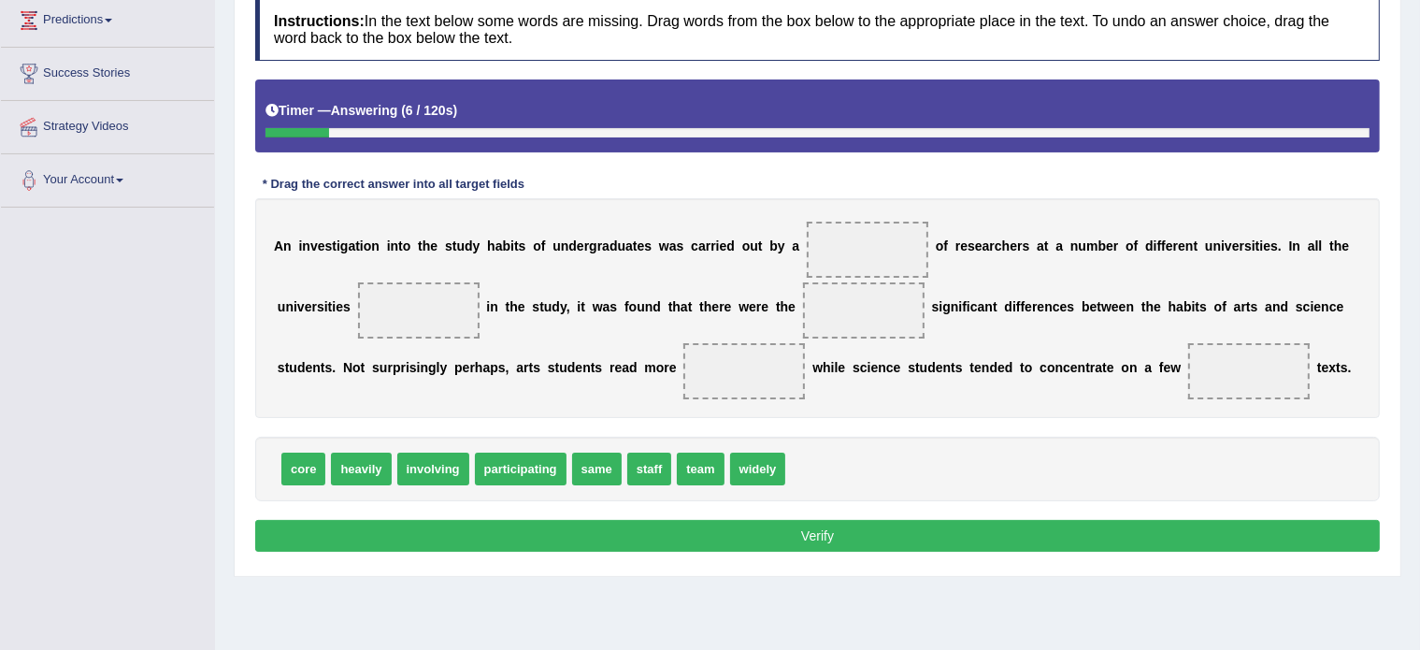
scroll to position [256, 0]
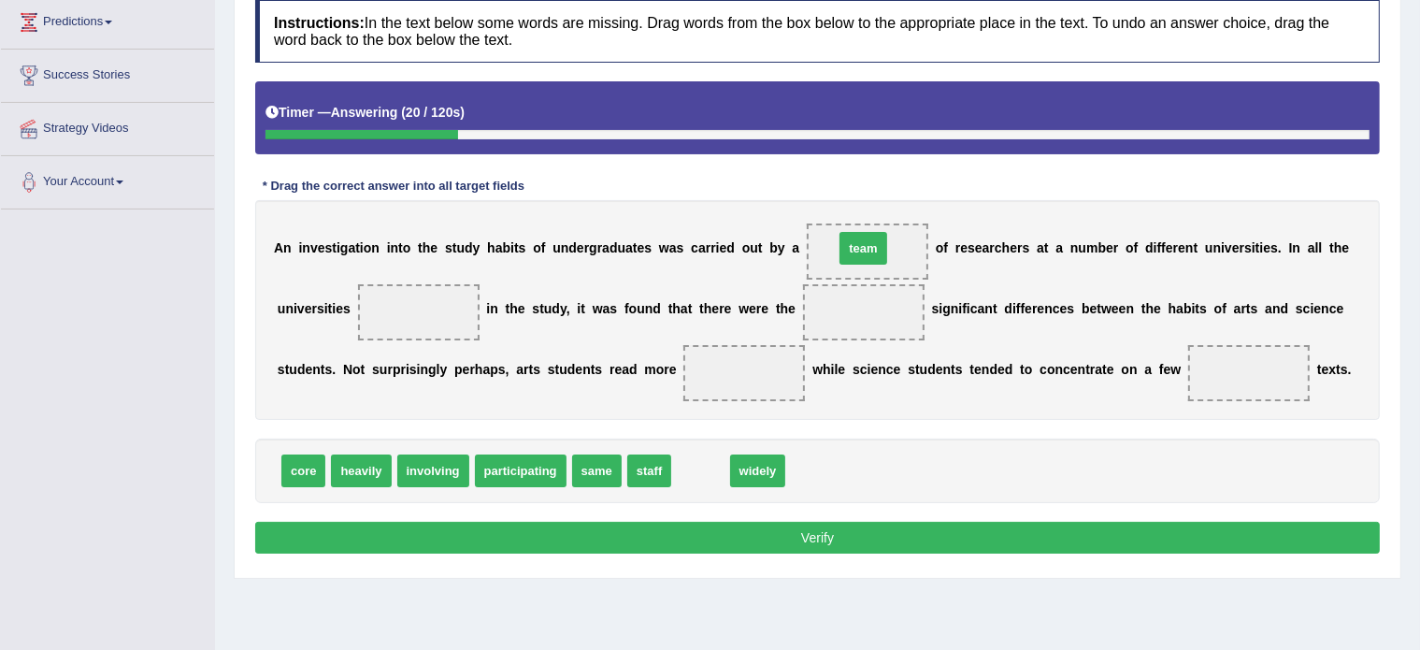
drag, startPoint x: 690, startPoint y: 463, endPoint x: 853, endPoint y: 238, distance: 277.6
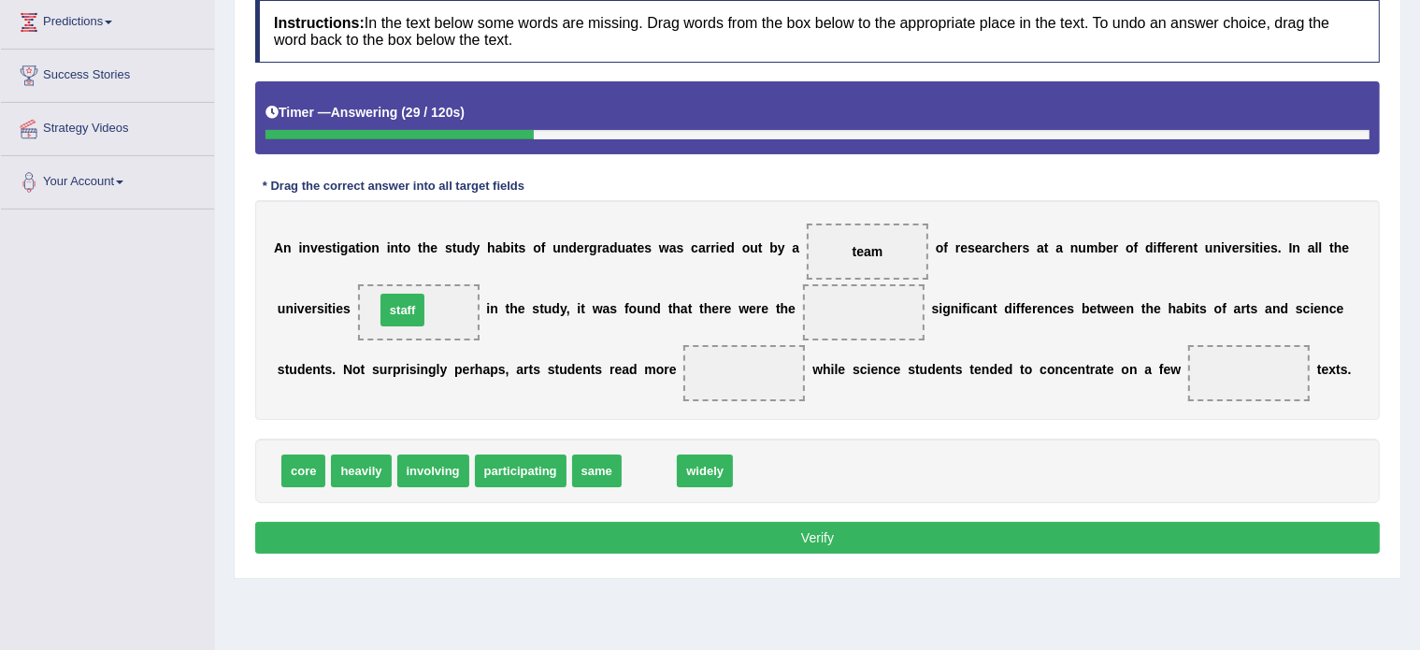
drag, startPoint x: 650, startPoint y: 471, endPoint x: 406, endPoint y: 311, distance: 292.4
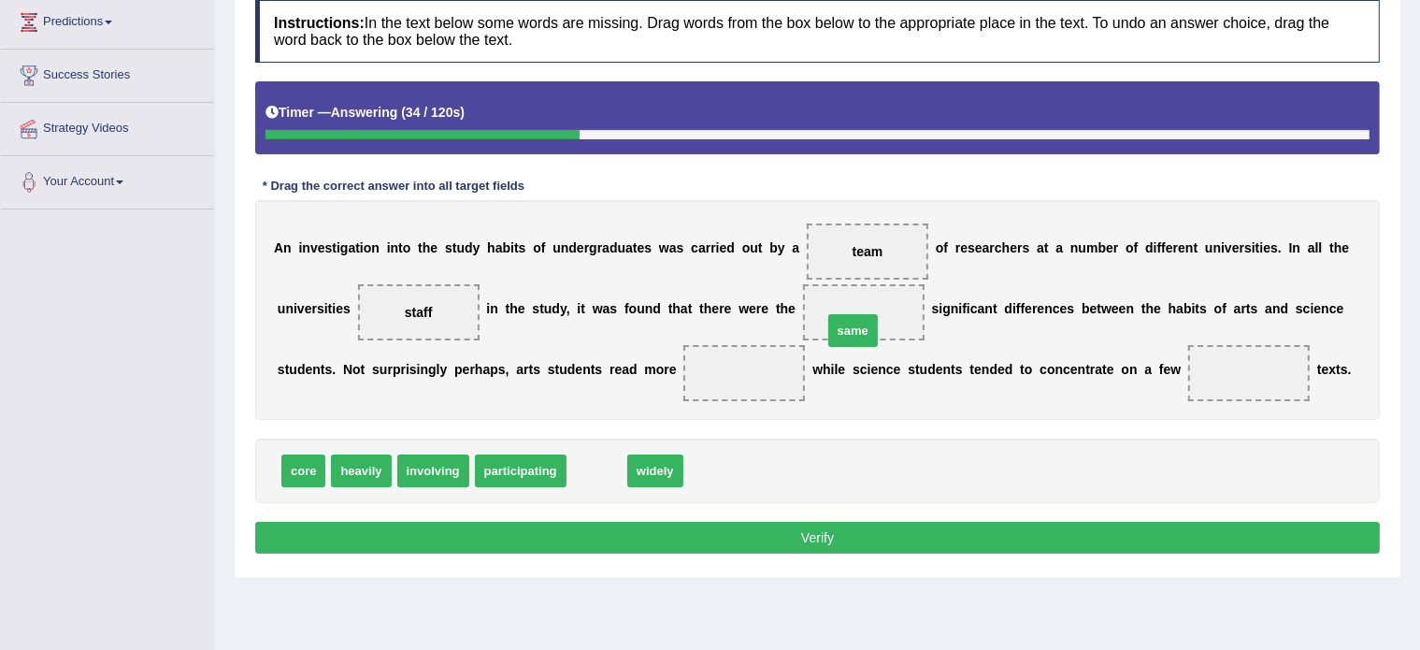
drag, startPoint x: 586, startPoint y: 470, endPoint x: 842, endPoint y: 330, distance: 291.9
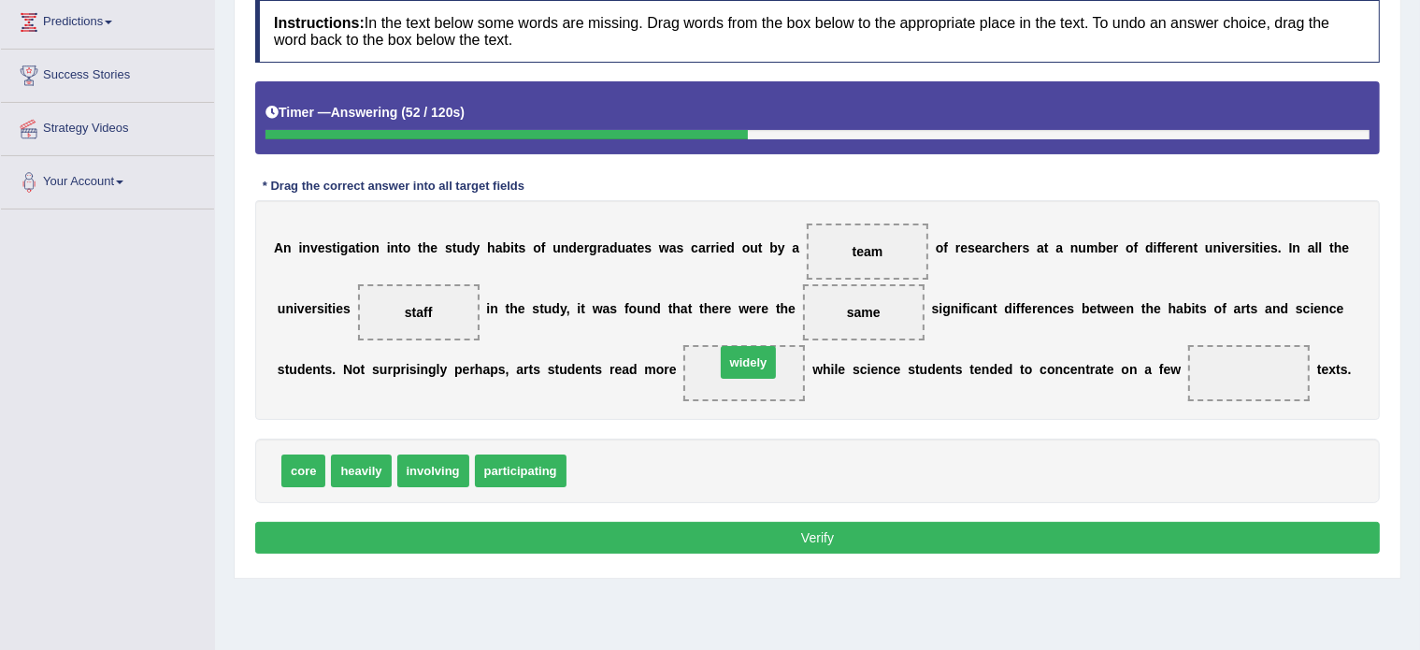
drag, startPoint x: 592, startPoint y: 466, endPoint x: 740, endPoint y: 358, distance: 183.9
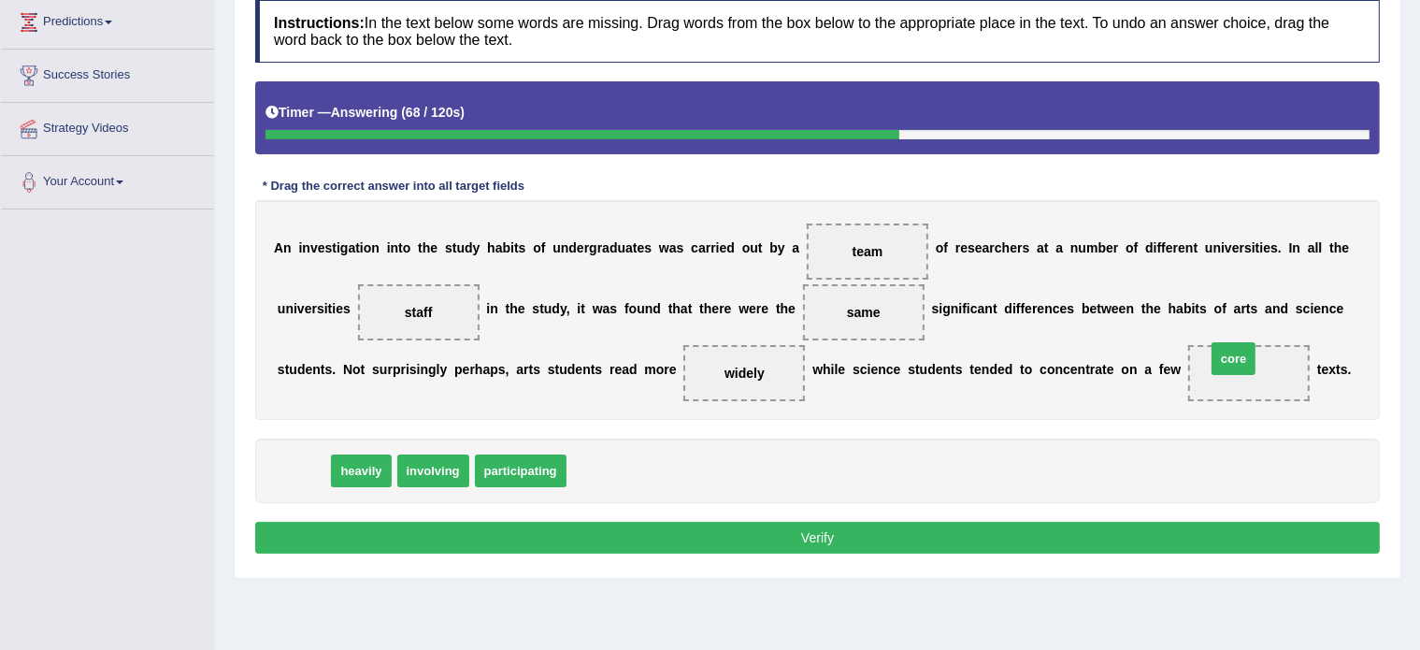
drag, startPoint x: 292, startPoint y: 472, endPoint x: 1221, endPoint y: 360, distance: 936.6
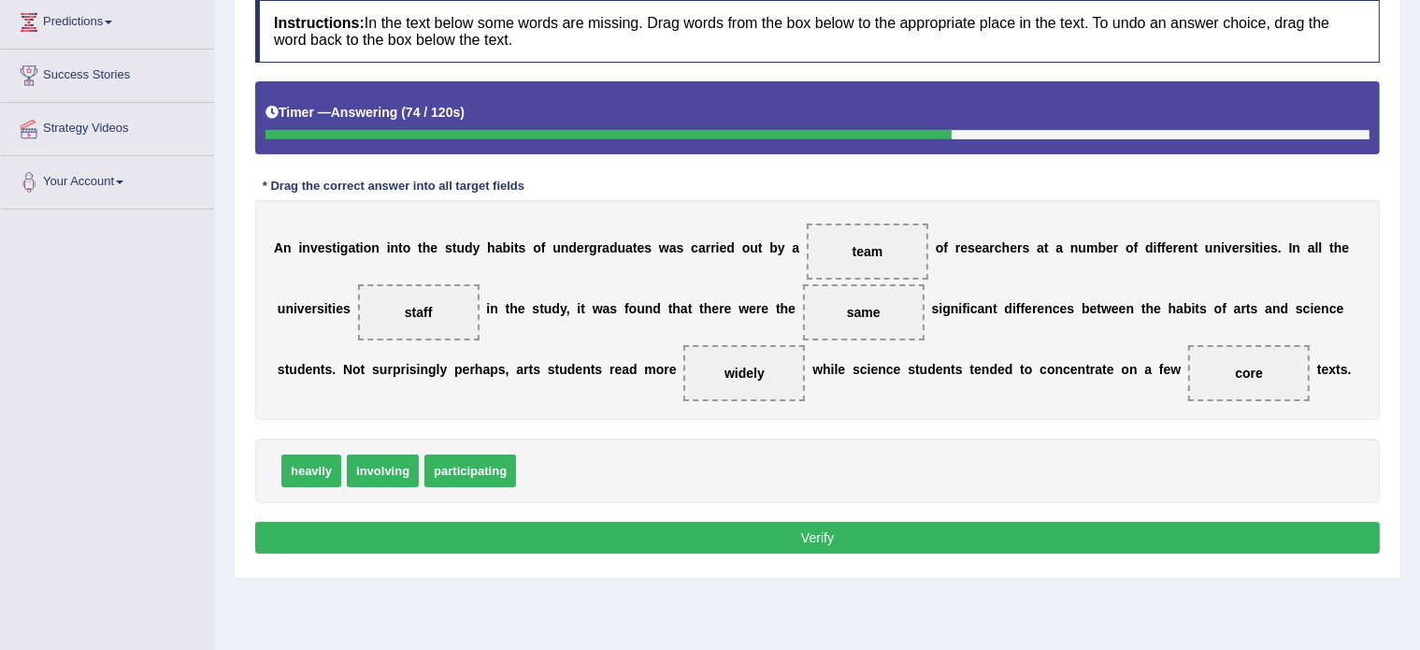
click at [698, 532] on button "Verify" at bounding box center [817, 537] width 1124 height 32
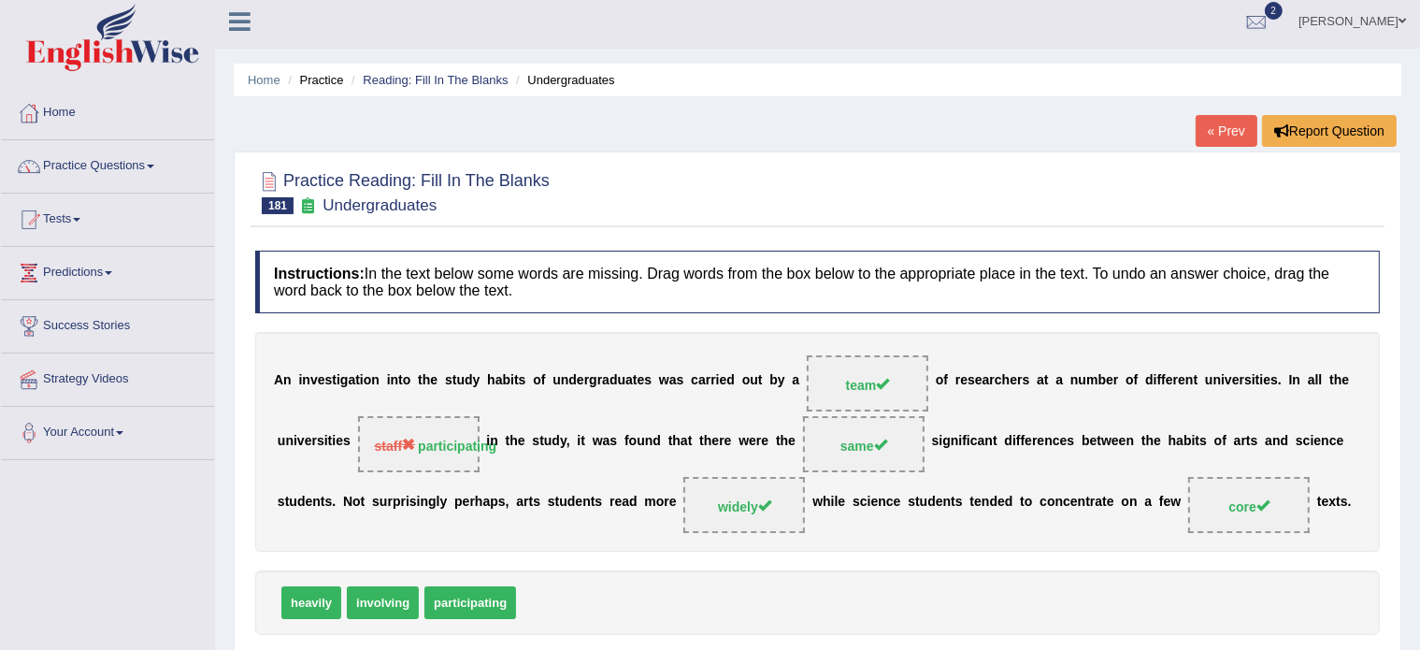
scroll to position [0, 0]
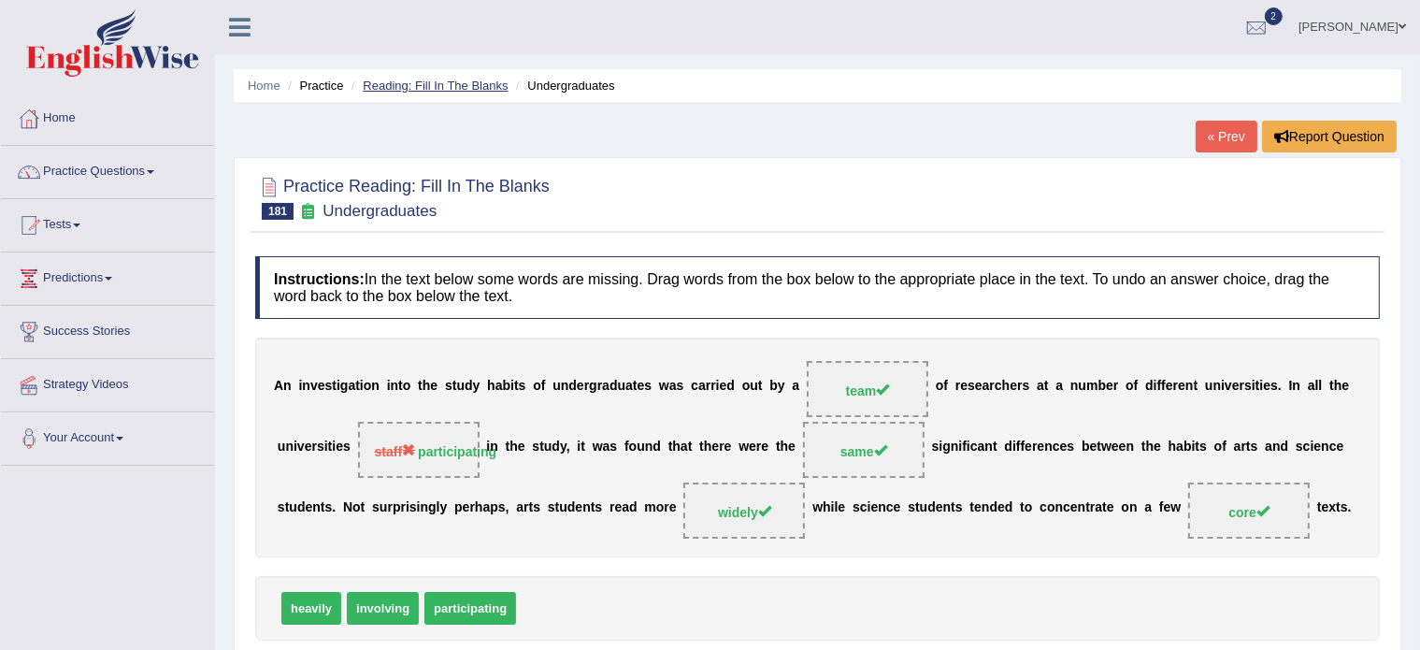
click at [426, 90] on link "Reading: Fill In The Blanks" at bounding box center [435, 86] width 145 height 14
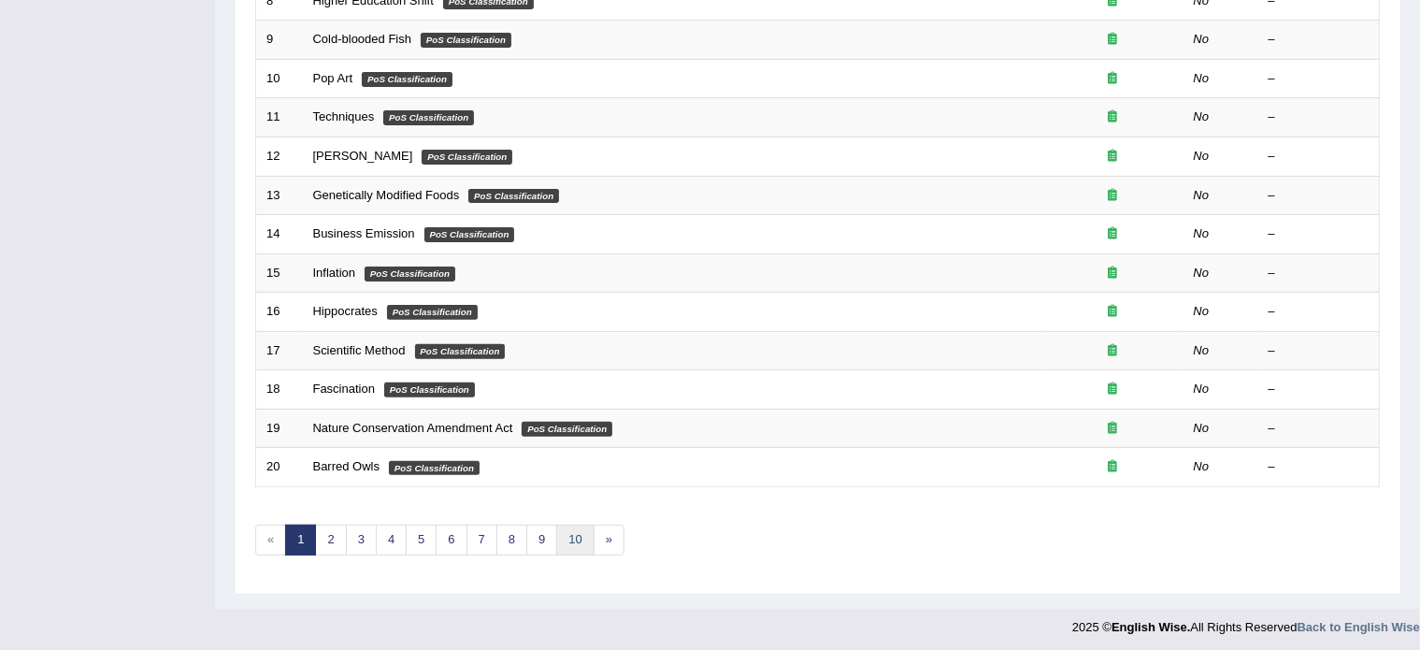
click at [568, 530] on link "10" at bounding box center [574, 539] width 37 height 31
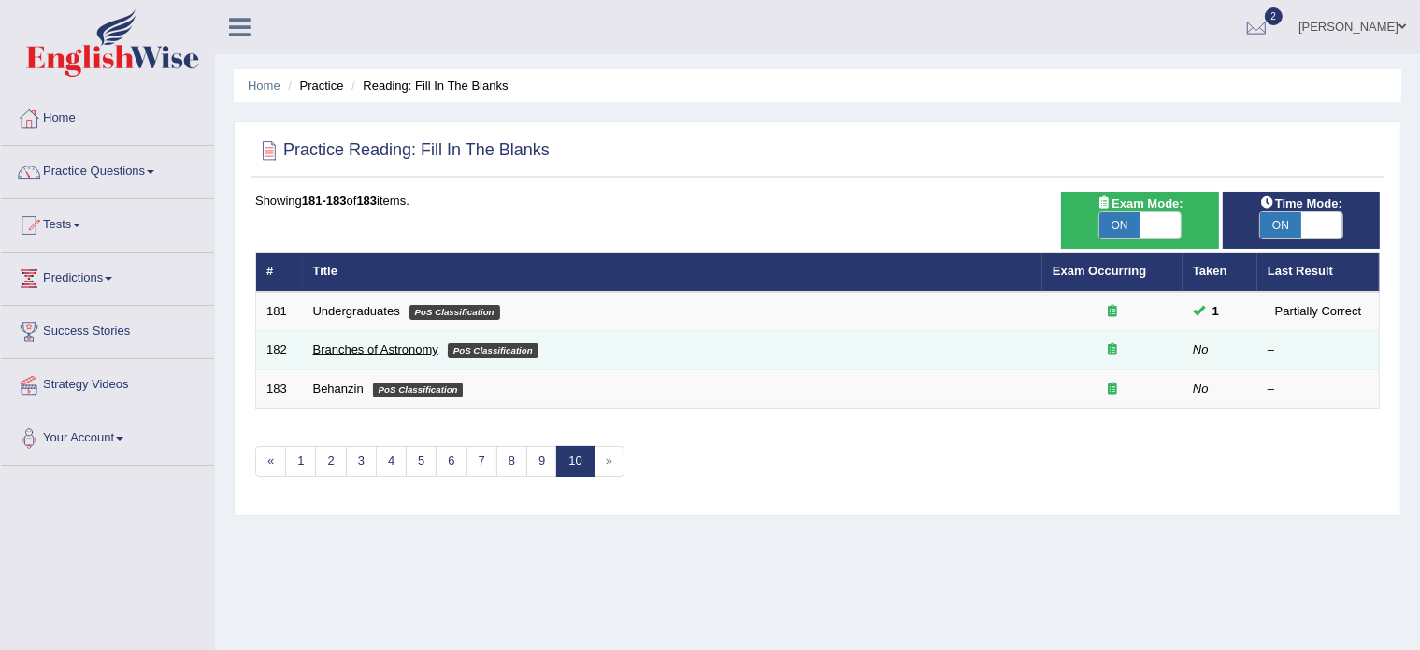
click at [374, 347] on link "Branches of Astronomy" at bounding box center [375, 349] width 125 height 14
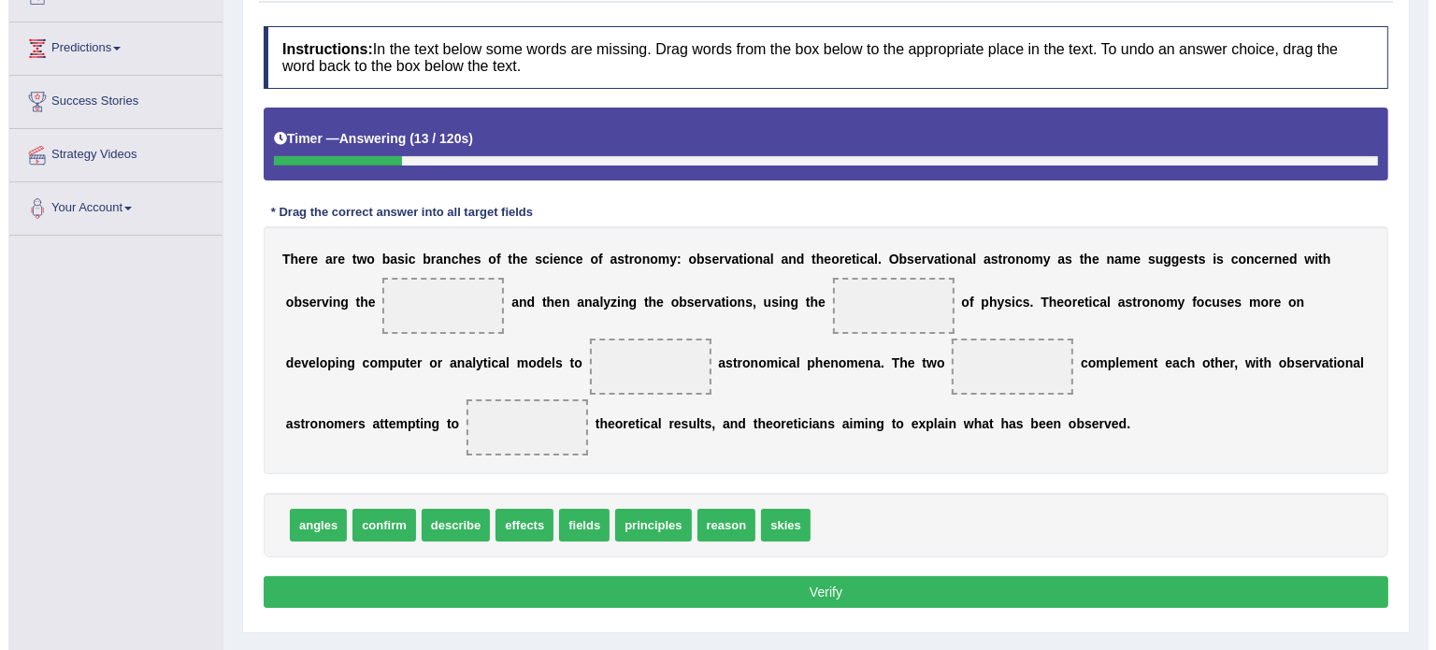
scroll to position [231, 0]
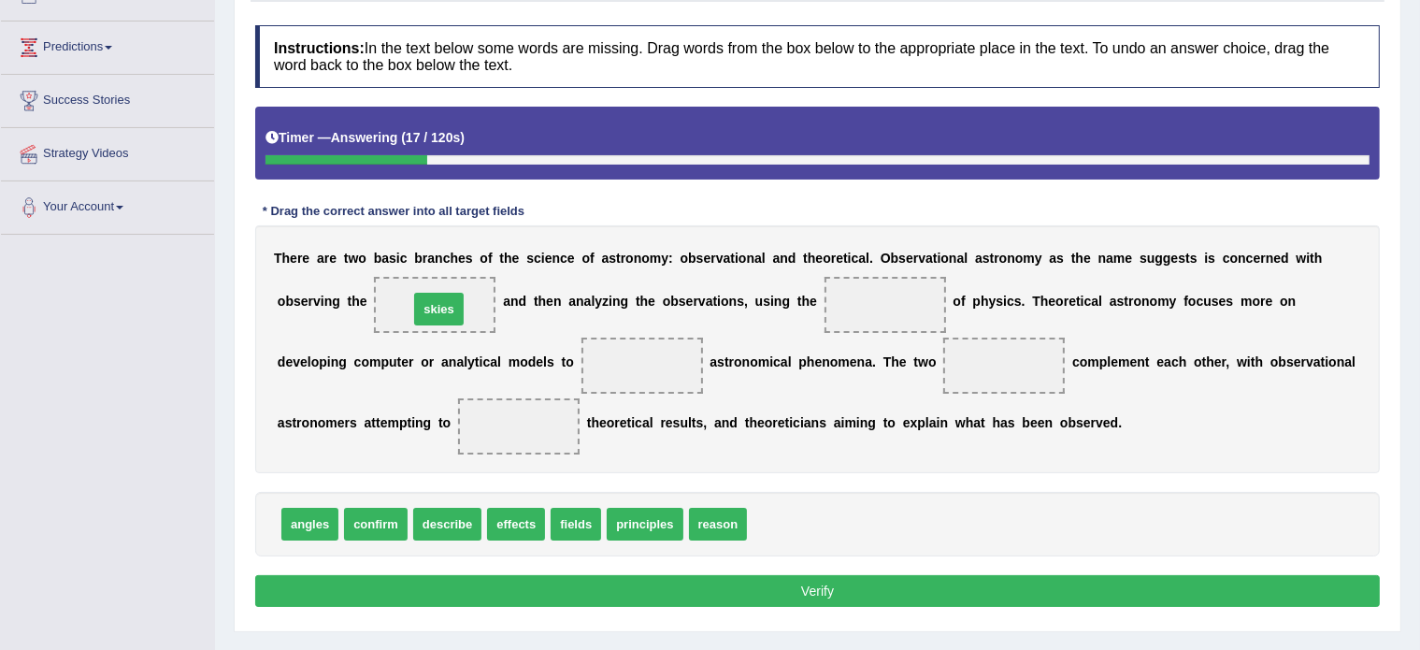
drag, startPoint x: 781, startPoint y: 518, endPoint x: 443, endPoint y: 300, distance: 402.3
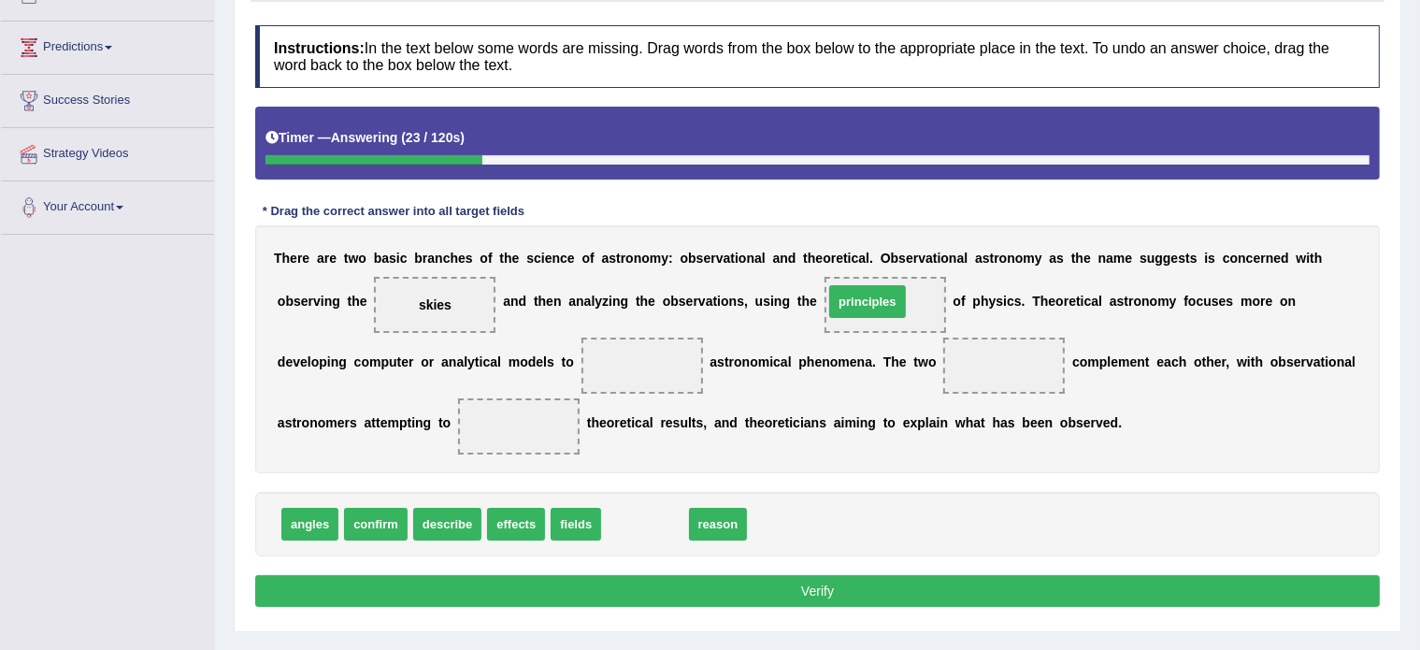
drag, startPoint x: 634, startPoint y: 523, endPoint x: 856, endPoint y: 301, distance: 314.6
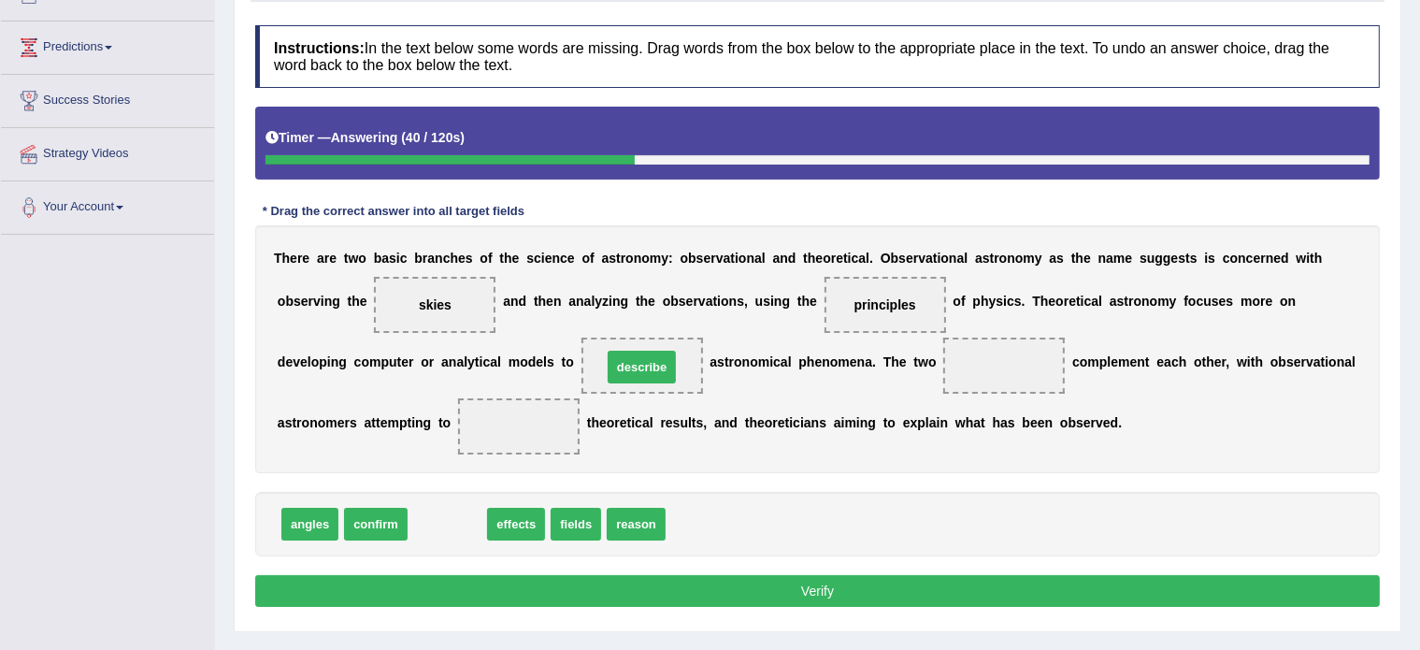
drag, startPoint x: 449, startPoint y: 525, endPoint x: 641, endPoint y: 370, distance: 247.3
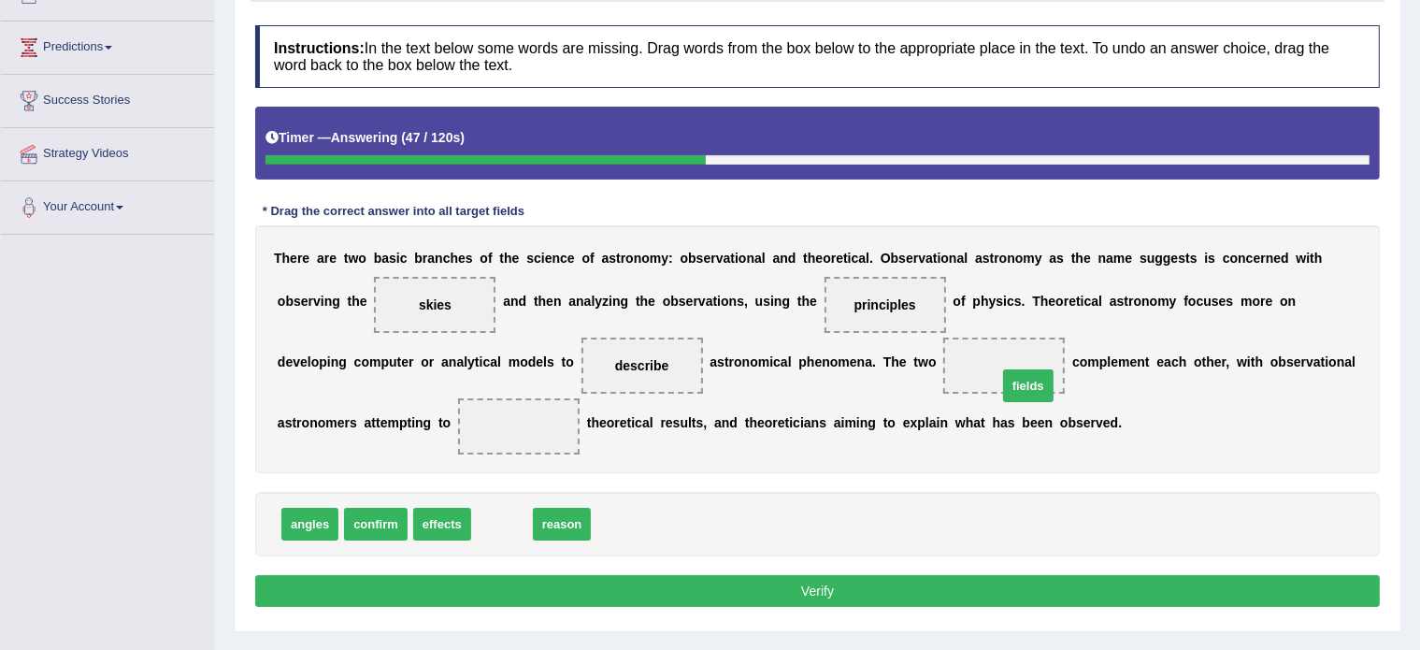
drag, startPoint x: 505, startPoint y: 523, endPoint x: 1031, endPoint y: 384, distance: 544.3
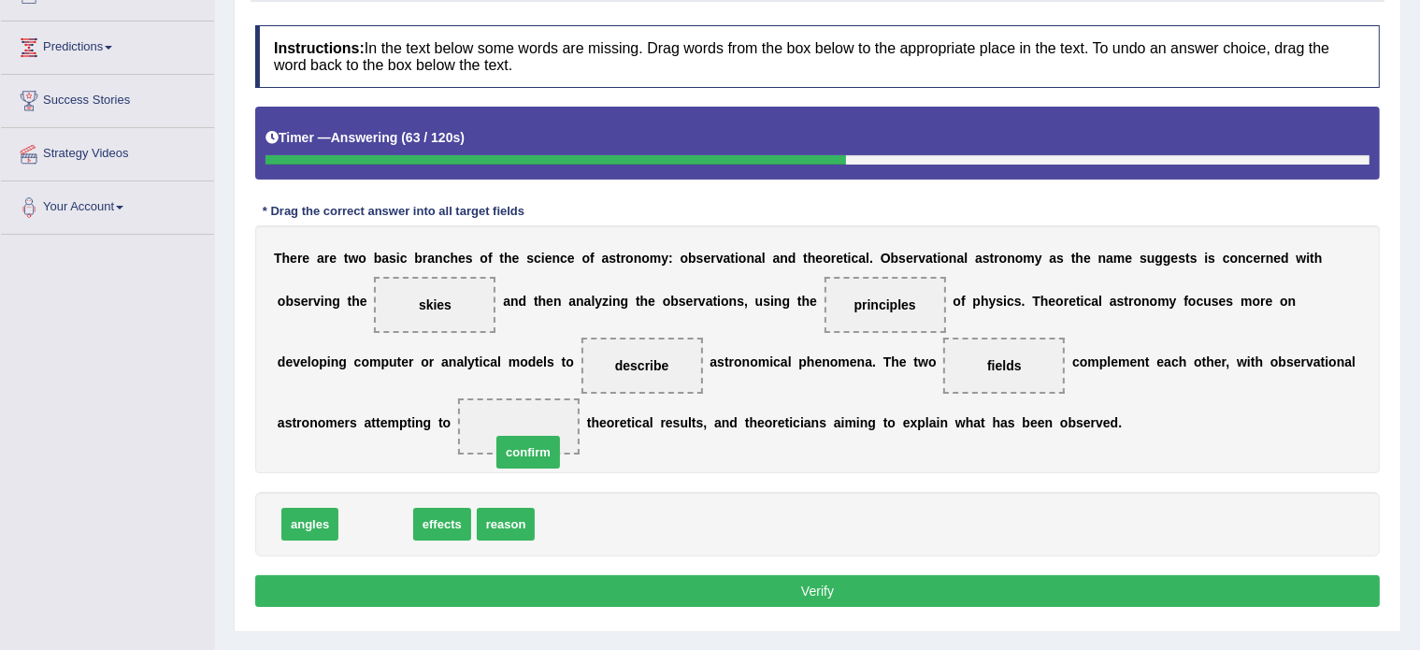
drag, startPoint x: 372, startPoint y: 521, endPoint x: 524, endPoint y: 448, distance: 168.9
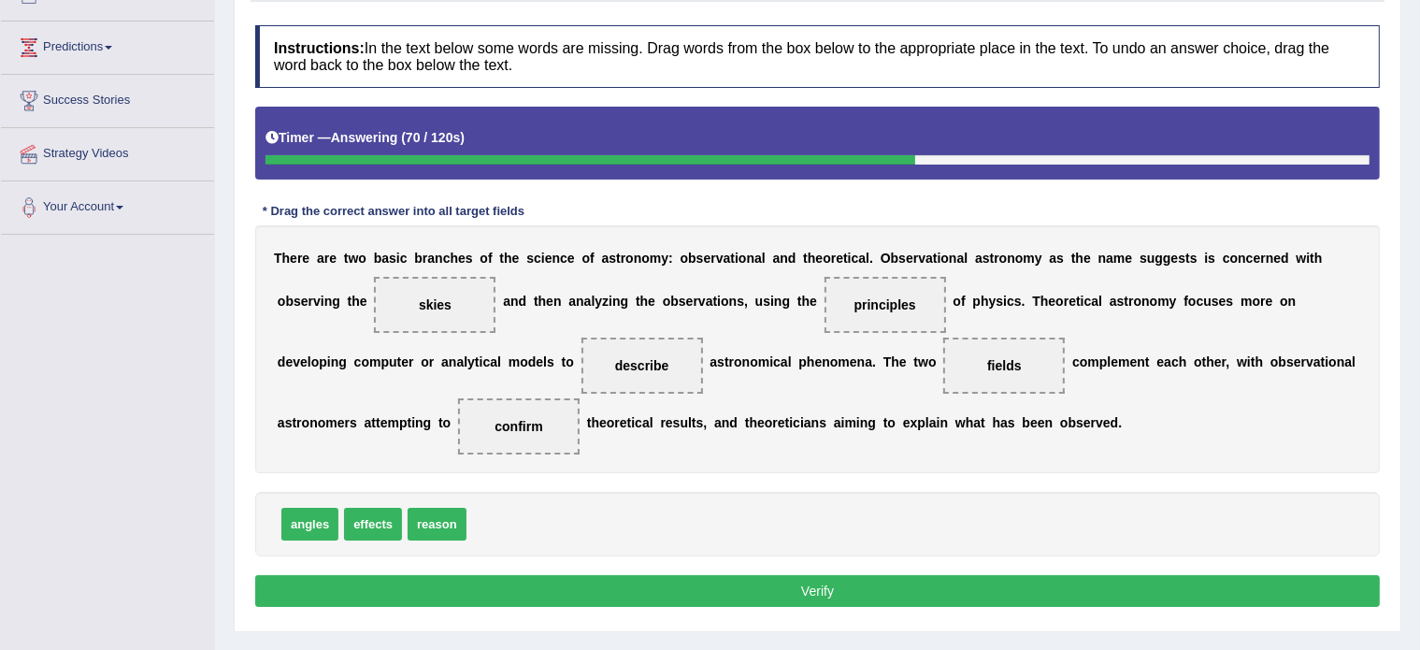
click at [656, 575] on button "Verify" at bounding box center [817, 591] width 1124 height 32
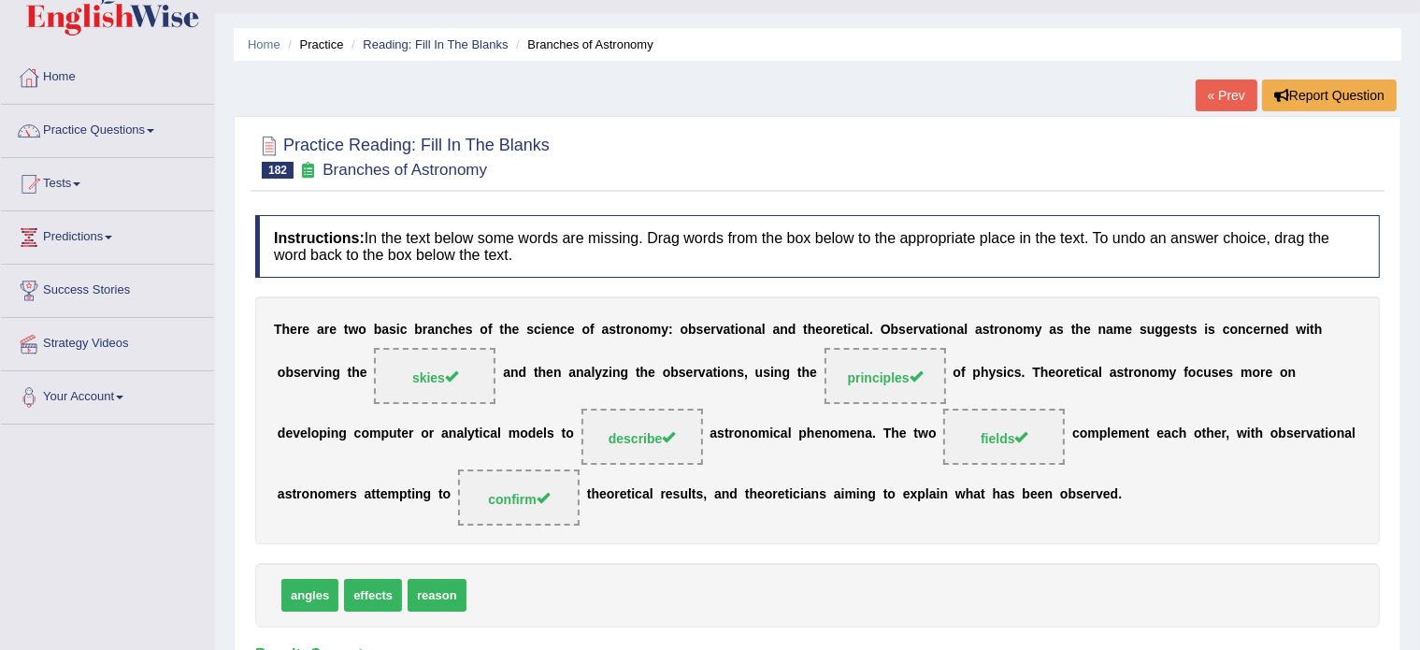
scroll to position [0, 0]
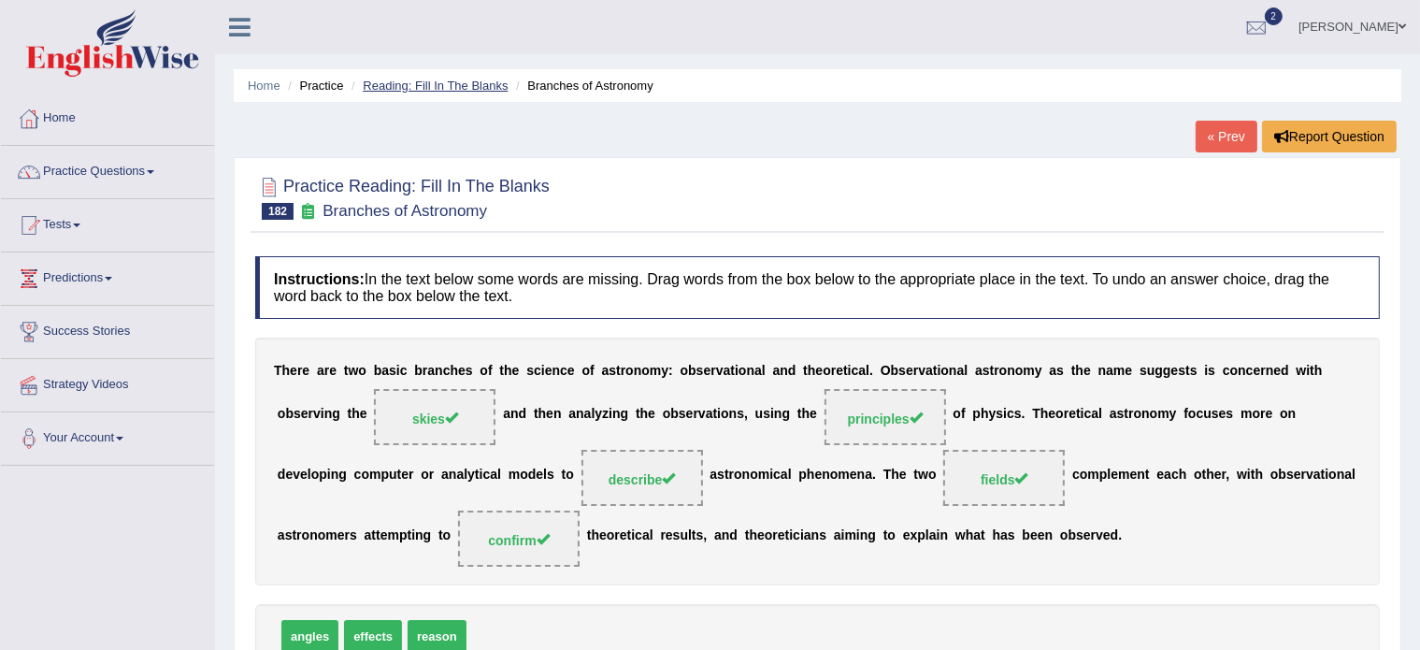
click at [411, 79] on link "Reading: Fill In The Blanks" at bounding box center [435, 86] width 145 height 14
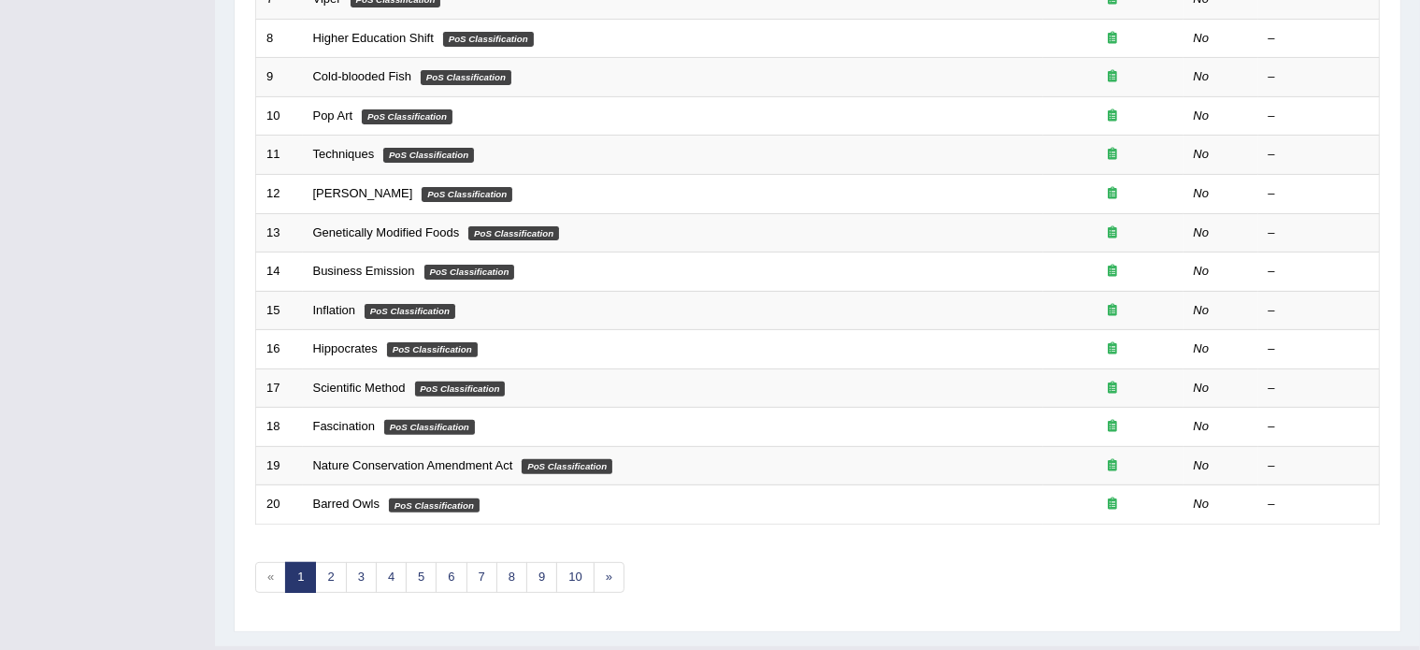
scroll to position [546, 0]
click at [573, 579] on link "10" at bounding box center [574, 576] width 37 height 31
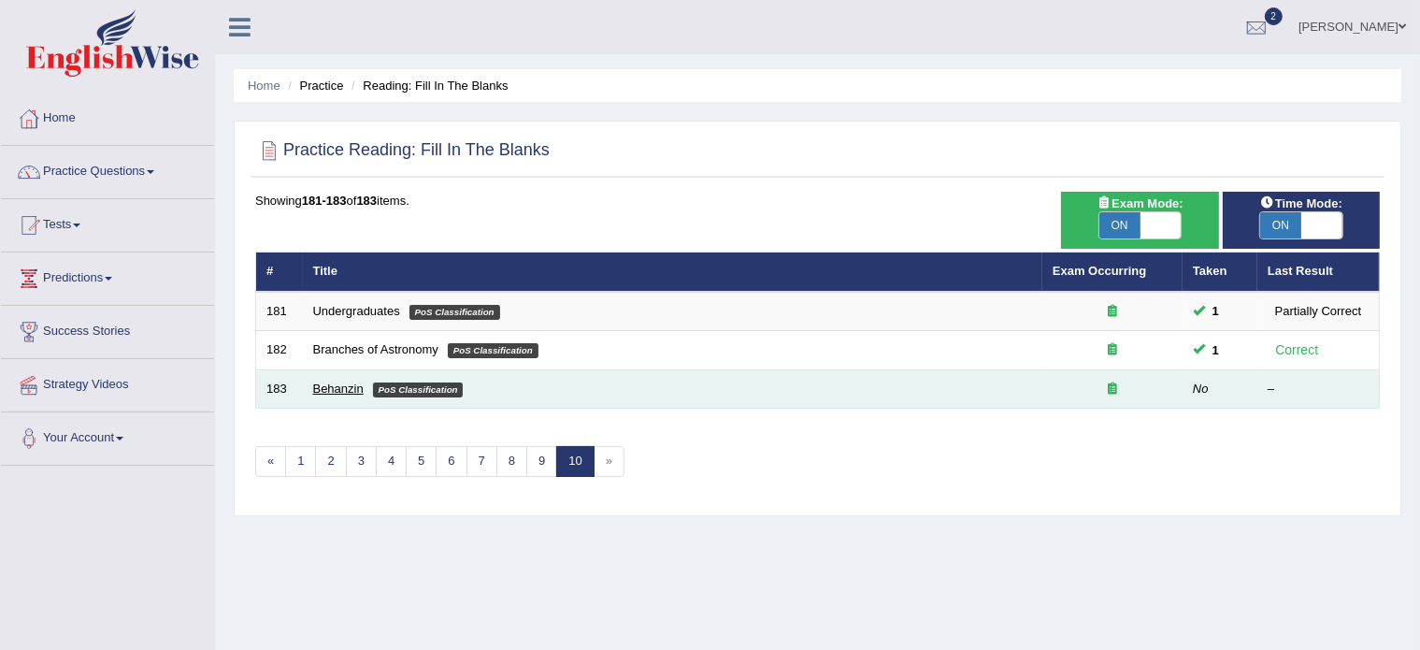
click at [341, 388] on link "Behanzin" at bounding box center [338, 388] width 50 height 14
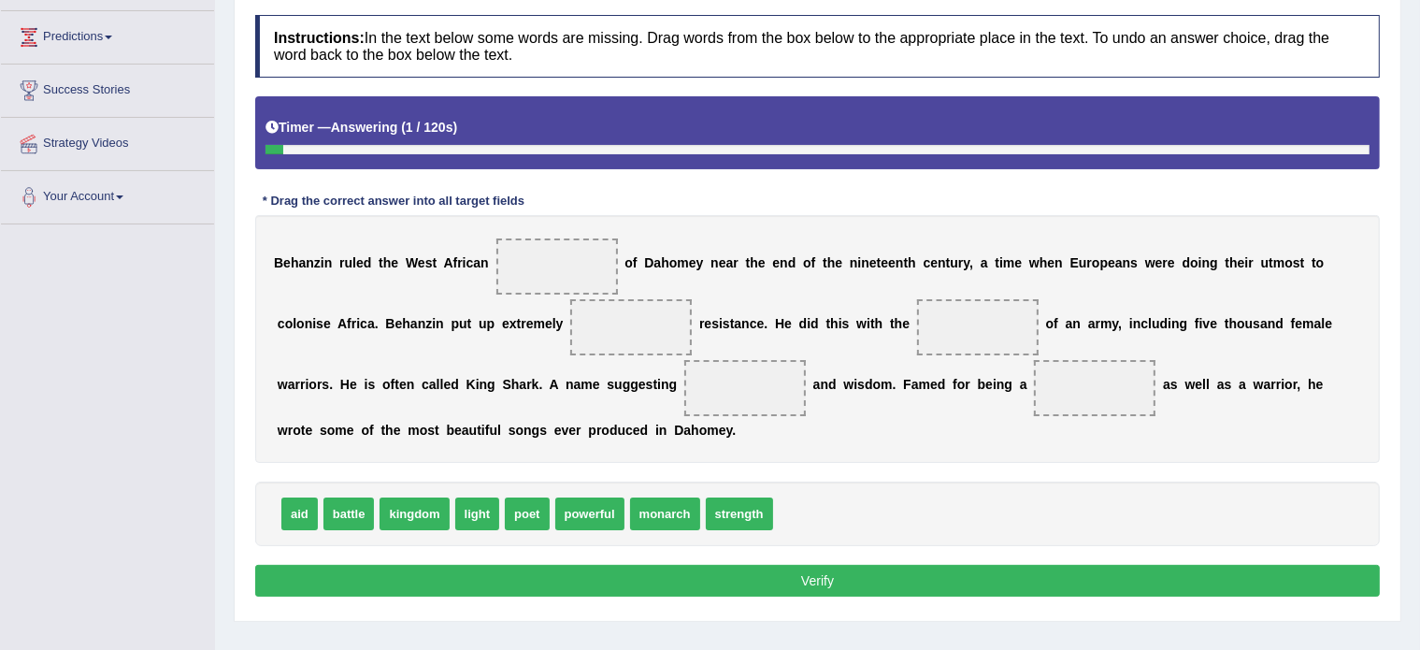
scroll to position [246, 0]
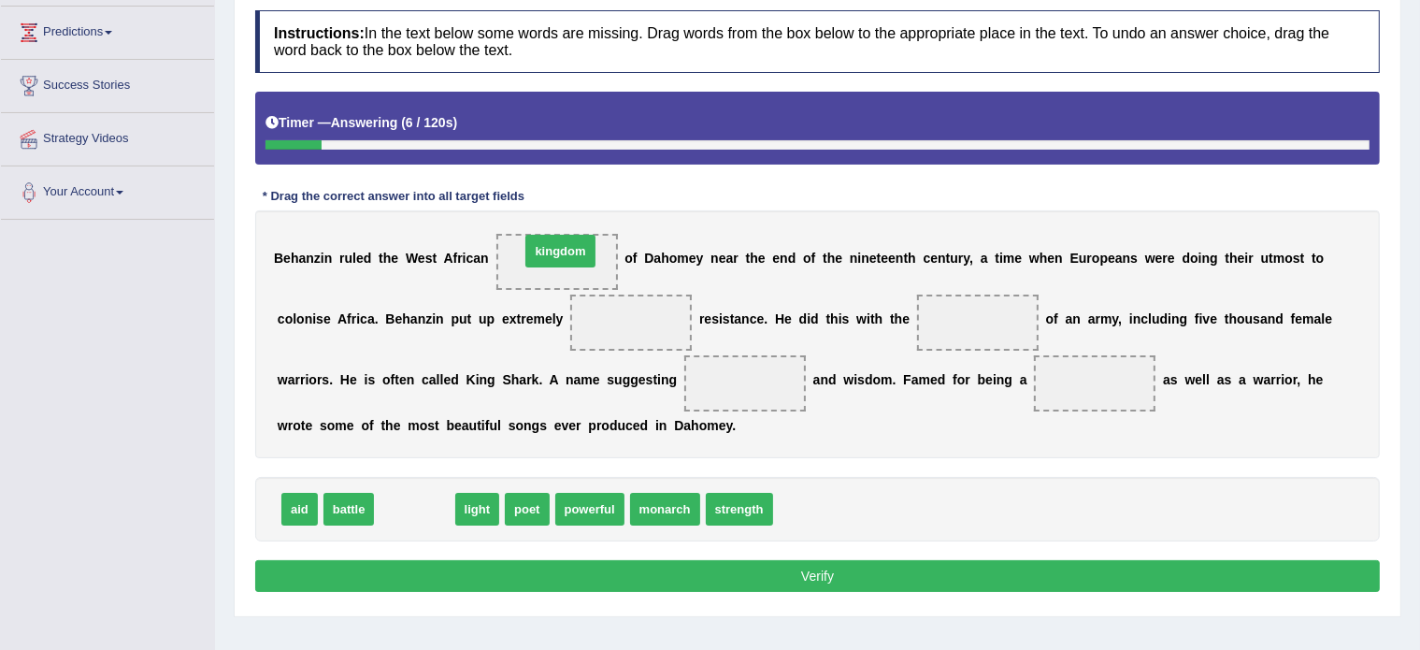
drag, startPoint x: 409, startPoint y: 507, endPoint x: 555, endPoint y: 250, distance: 296.3
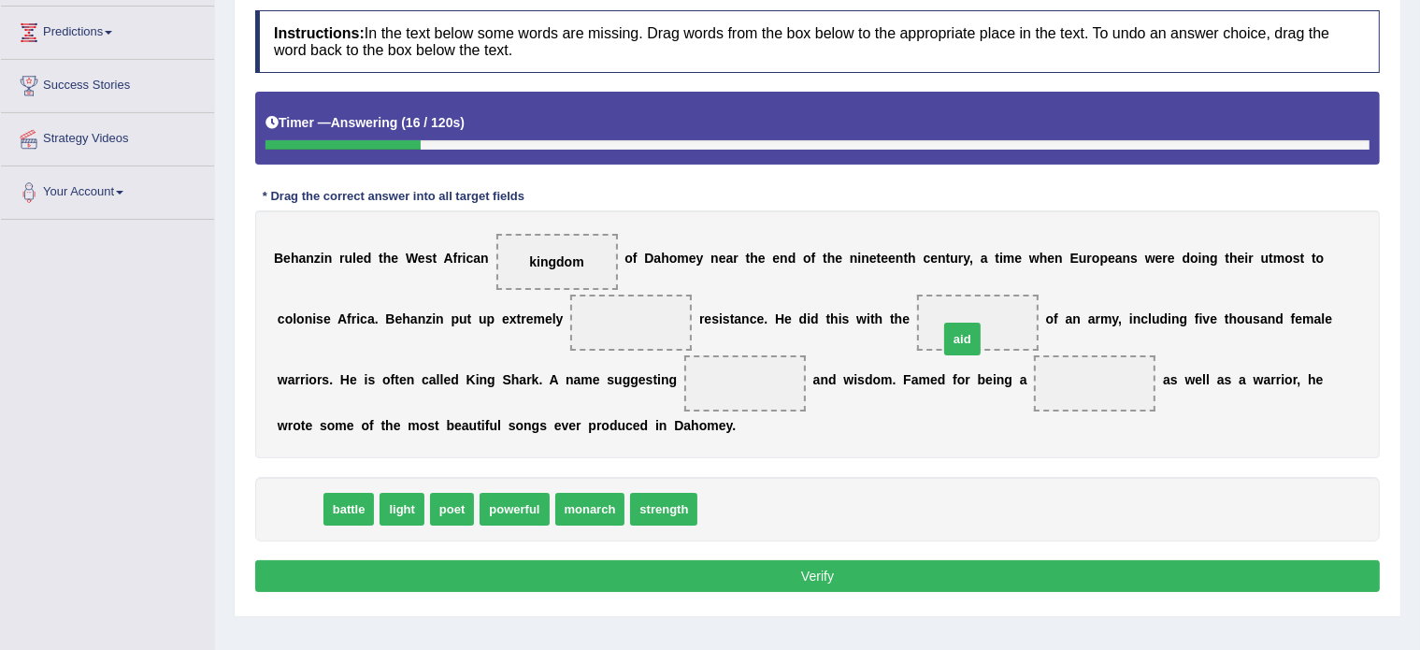
drag, startPoint x: 294, startPoint y: 505, endPoint x: 957, endPoint y: 335, distance: 684.1
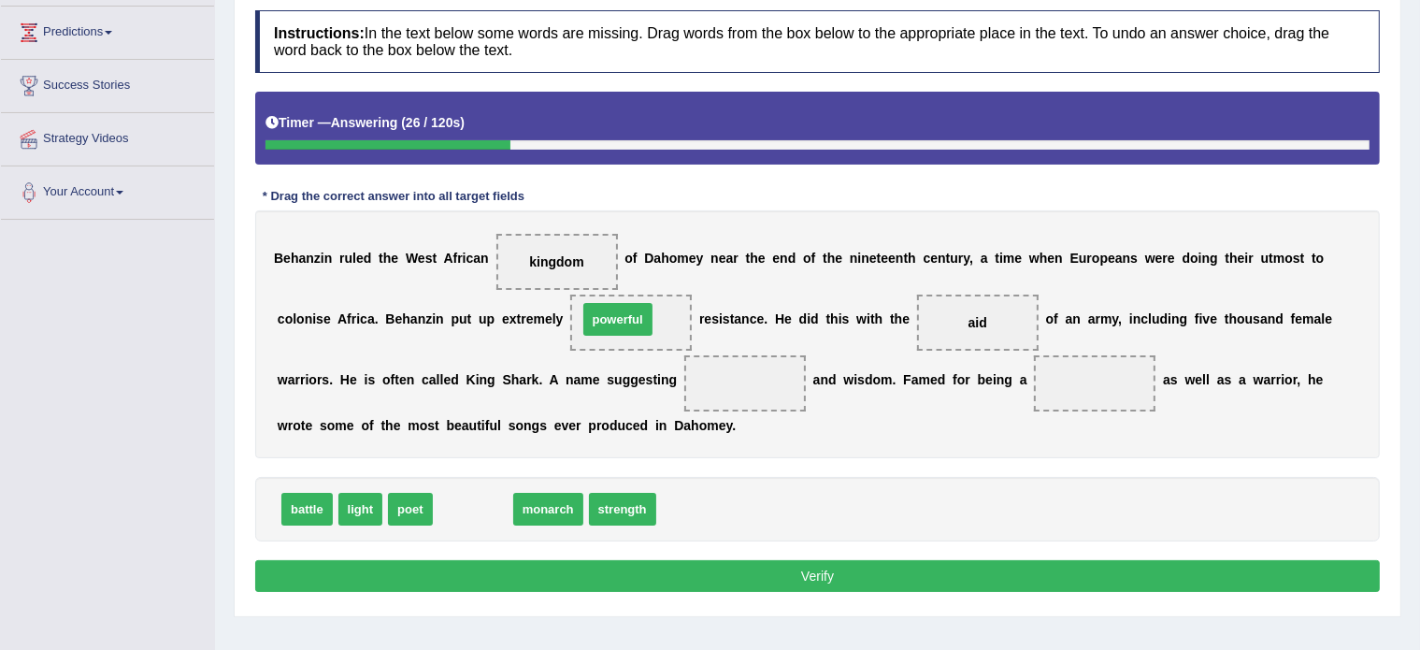
drag, startPoint x: 452, startPoint y: 505, endPoint x: 597, endPoint y: 314, distance: 239.4
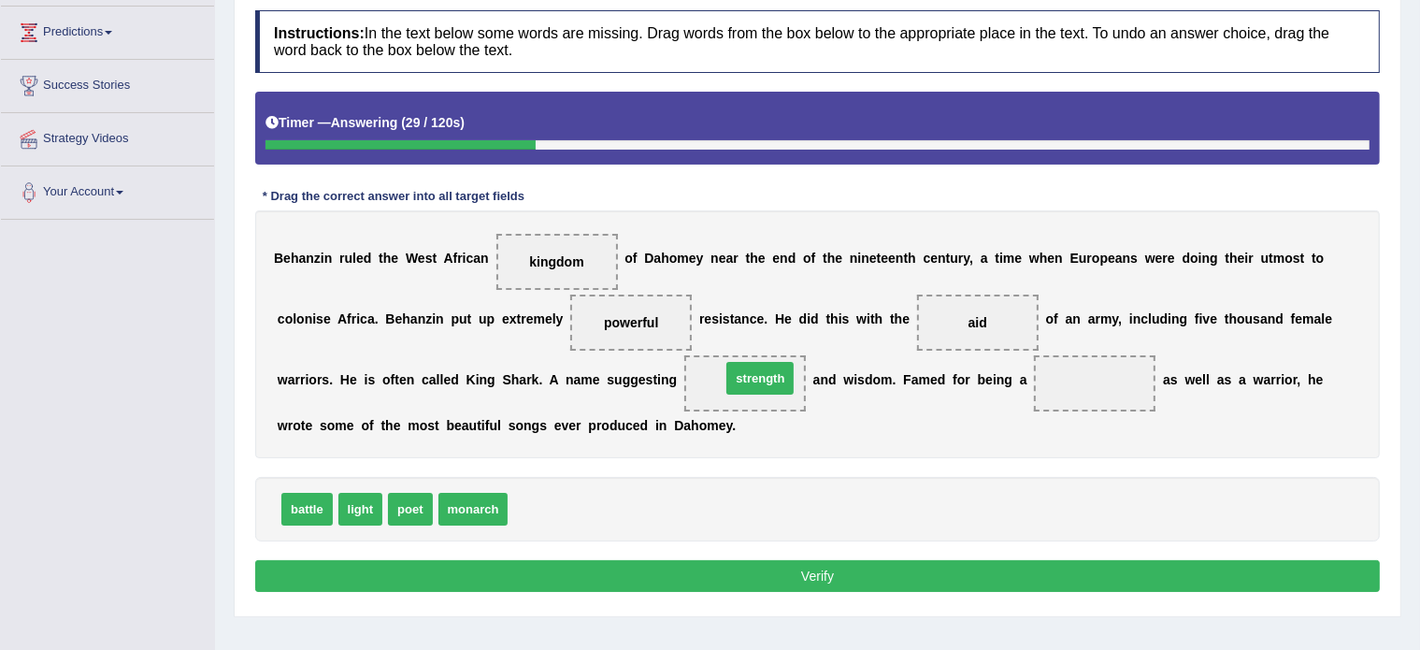
drag, startPoint x: 527, startPoint y: 507, endPoint x: 740, endPoint y: 377, distance: 250.0
drag, startPoint x: 407, startPoint y: 502, endPoint x: 1066, endPoint y: 367, distance: 672.5
click at [783, 569] on button "Verify" at bounding box center [817, 576] width 1124 height 32
